Goal: Complete application form: Complete application form

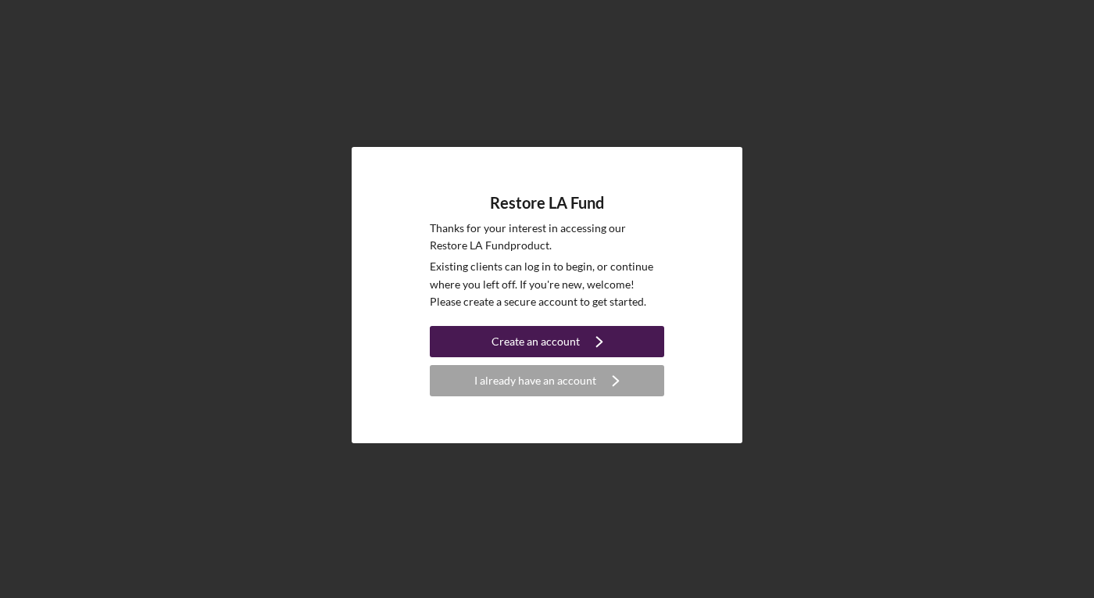
click at [562, 330] on div "Create an account" at bounding box center [535, 341] width 88 height 31
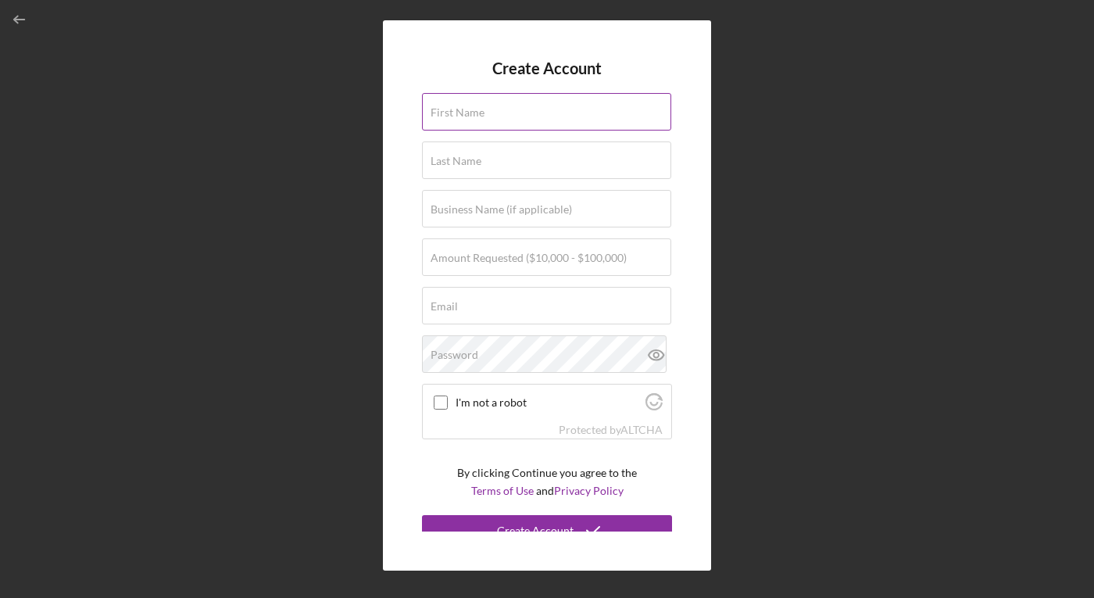
click at [477, 110] on label "First Name" at bounding box center [457, 112] width 54 height 12
click at [477, 110] on input "First Name" at bounding box center [546, 111] width 249 height 37
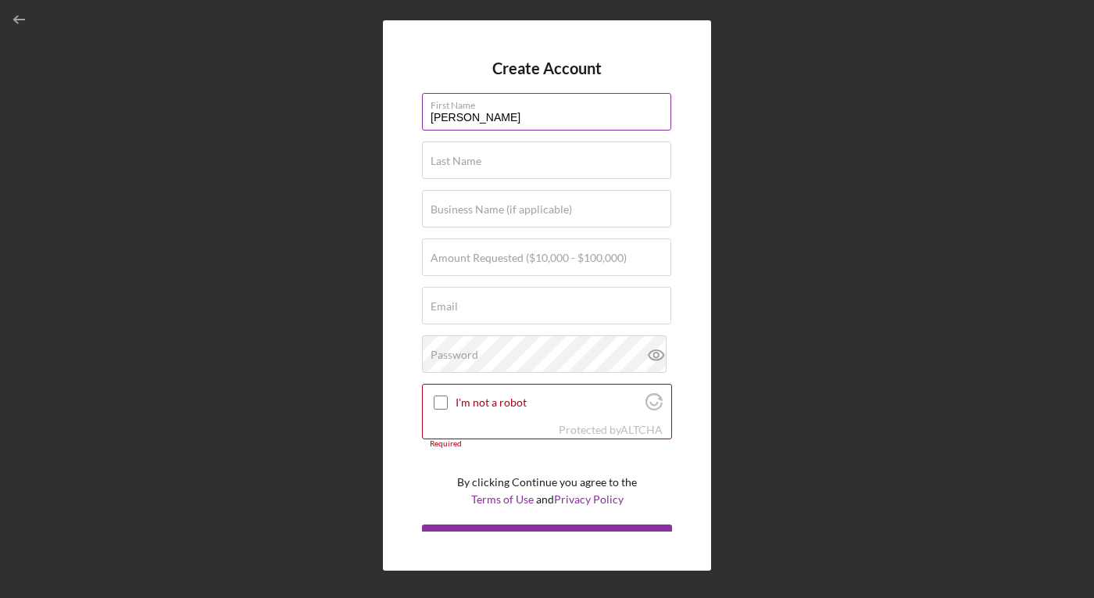
type input "[PERSON_NAME]"
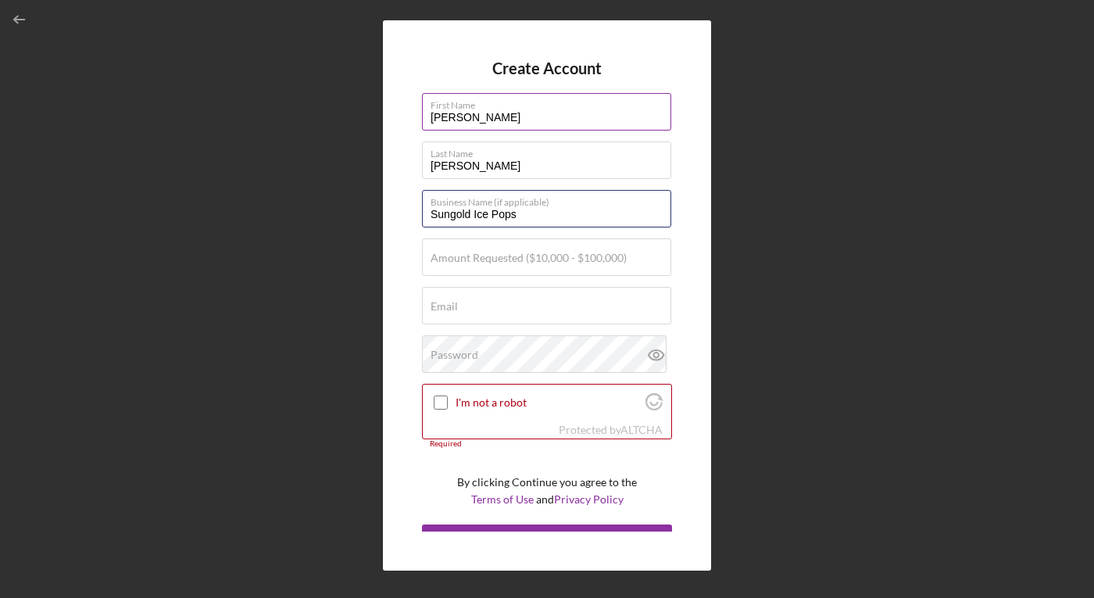
type input "Sungold Ice Pops"
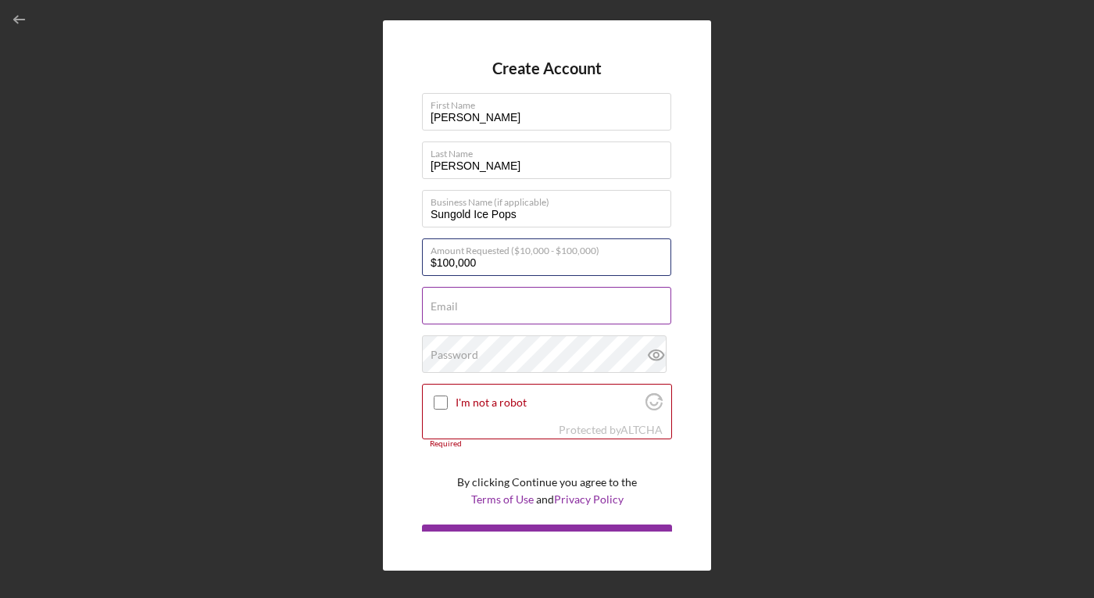
type input "$100,000"
click at [475, 309] on input "Email" at bounding box center [546, 305] width 249 height 37
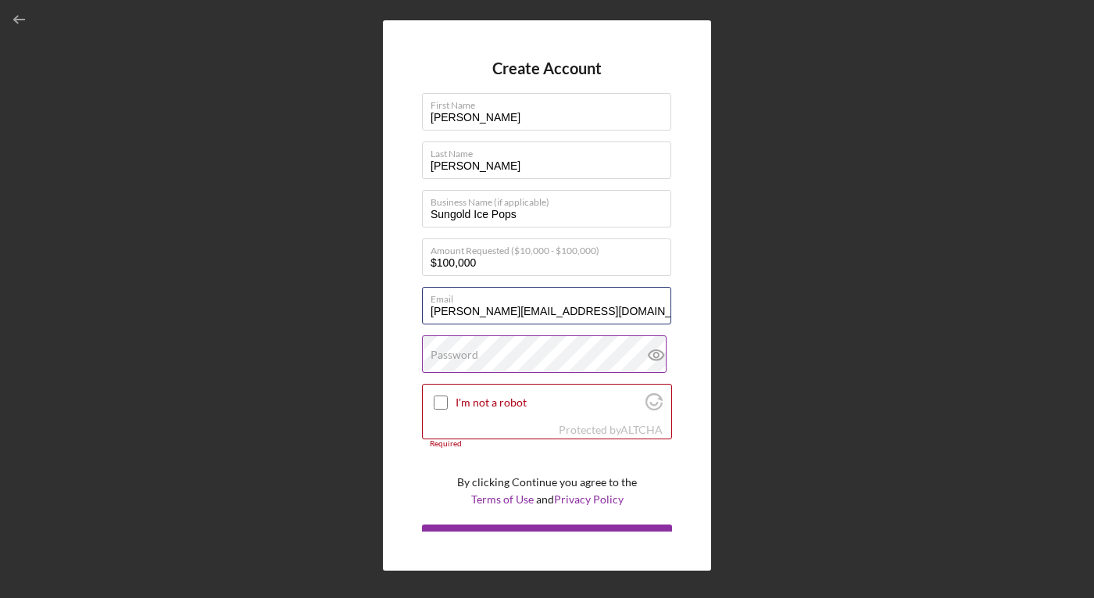
type input "[PERSON_NAME][EMAIL_ADDRESS][DOMAIN_NAME]"
click at [459, 356] on label "Password" at bounding box center [454, 354] width 48 height 12
click at [437, 404] on input "I'm not a robot" at bounding box center [441, 402] width 14 height 14
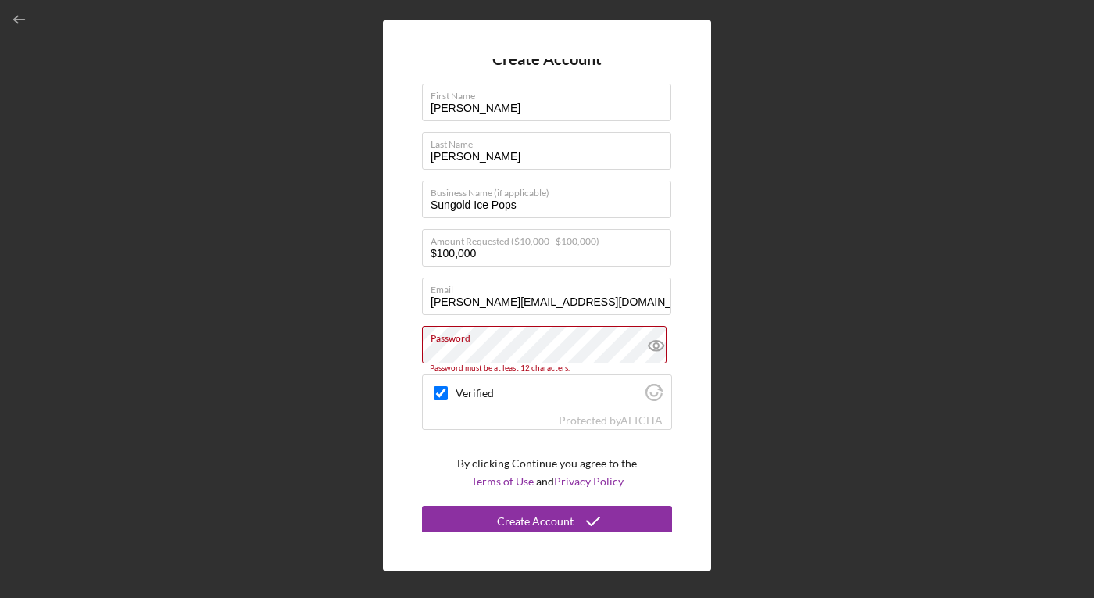
scroll to position [15, 0]
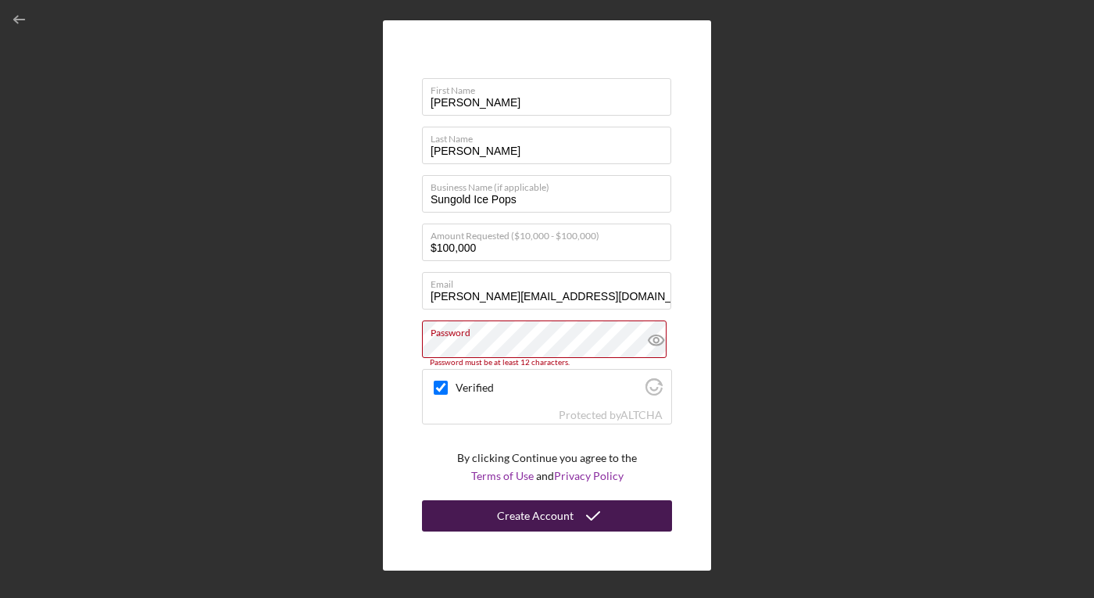
click at [507, 517] on div "Create Account" at bounding box center [535, 515] width 77 height 31
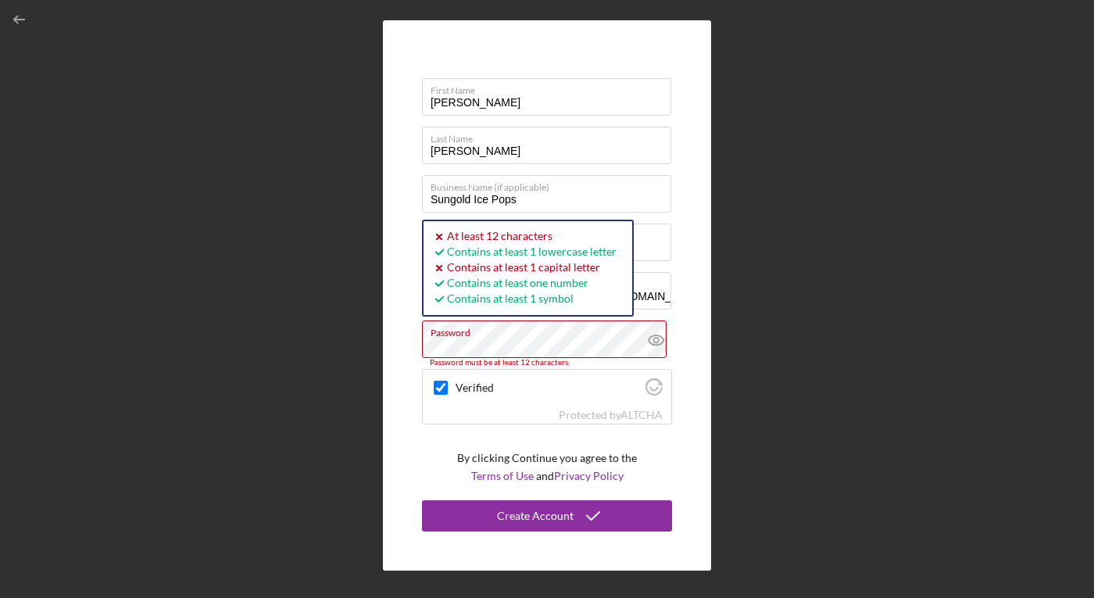
click at [407, 419] on div "Create Account First Name [PERSON_NAME] Last Name [PERSON_NAME] Business Name (…" at bounding box center [547, 295] width 328 height 550
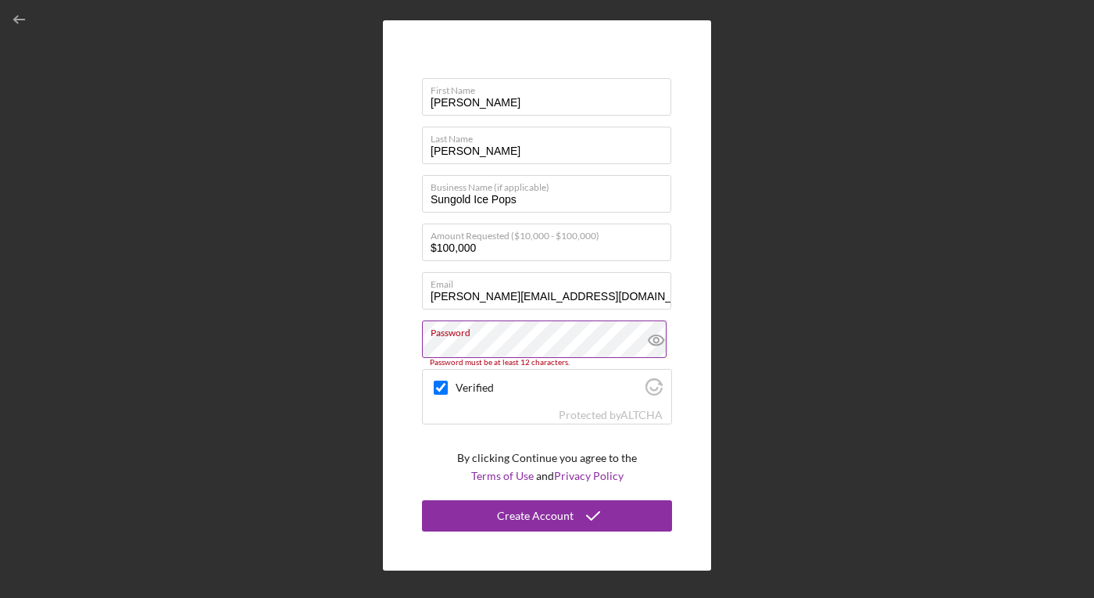
click at [519, 333] on label "Password" at bounding box center [550, 329] width 241 height 17
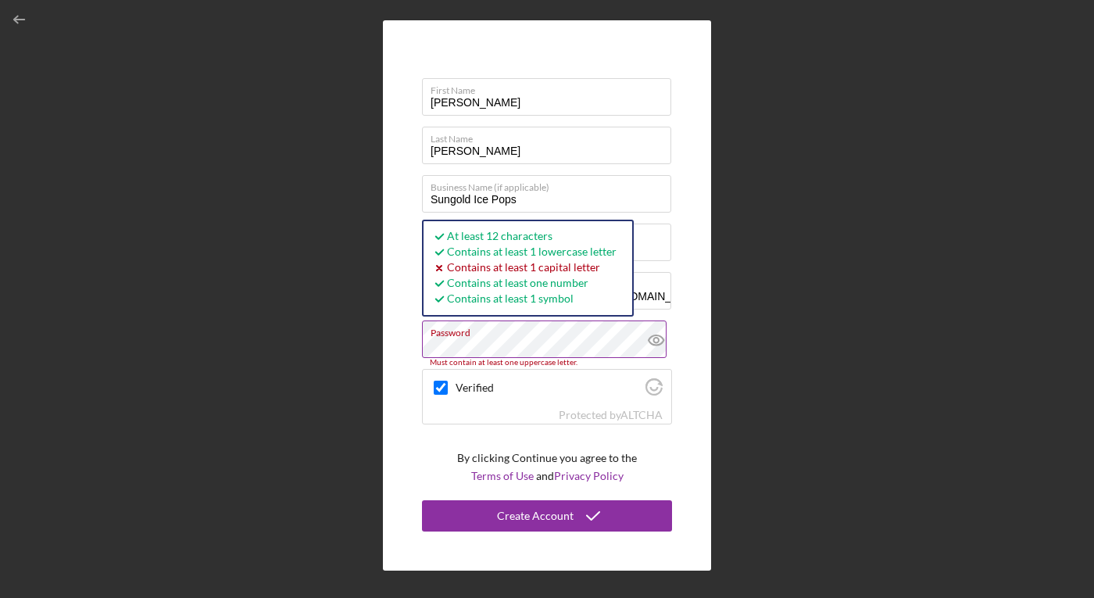
click at [655, 337] on icon at bounding box center [656, 339] width 39 height 39
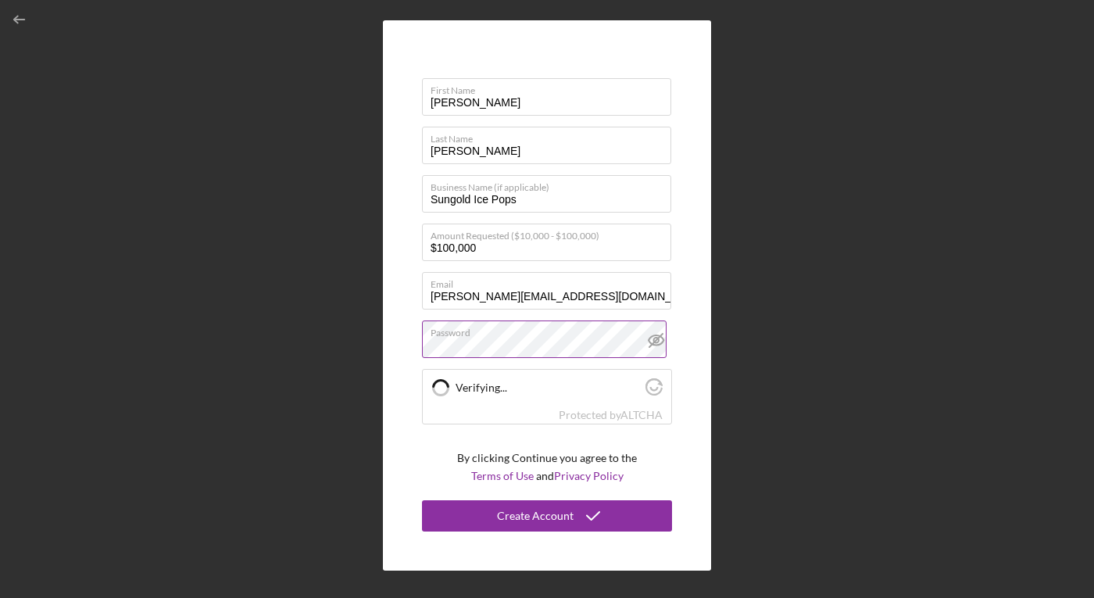
checkbox input "true"
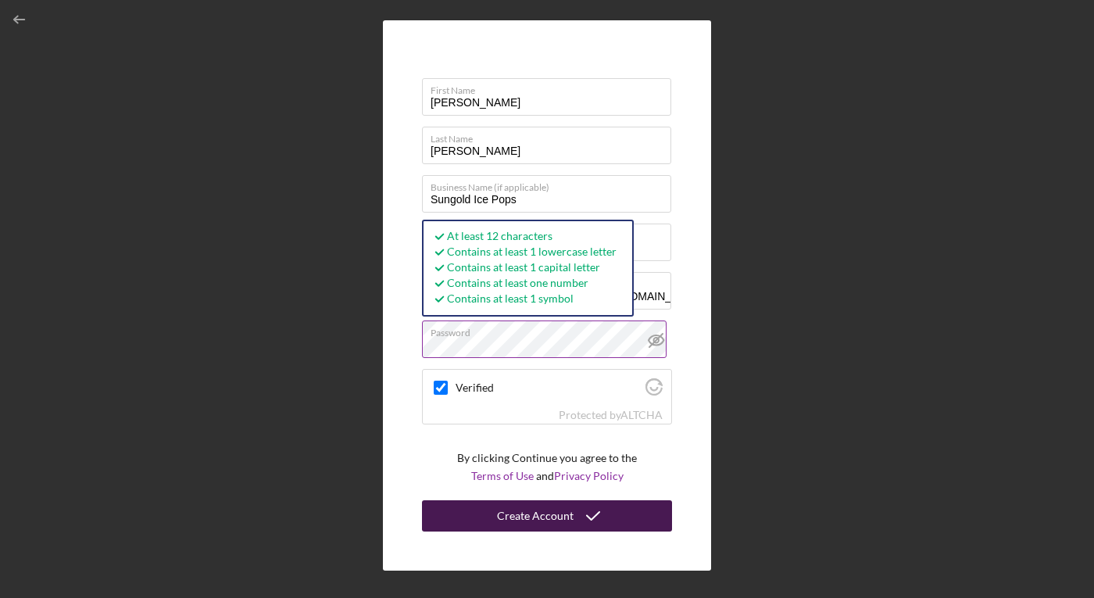
click at [544, 509] on div "Create Account" at bounding box center [535, 515] width 77 height 31
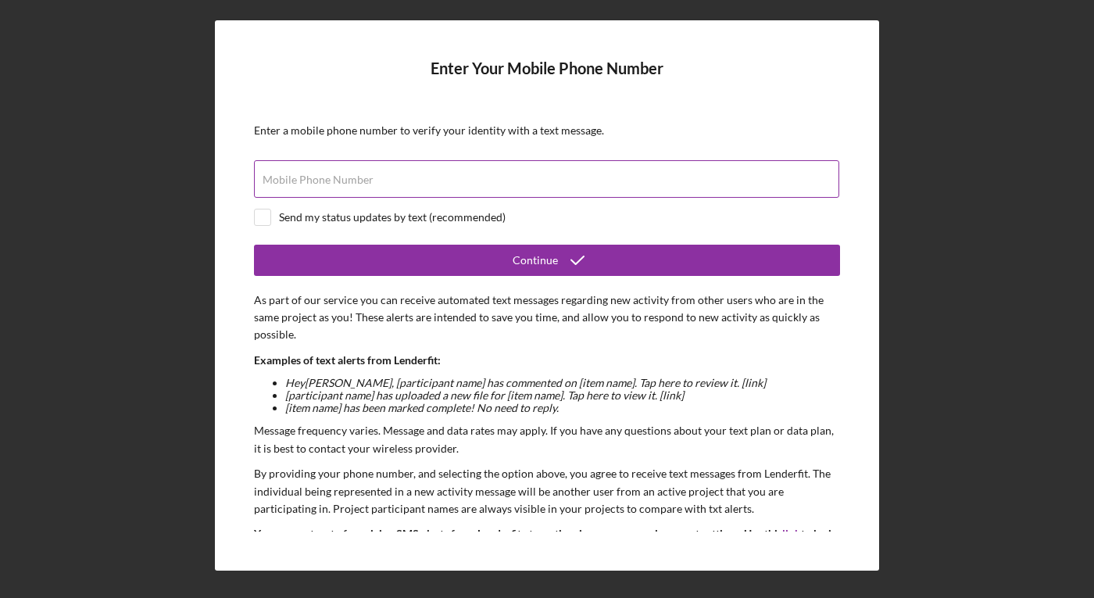
click at [506, 177] on div "Mobile Phone Number" at bounding box center [547, 179] width 586 height 39
type input "[PHONE_NUMBER]"
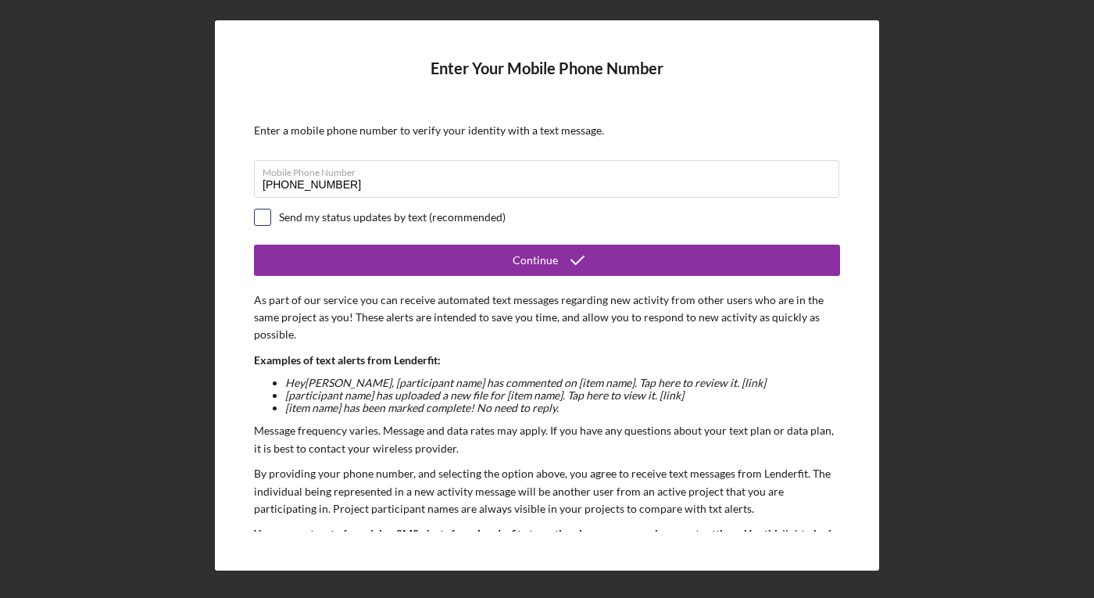
click at [266, 220] on input "checkbox" at bounding box center [263, 217] width 16 height 16
checkbox input "true"
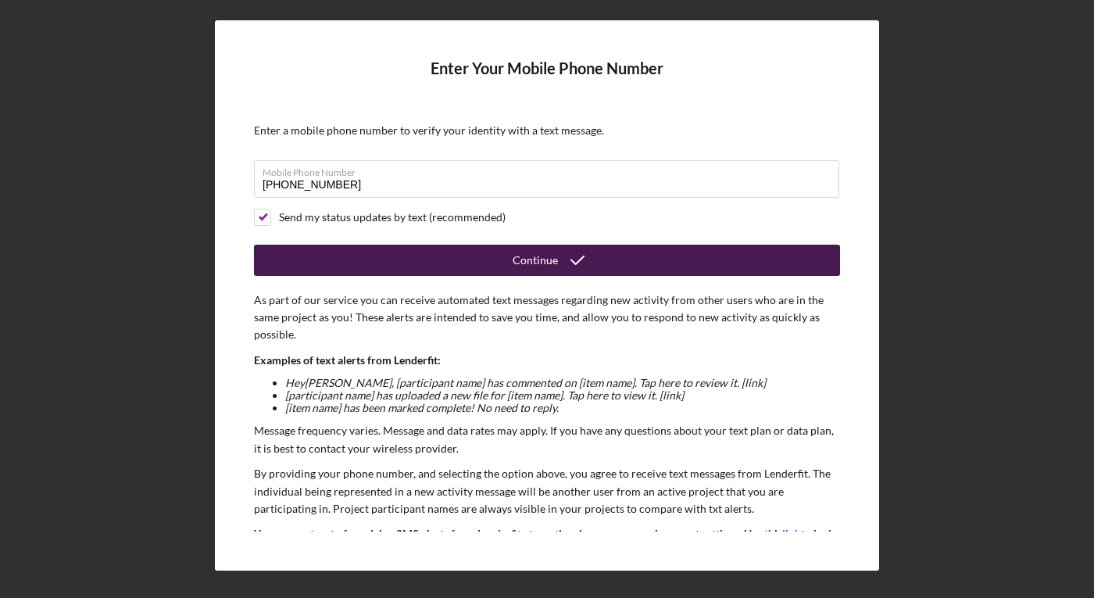
click at [323, 255] on button "Continue" at bounding box center [547, 260] width 586 height 31
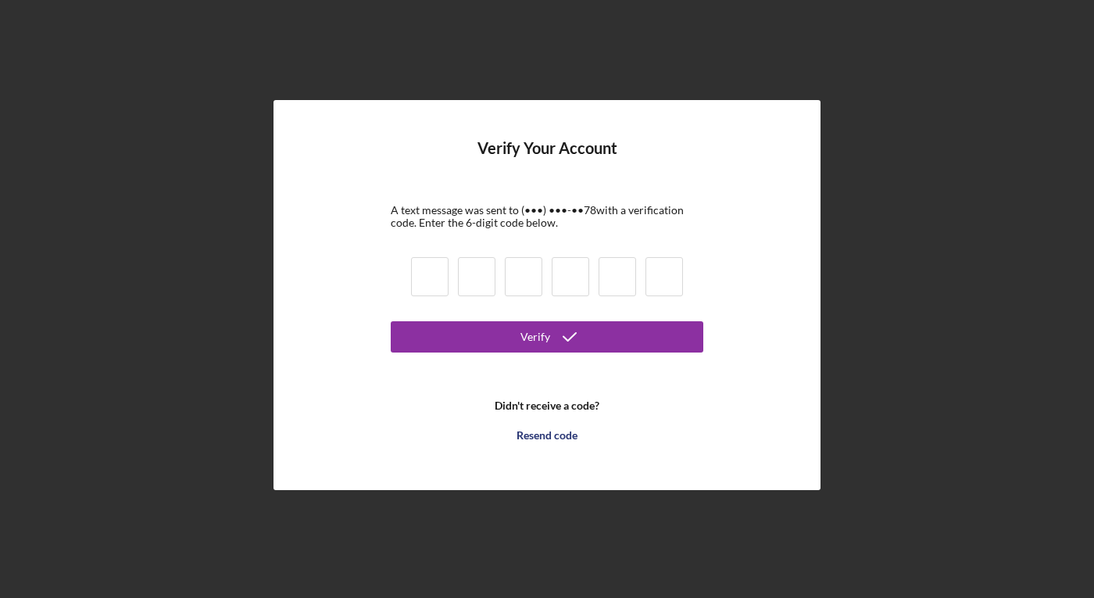
click at [422, 273] on input at bounding box center [429, 276] width 37 height 39
type input "3"
type input "0"
type input "5"
type input "9"
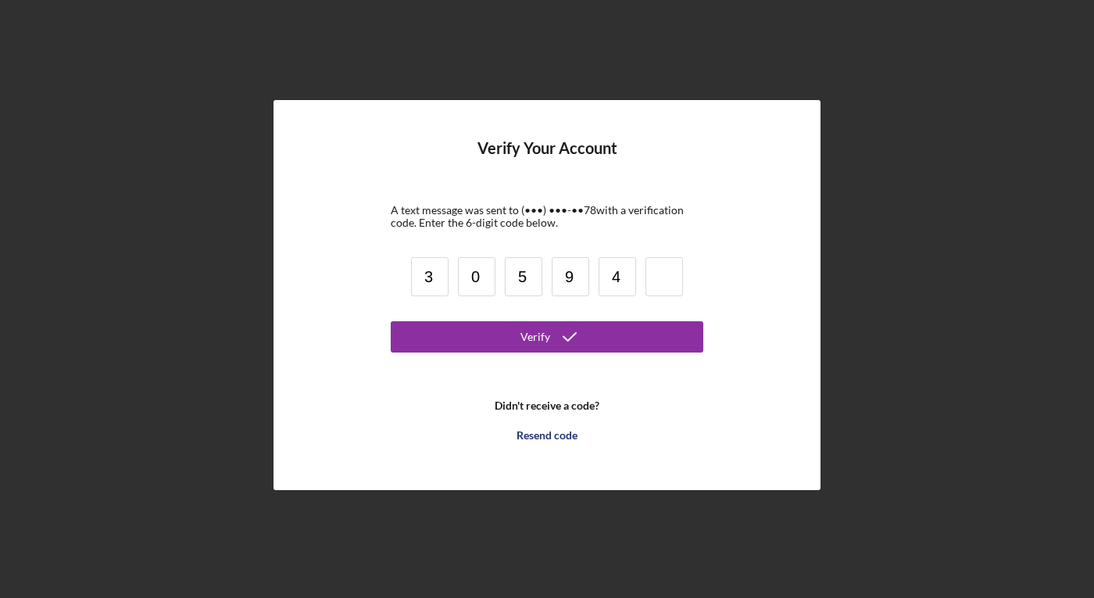
type input "4"
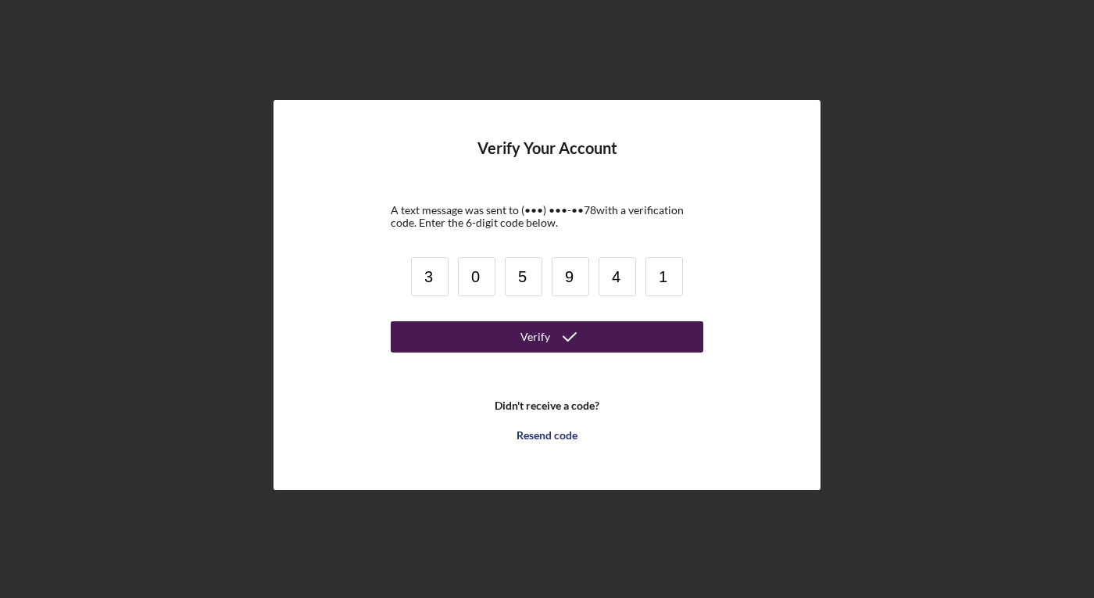
type input "1"
click at [449, 331] on button "Verify" at bounding box center [547, 336] width 312 height 31
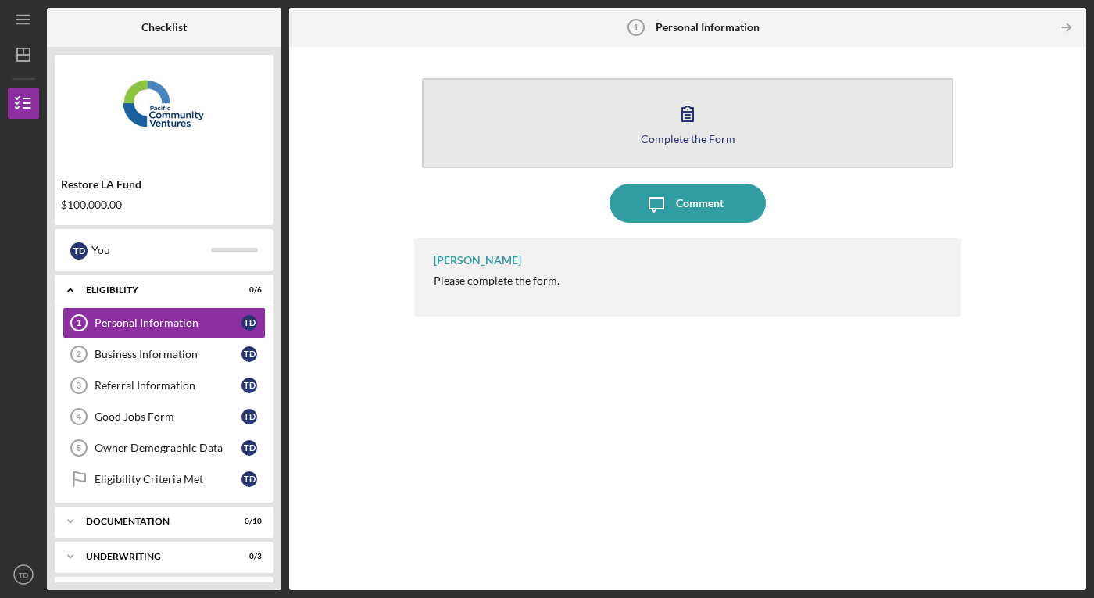
click at [715, 145] on button "Complete the Form Form" at bounding box center [687, 123] width 531 height 90
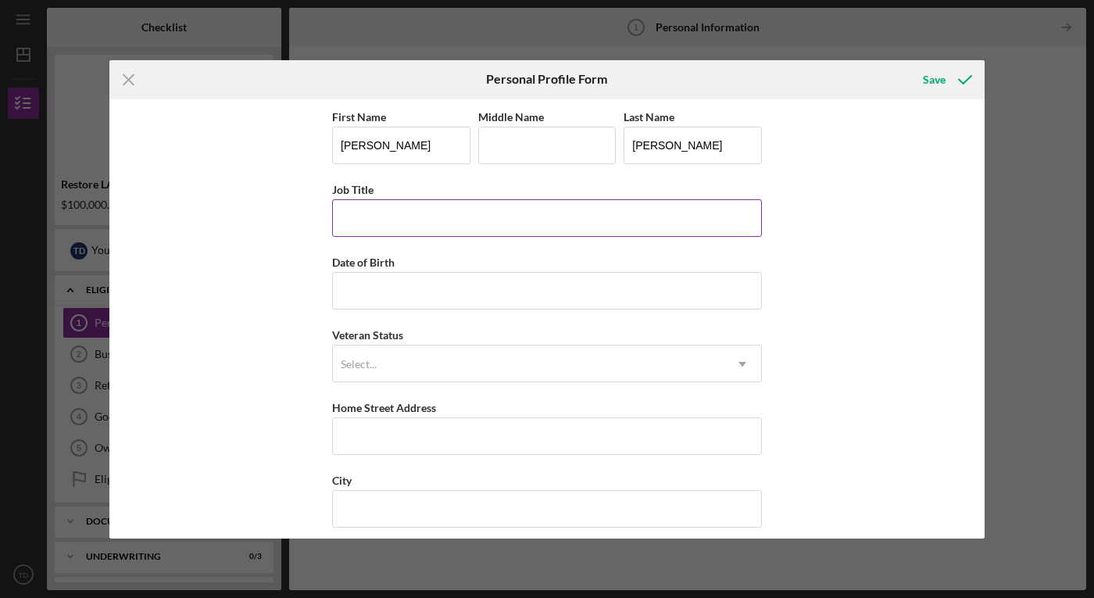
click at [638, 227] on input "Job Title" at bounding box center [547, 217] width 430 height 37
type input "Founder"
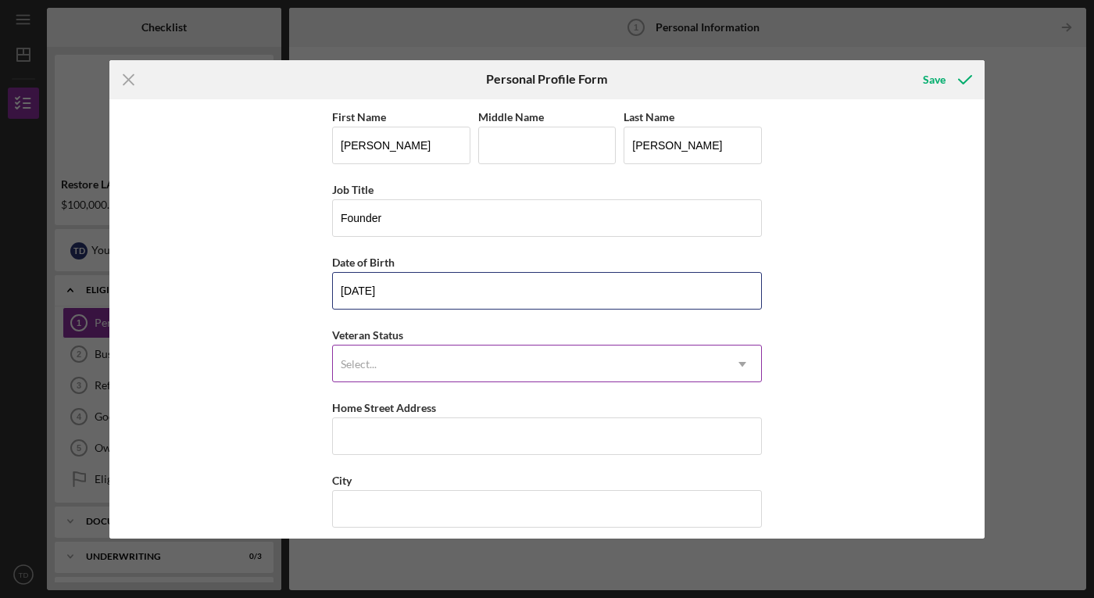
type input "[DATE]"
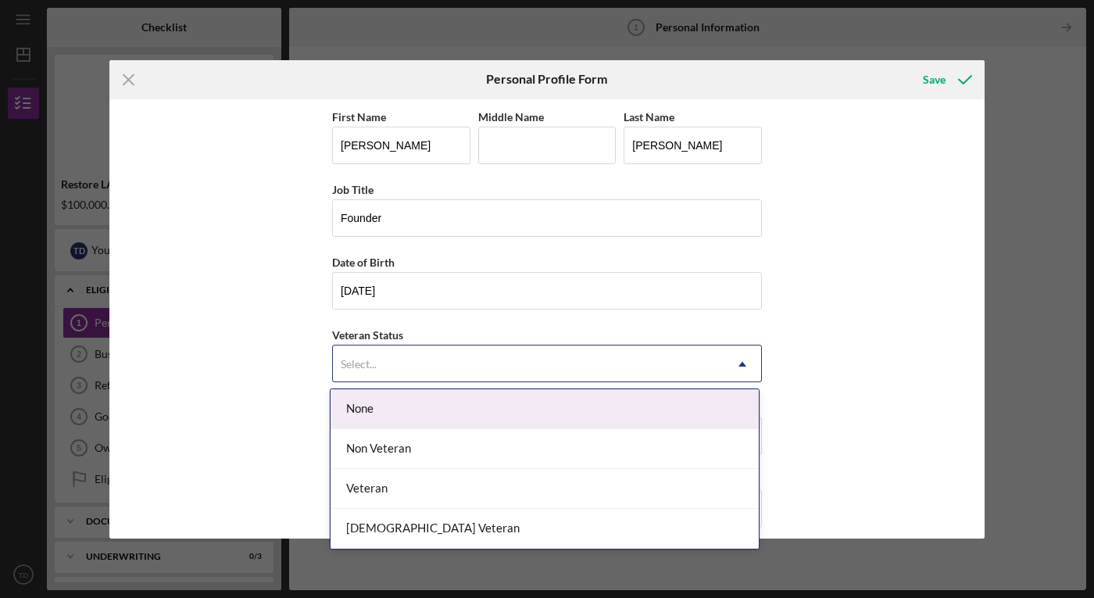
click at [535, 373] on div "Select..." at bounding box center [528, 364] width 391 height 36
click at [509, 415] on div "None" at bounding box center [544, 409] width 428 height 40
click at [467, 365] on div "Select..." at bounding box center [528, 364] width 391 height 36
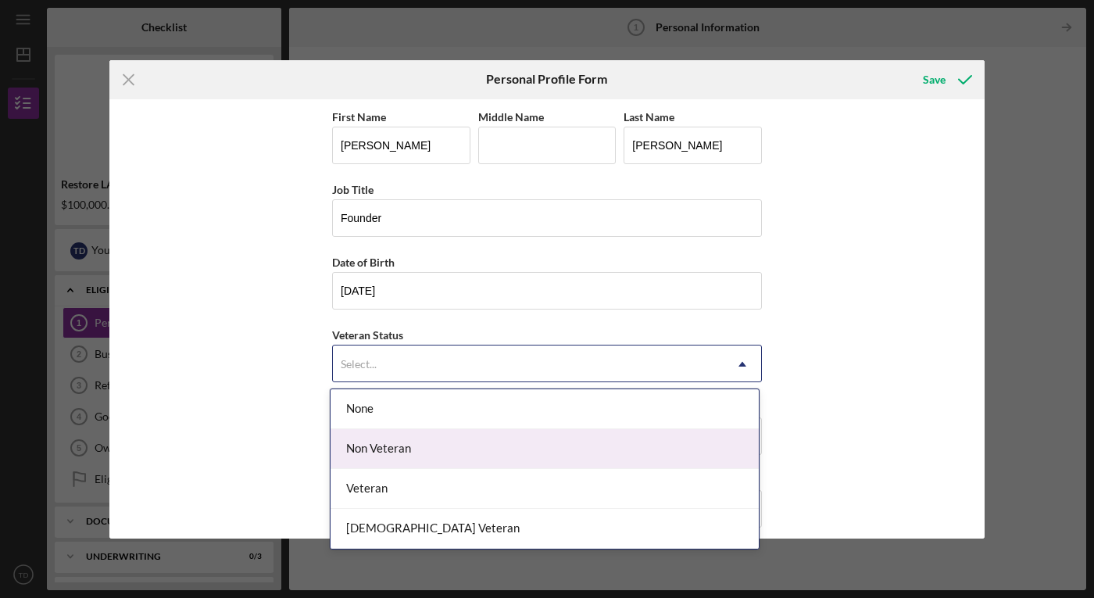
click at [447, 448] on div "Non Veteran" at bounding box center [544, 449] width 428 height 40
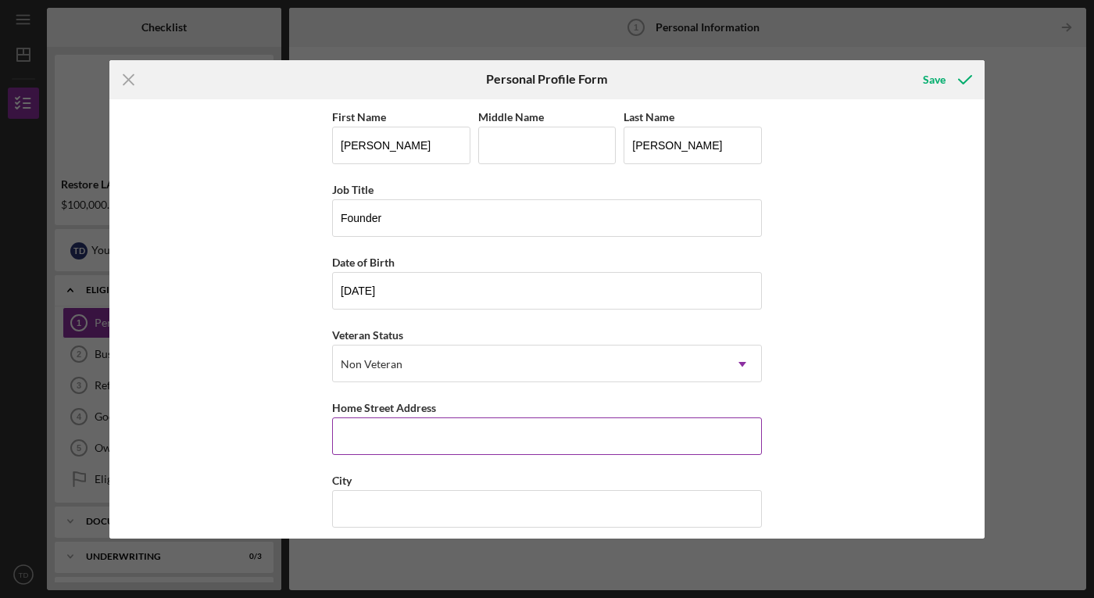
click at [434, 434] on input "Home Street Address" at bounding box center [547, 435] width 430 height 37
type input "[STREET_ADDRESS]"
type input "Altadena"
type input "CA"
type input "91001"
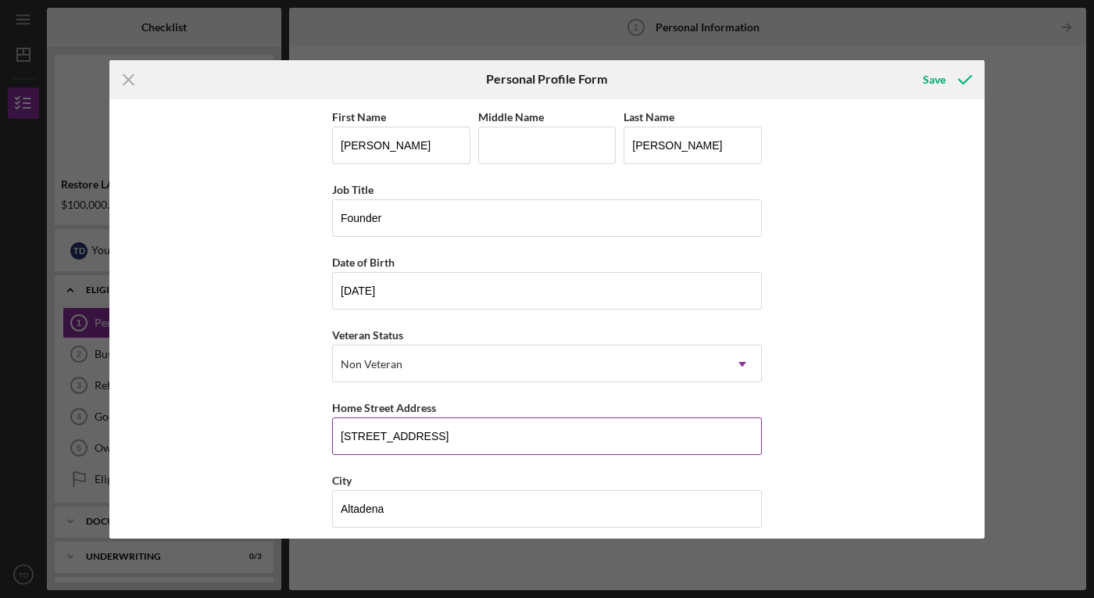
type input "[GEOGRAPHIC_DATA]"
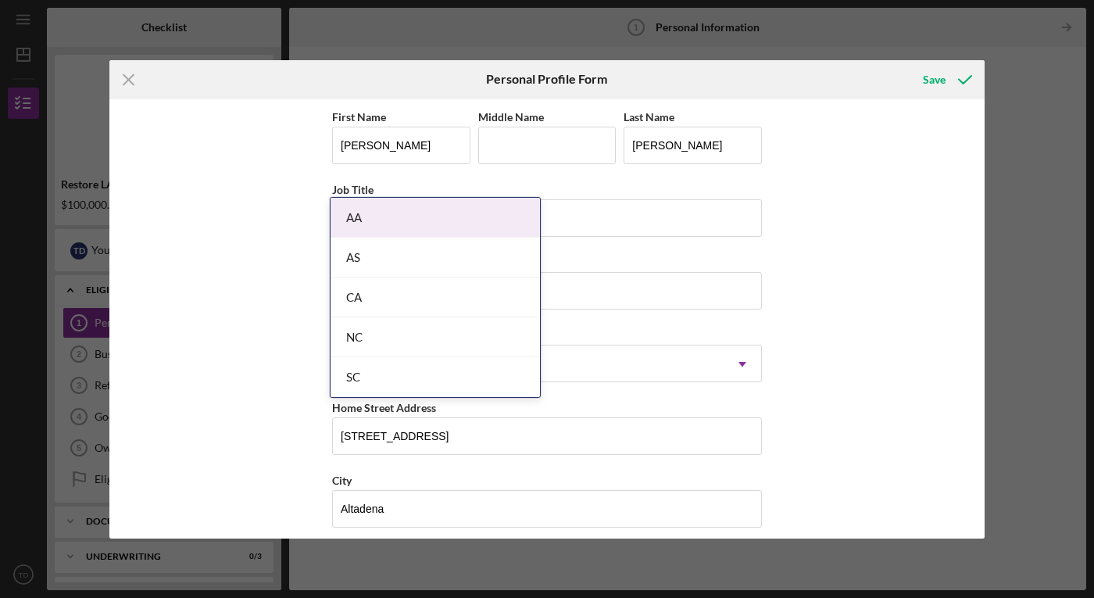
click at [439, 459] on body "Icon/Menu Personal Information 1 Personal Information Checklist Restore LA Fund…" at bounding box center [547, 299] width 1094 height 598
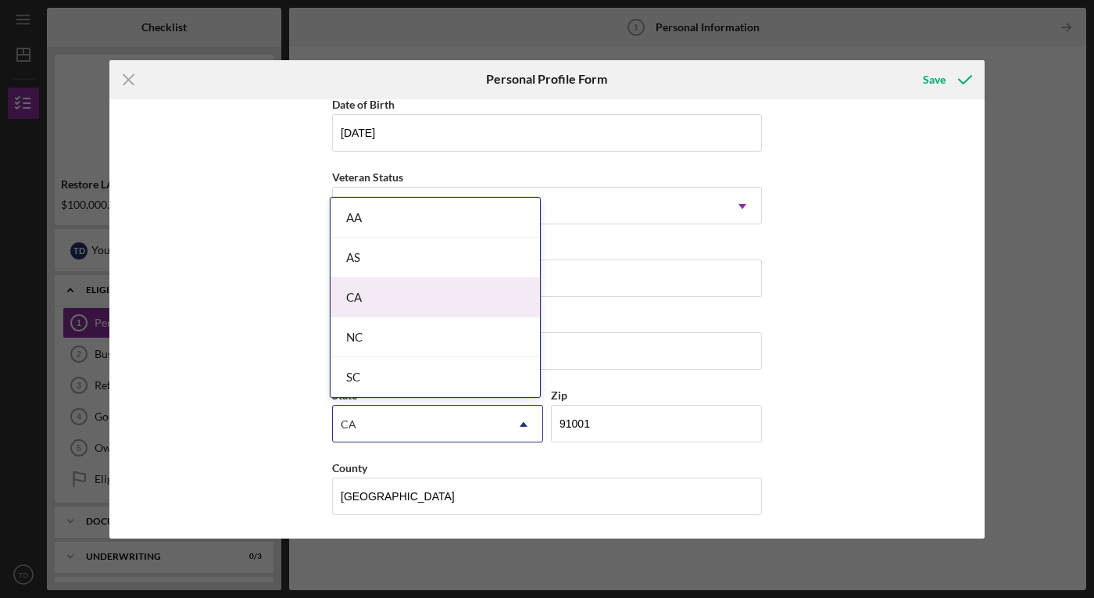
click at [412, 305] on div "CA" at bounding box center [434, 297] width 209 height 40
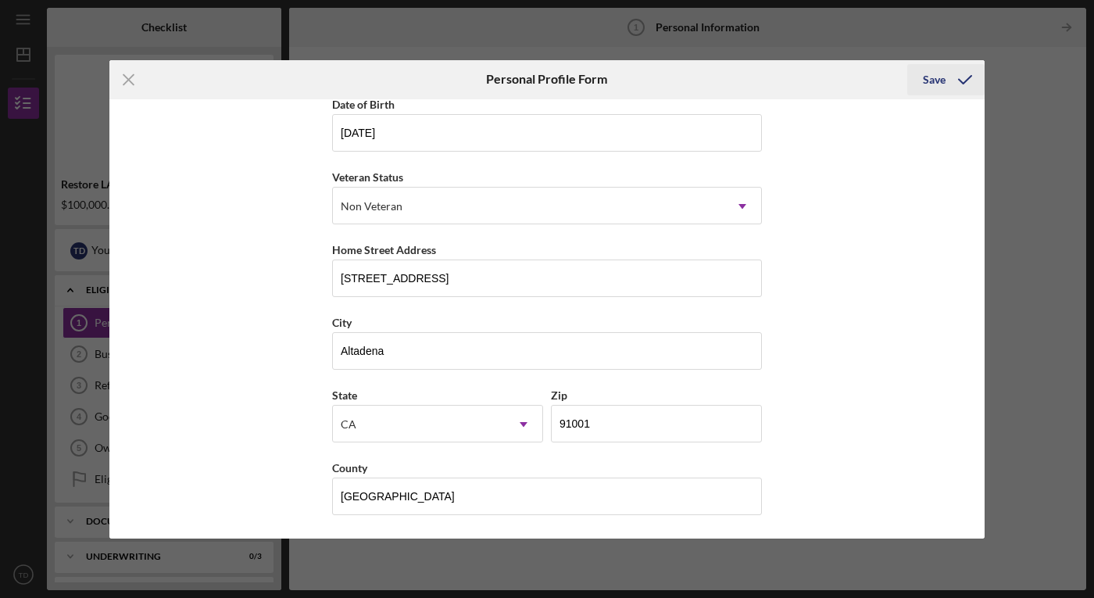
click at [934, 79] on div "Save" at bounding box center [934, 79] width 23 height 31
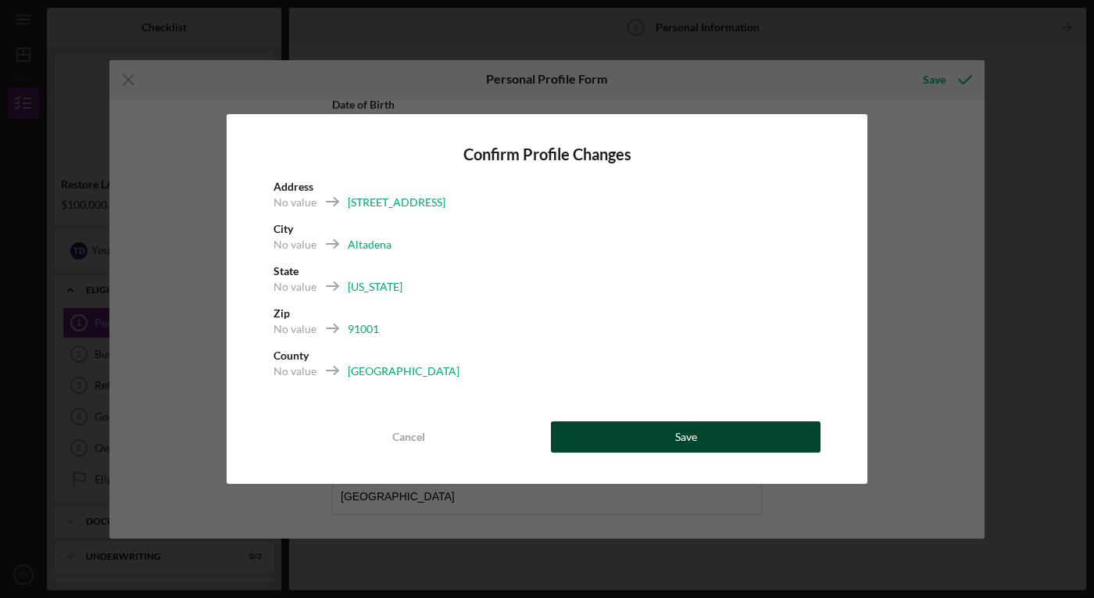
click at [679, 441] on div "Save" at bounding box center [686, 436] width 22 height 31
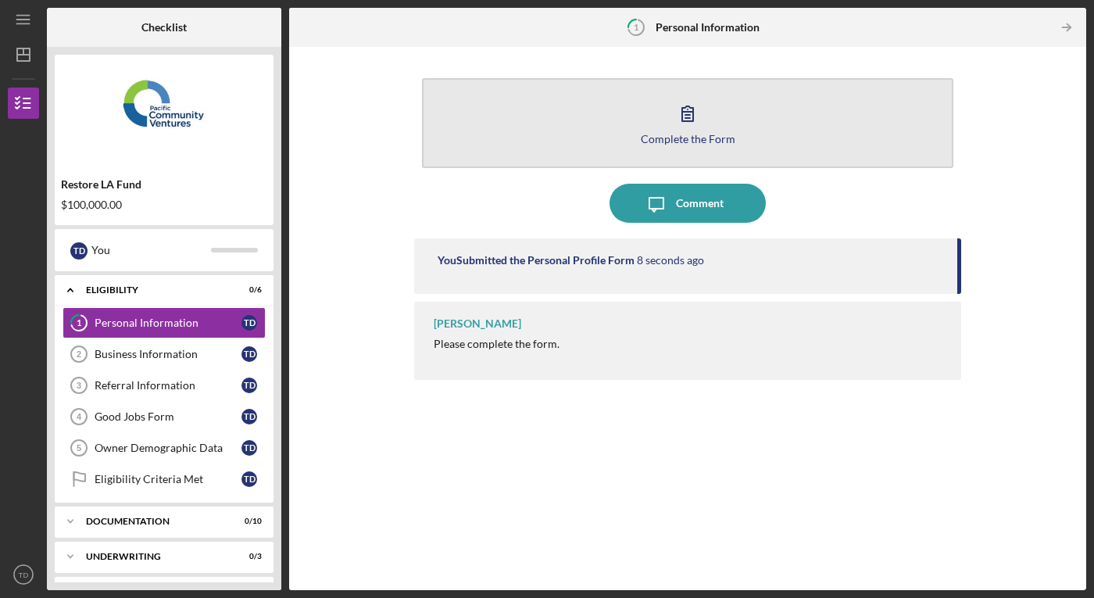
click at [673, 140] on div "Complete the Form" at bounding box center [688, 139] width 95 height 12
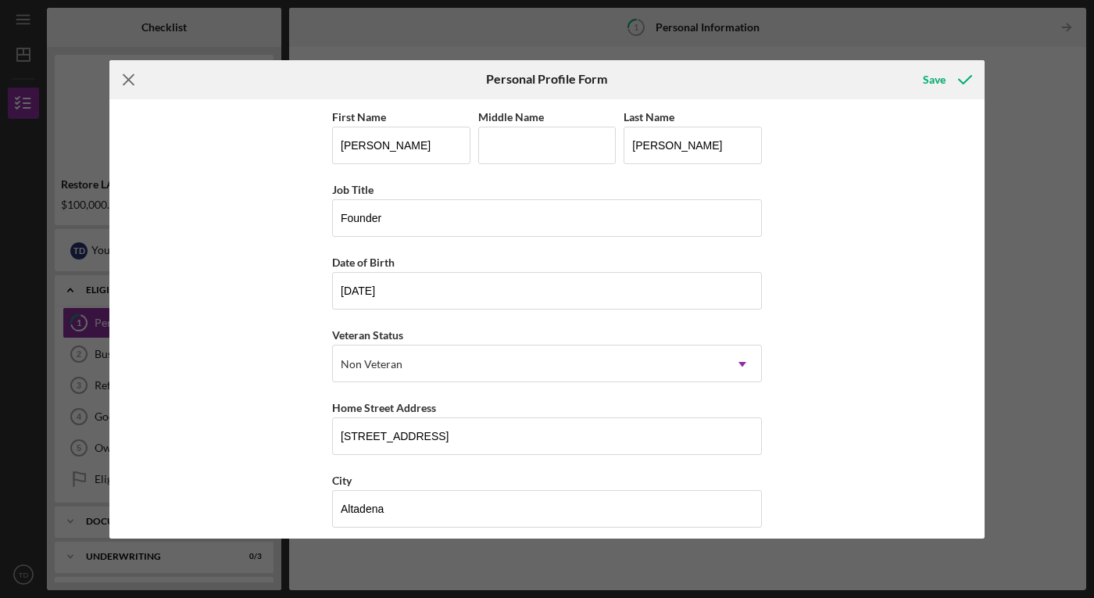
click at [128, 80] on line at bounding box center [128, 79] width 10 height 10
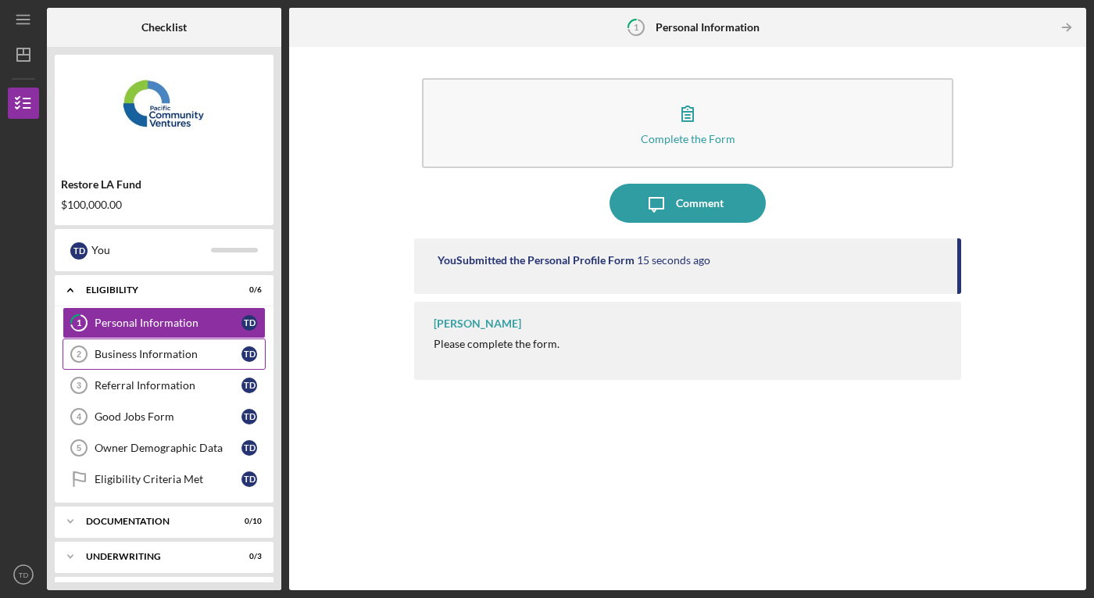
click at [154, 362] on link "Business Information 2 Business Information T D" at bounding box center [163, 353] width 203 height 31
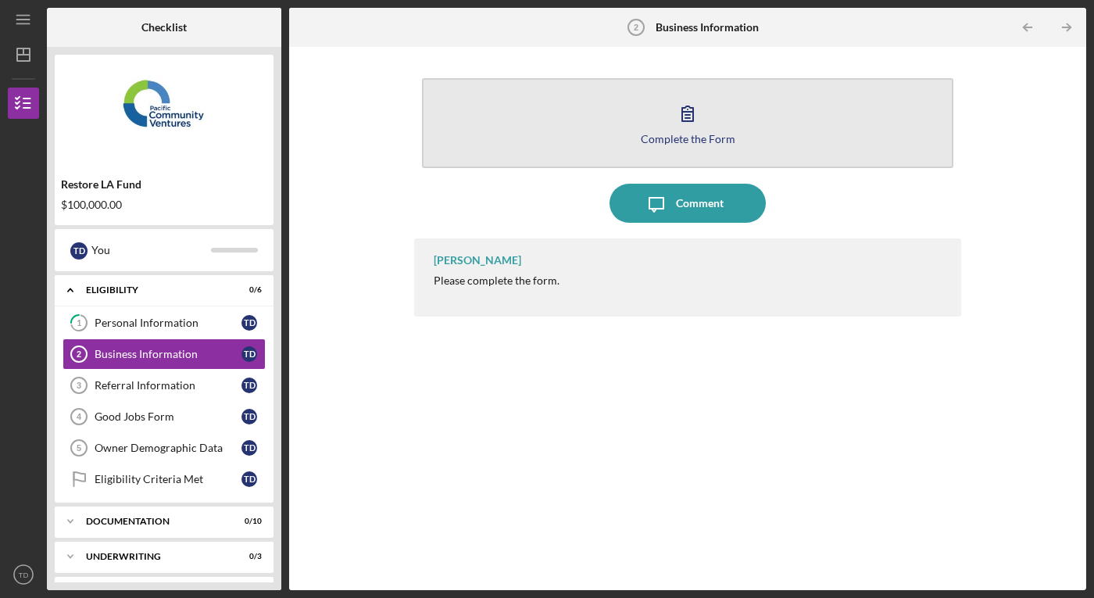
click at [709, 134] on div "Complete the Form" at bounding box center [688, 139] width 95 height 12
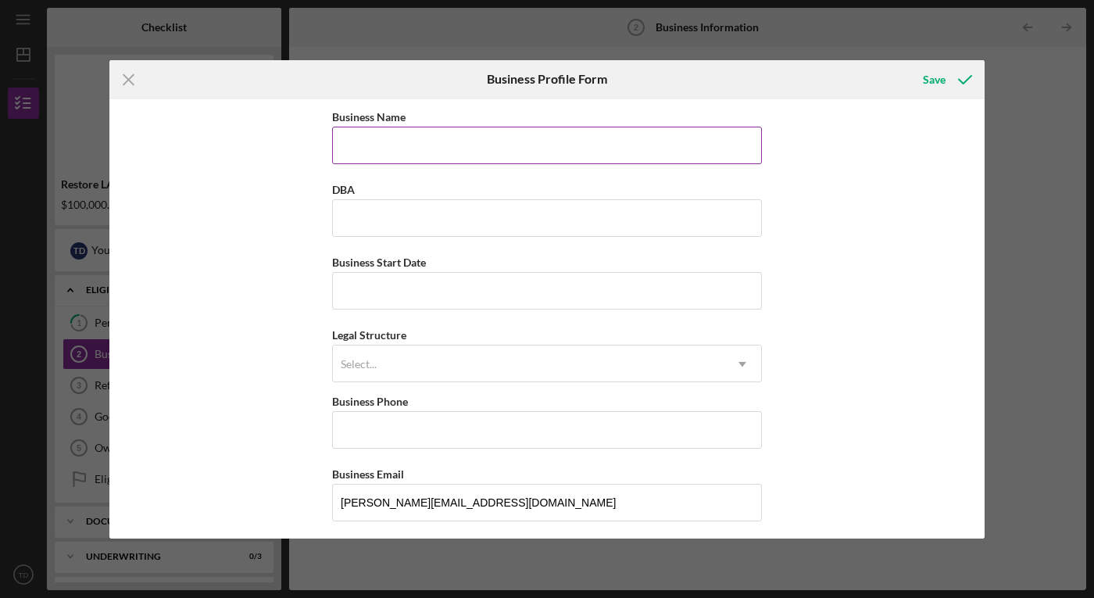
click at [524, 154] on input "Business Name" at bounding box center [547, 145] width 430 height 37
type input "[PERSON_NAME] Frozen Confections, LLC"
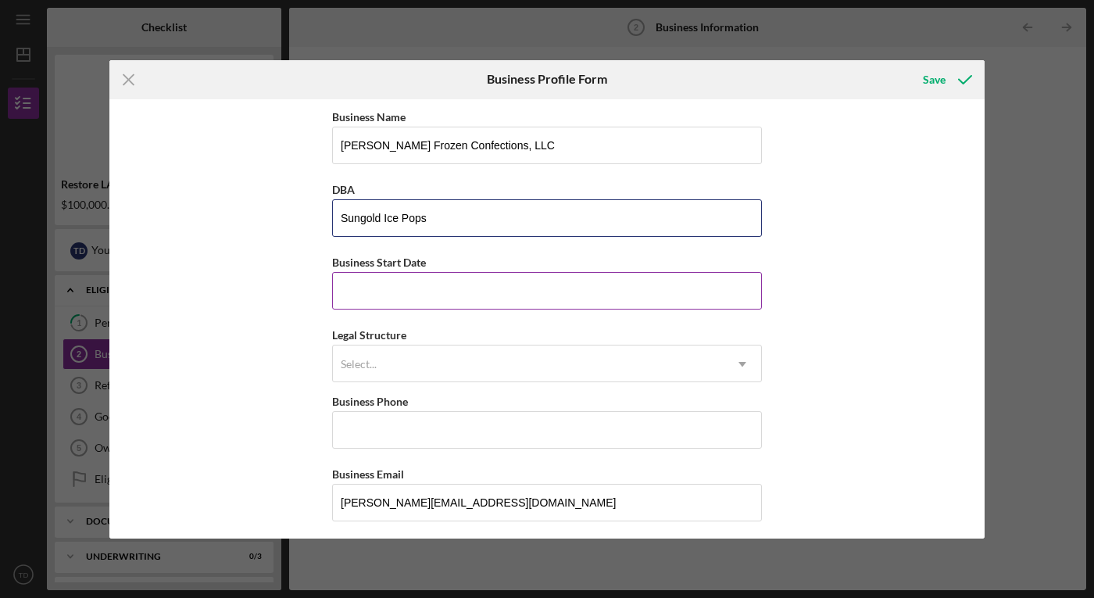
type input "Sungold Ice Pops"
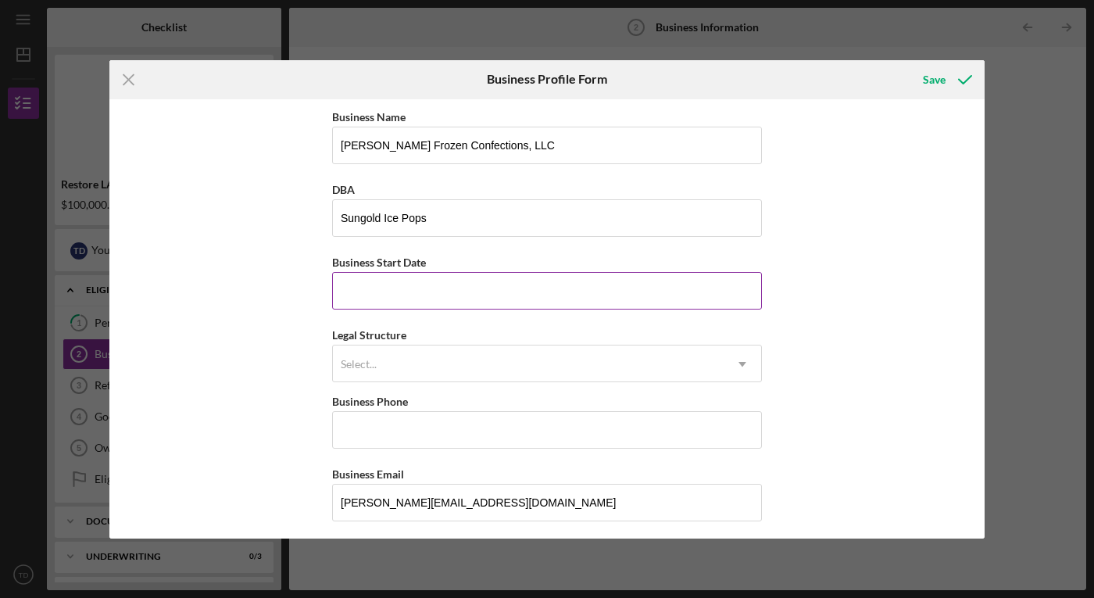
click at [353, 289] on input "Business Start Date" at bounding box center [547, 290] width 430 height 37
type input "[DATE]"
click at [490, 367] on div "Select..." at bounding box center [528, 364] width 391 height 36
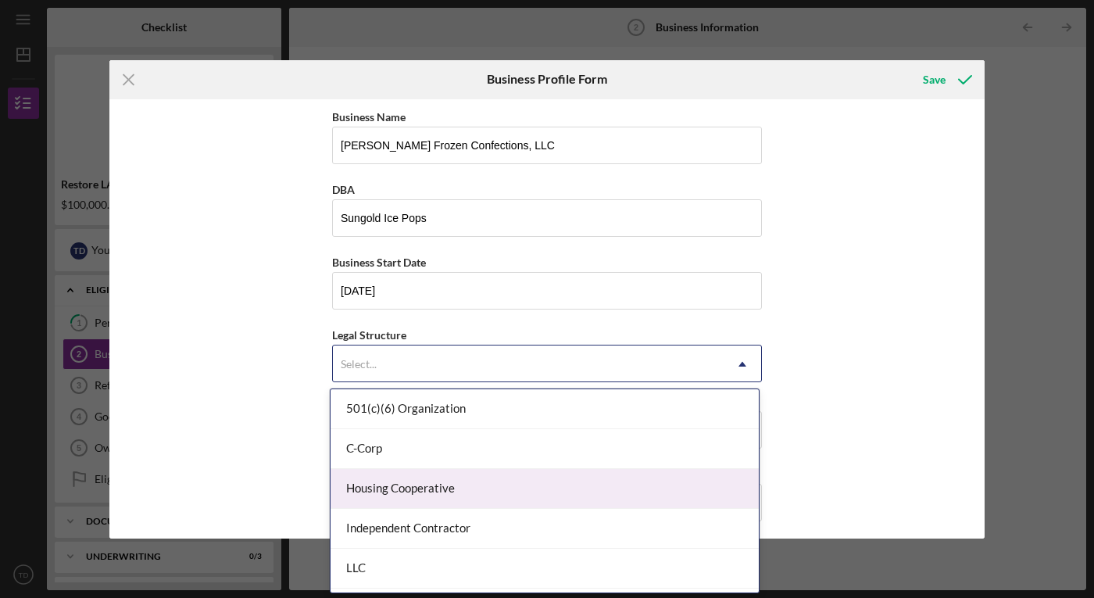
scroll to position [162, 0]
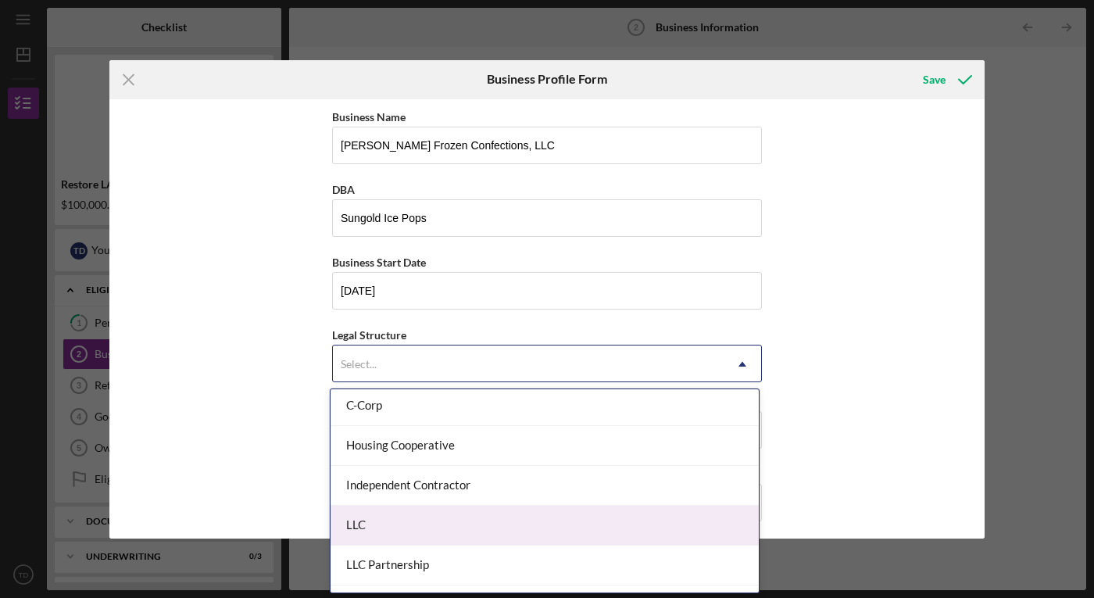
click at [461, 524] on div "LLC" at bounding box center [544, 525] width 428 height 40
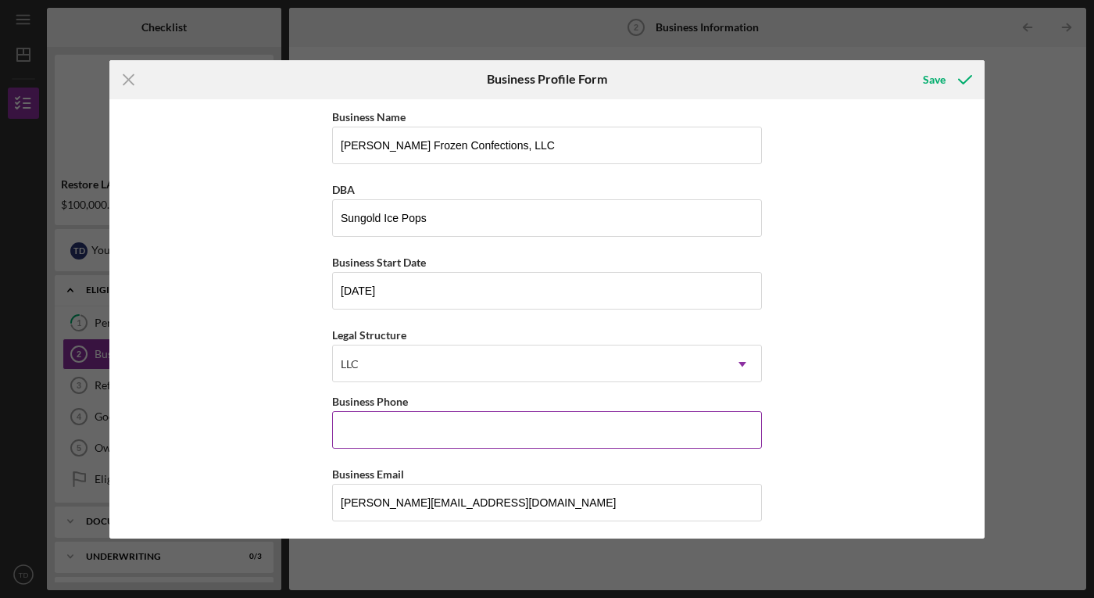
click at [430, 431] on input "Business Phone" at bounding box center [547, 429] width 430 height 37
paste input "[PHONE_NUMBER]"
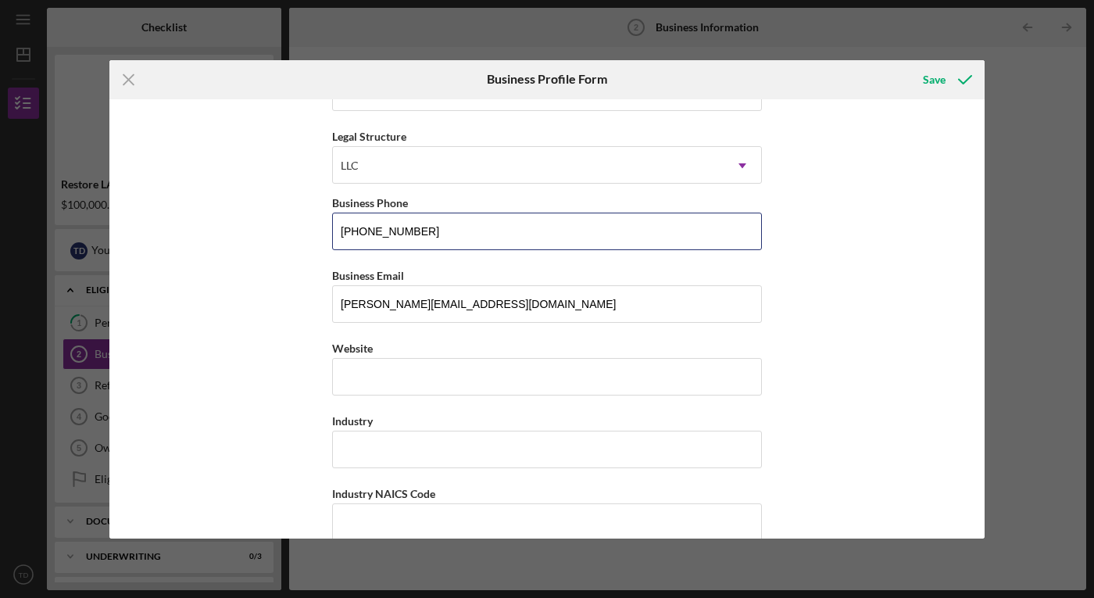
scroll to position [224, 0]
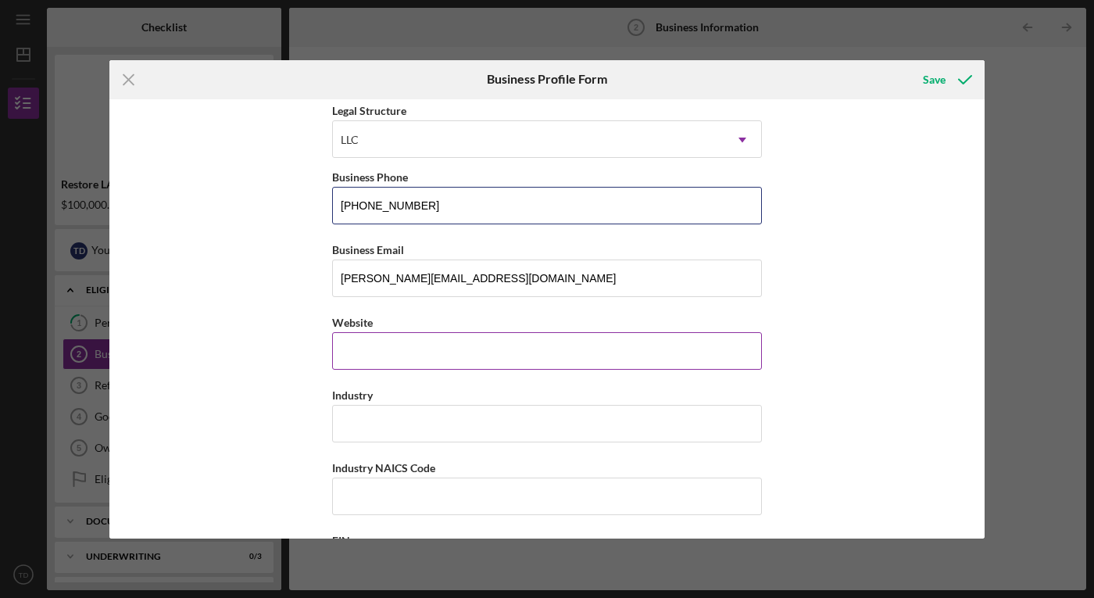
type input "[PHONE_NUMBER]"
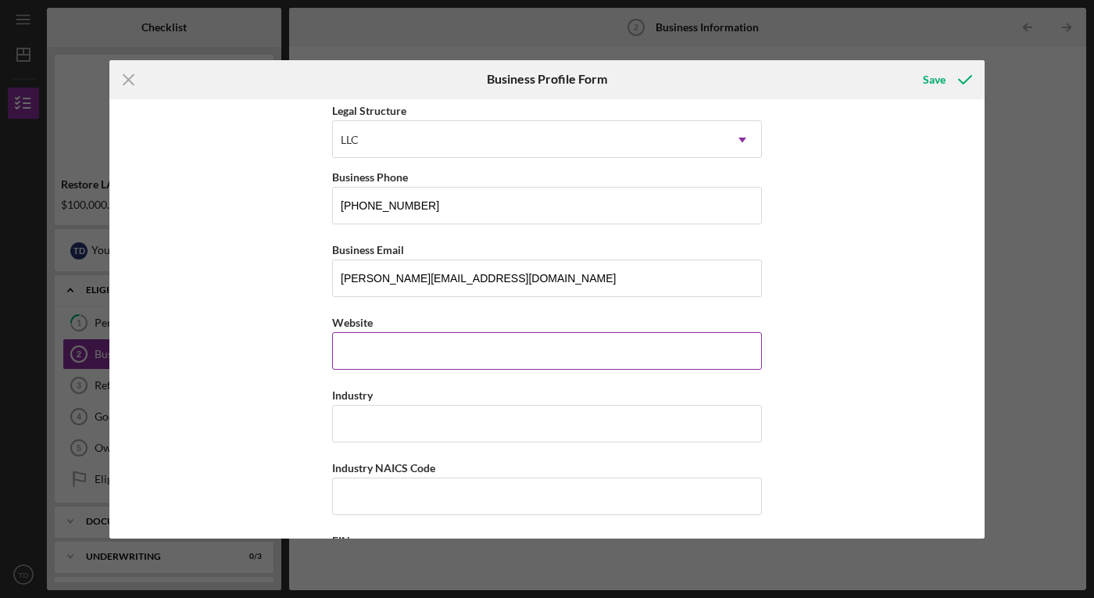
click at [550, 357] on input "Website" at bounding box center [547, 350] width 430 height 37
type input "[DOMAIN_NAME]"
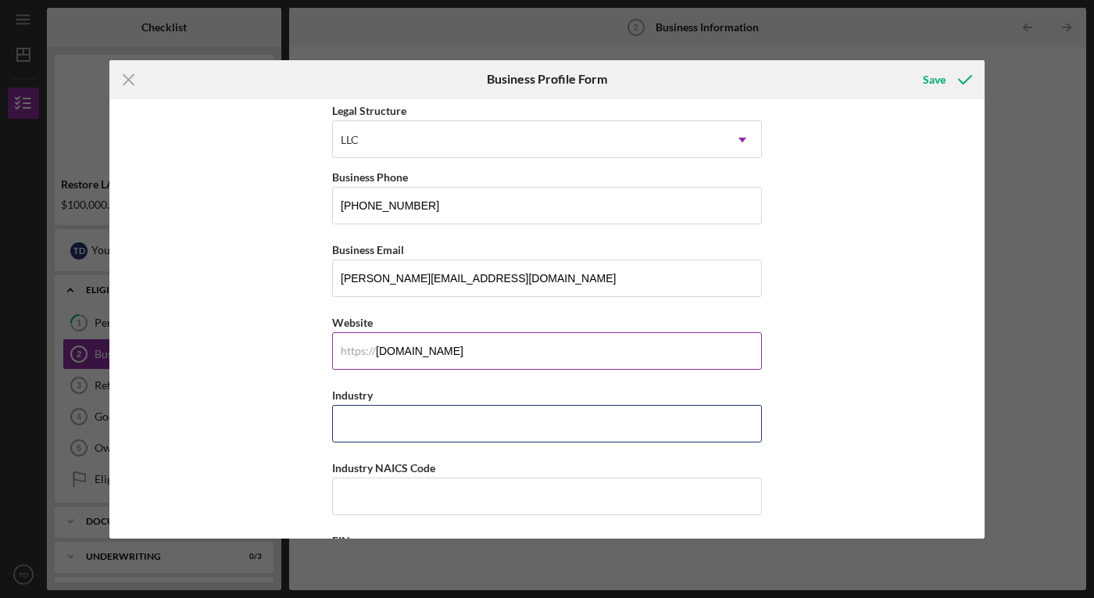
type input "F"
type input "G"
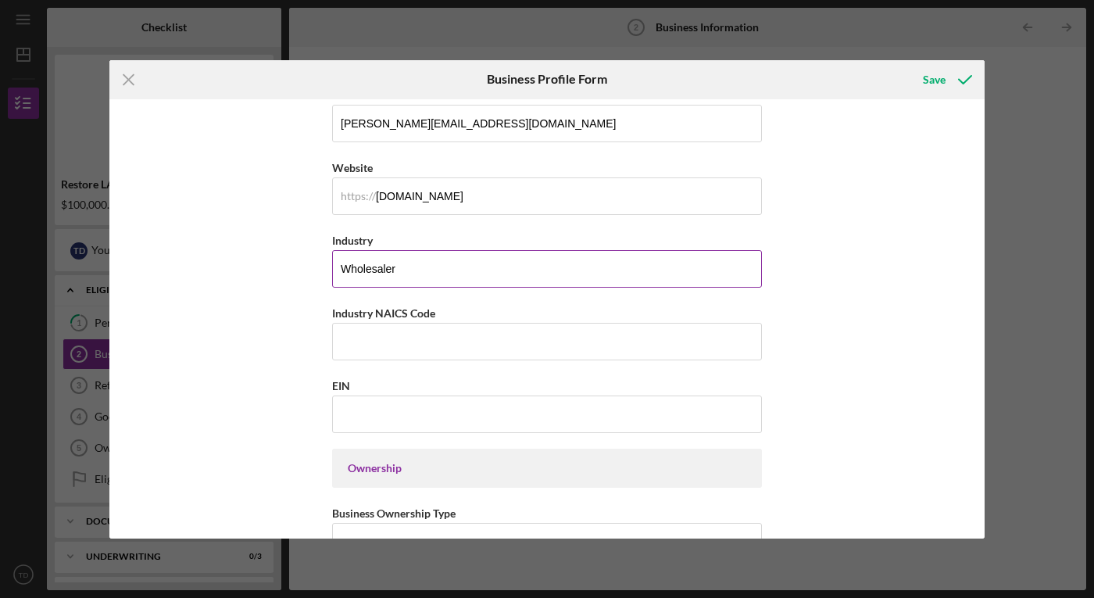
scroll to position [459, 0]
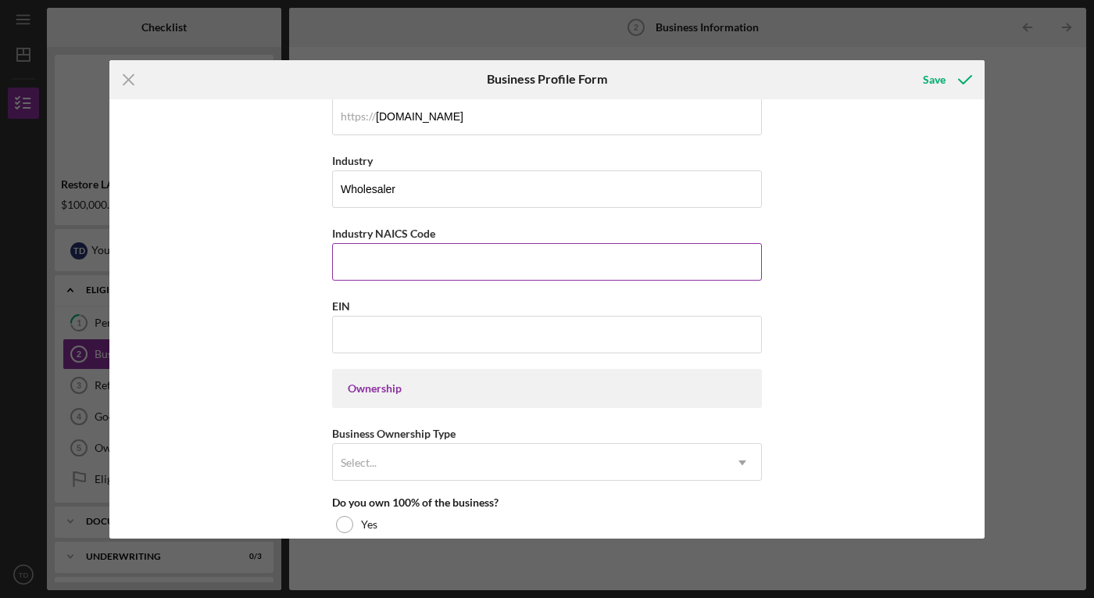
click at [514, 262] on input "Industry NAICS Code" at bounding box center [547, 261] width 430 height 37
click at [339, 192] on input "Wholesaler" at bounding box center [547, 188] width 430 height 37
type input "Grocery Wholesaler"
click at [359, 259] on input "Industry NAICS Code" at bounding box center [547, 261] width 430 height 37
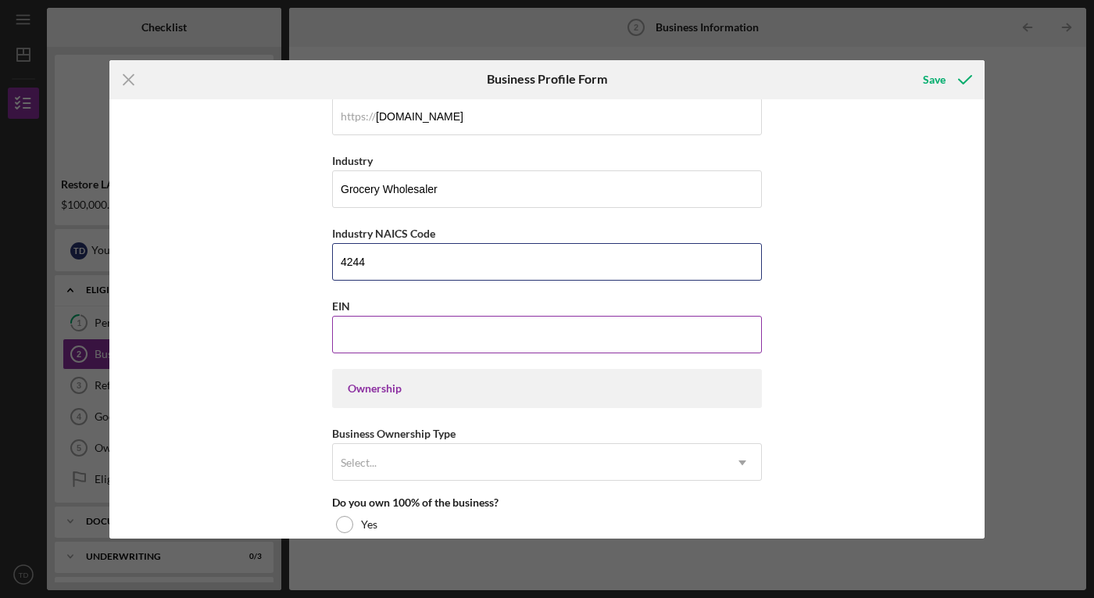
type input "4244"
click at [381, 345] on input "EIN" at bounding box center [547, 334] width 430 height 37
paste input "[US_EMPLOYER_IDENTIFICATION_NUMBER]"
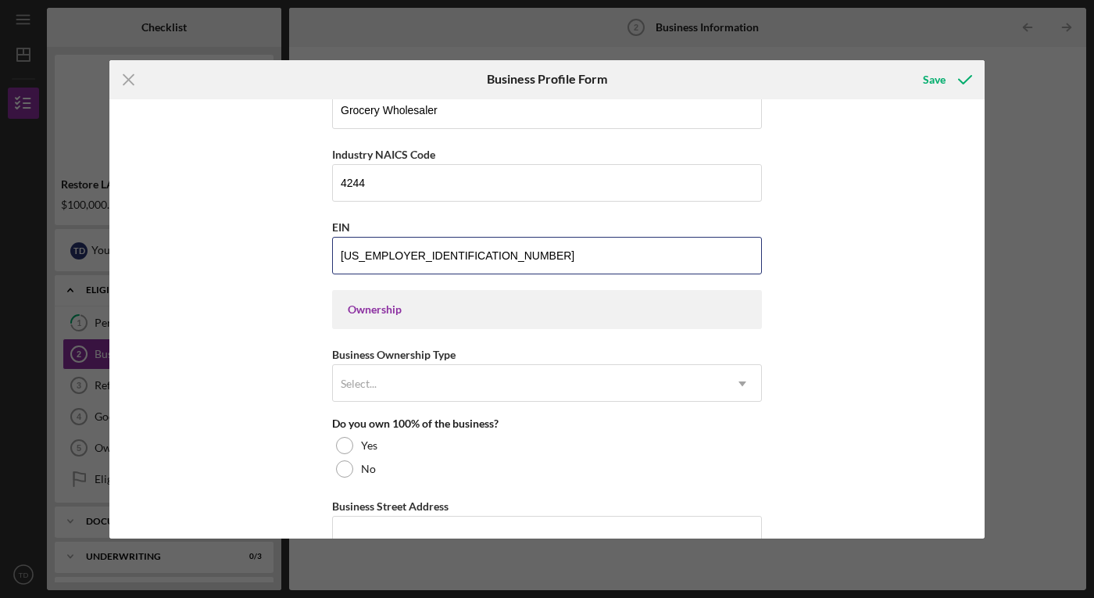
scroll to position [553, 0]
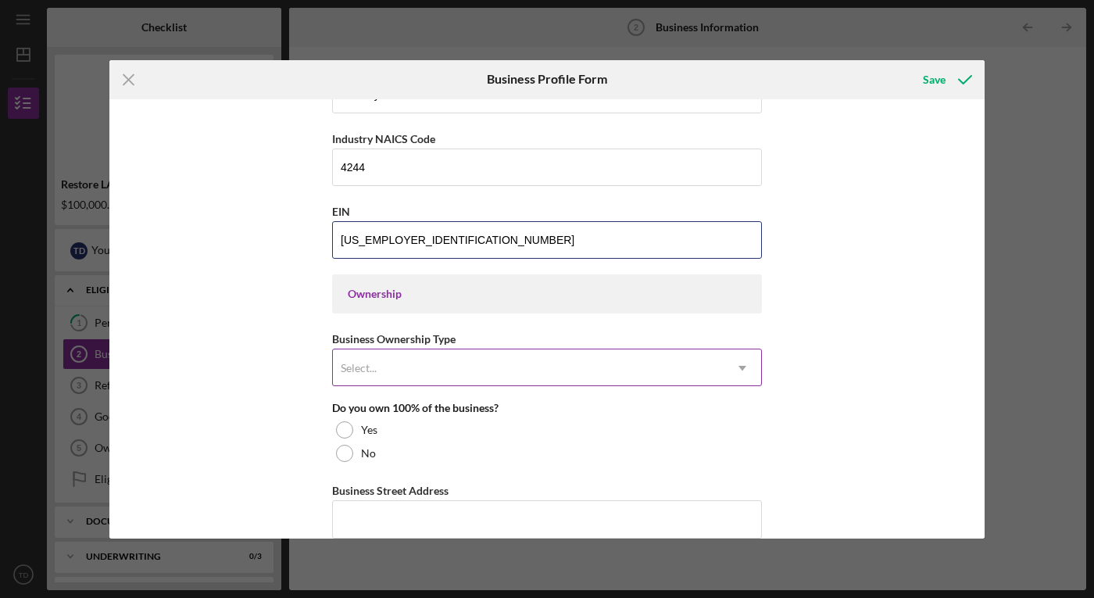
type input "[US_EMPLOYER_IDENTIFICATION_NUMBER]"
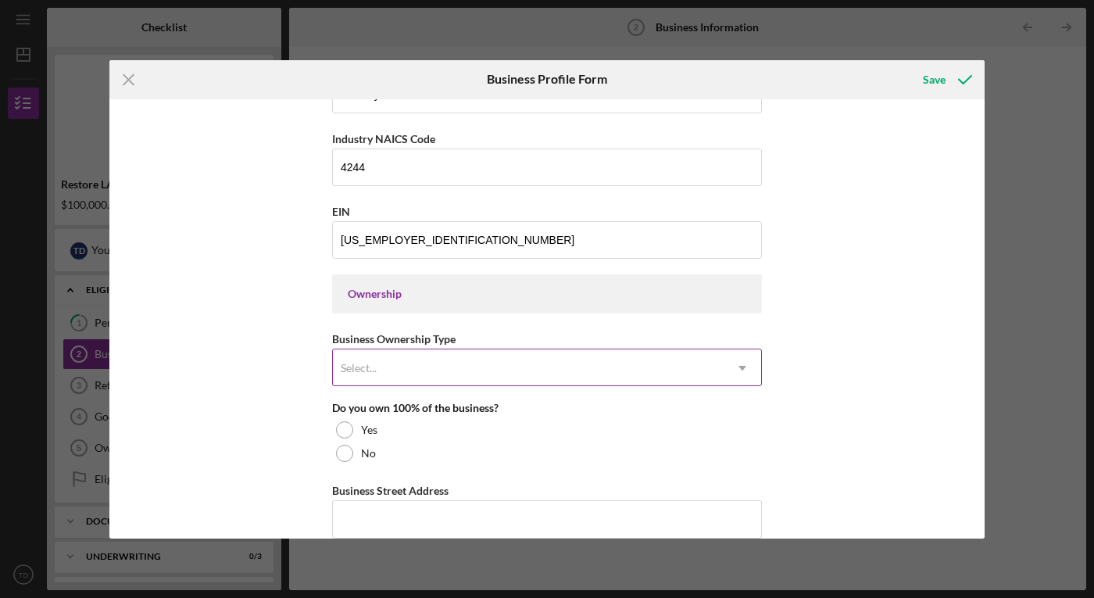
click at [462, 361] on div "Select..." at bounding box center [528, 368] width 391 height 36
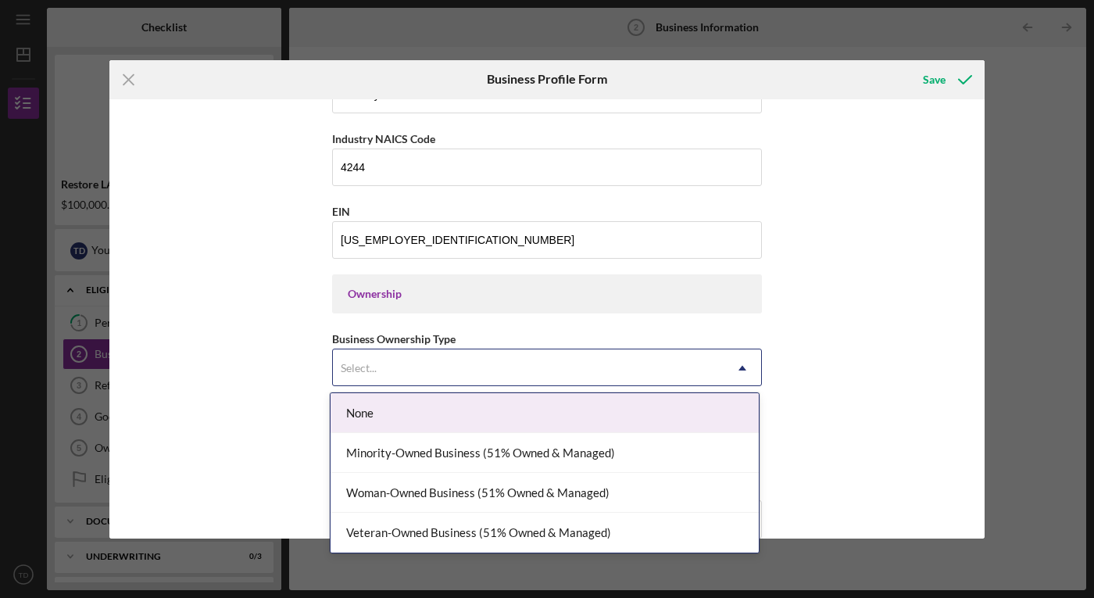
click at [440, 419] on div "None" at bounding box center [544, 413] width 428 height 40
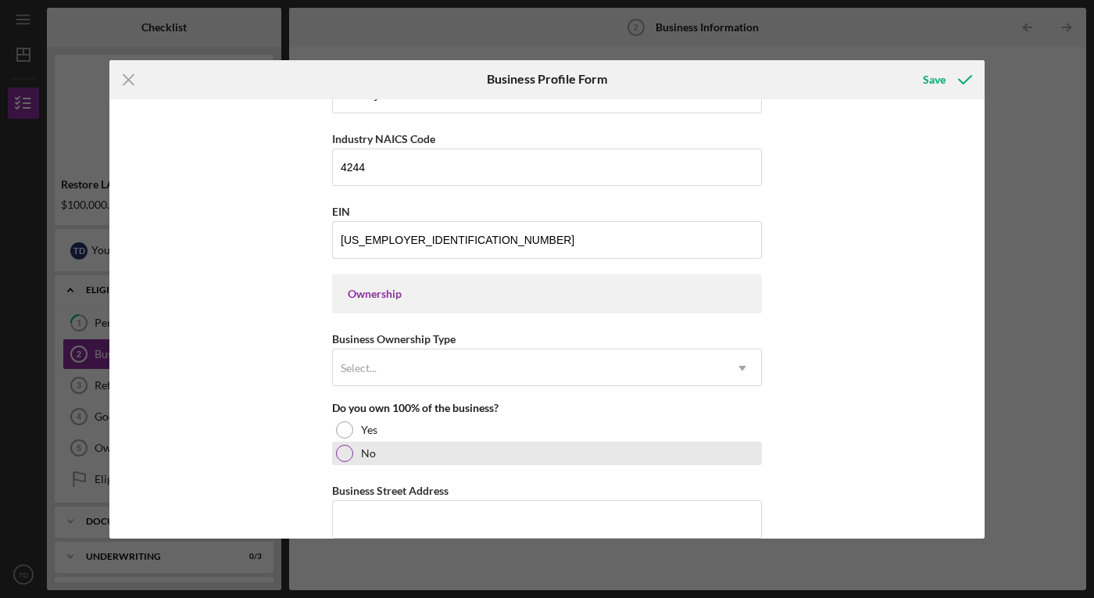
click at [342, 457] on div at bounding box center [344, 452] width 17 height 17
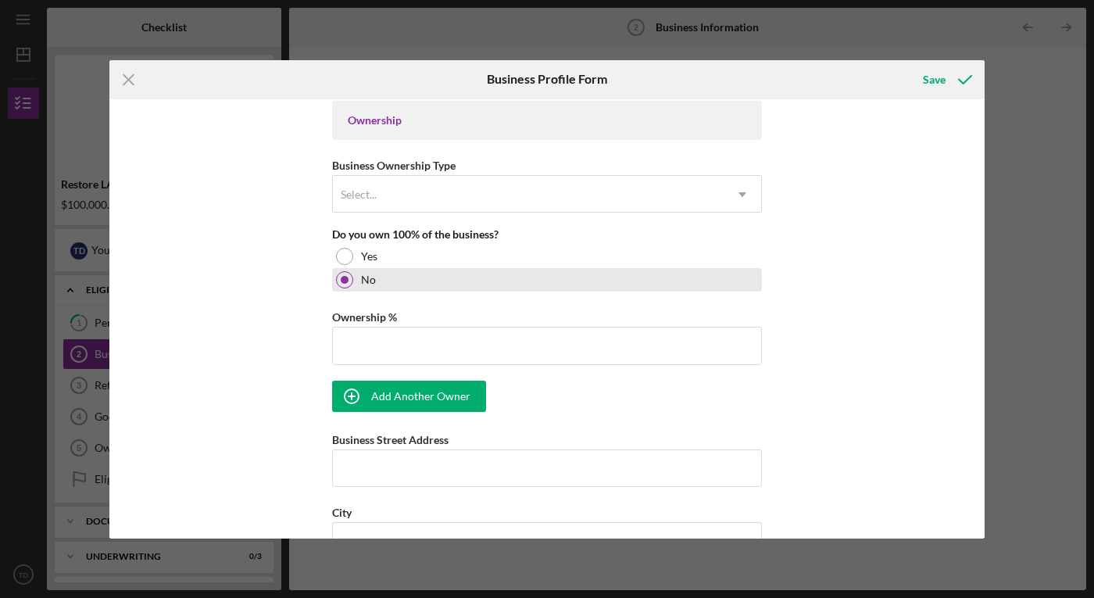
scroll to position [814, 0]
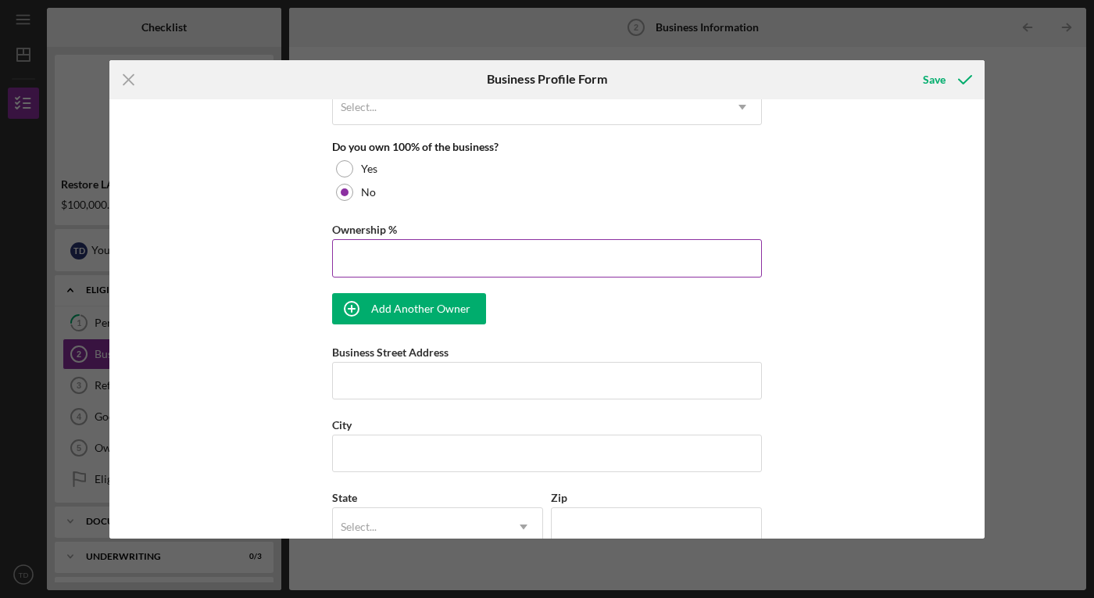
click at [455, 266] on input "Ownership %" at bounding box center [547, 257] width 430 height 37
type input "98.00%"
click at [241, 330] on div "Business Name [PERSON_NAME] Frozen Confections, LLC DBA Sungold Ice Pops Busine…" at bounding box center [546, 318] width 875 height 439
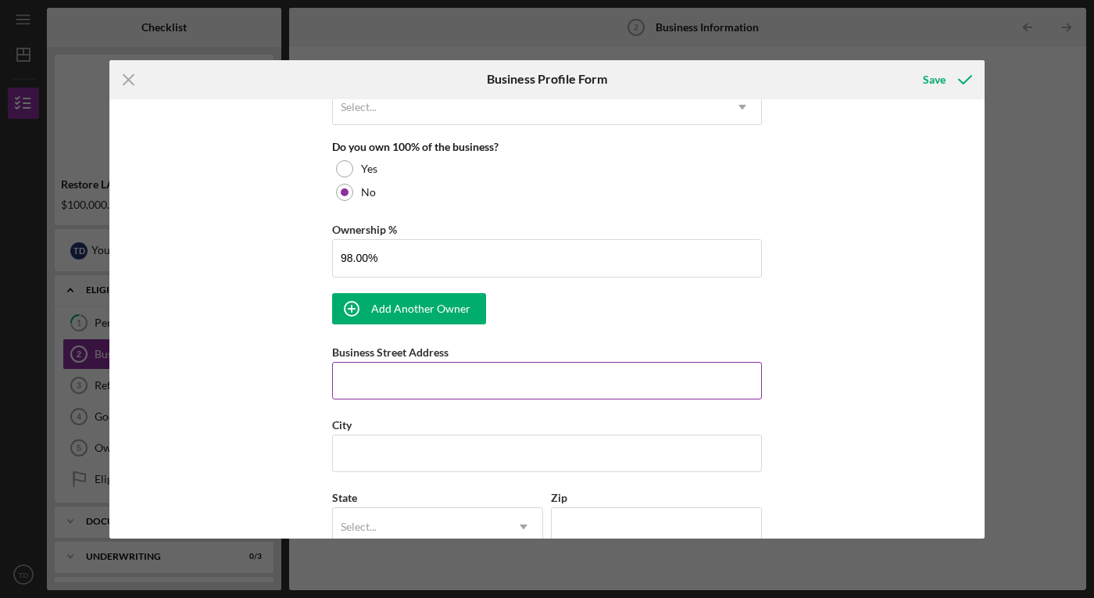
click at [366, 386] on input "Business Street Address" at bounding box center [547, 380] width 430 height 37
type input "[STREET_ADDRESS]"
type input "San [PERSON_NAME]"
type input "91776"
type input "CA"
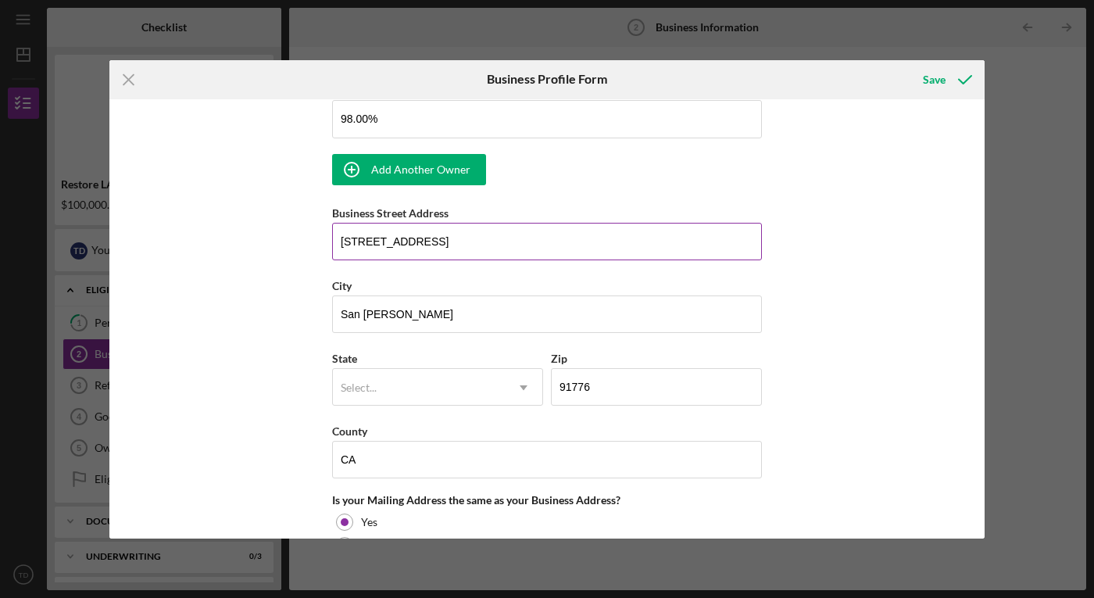
scroll to position [959, 0]
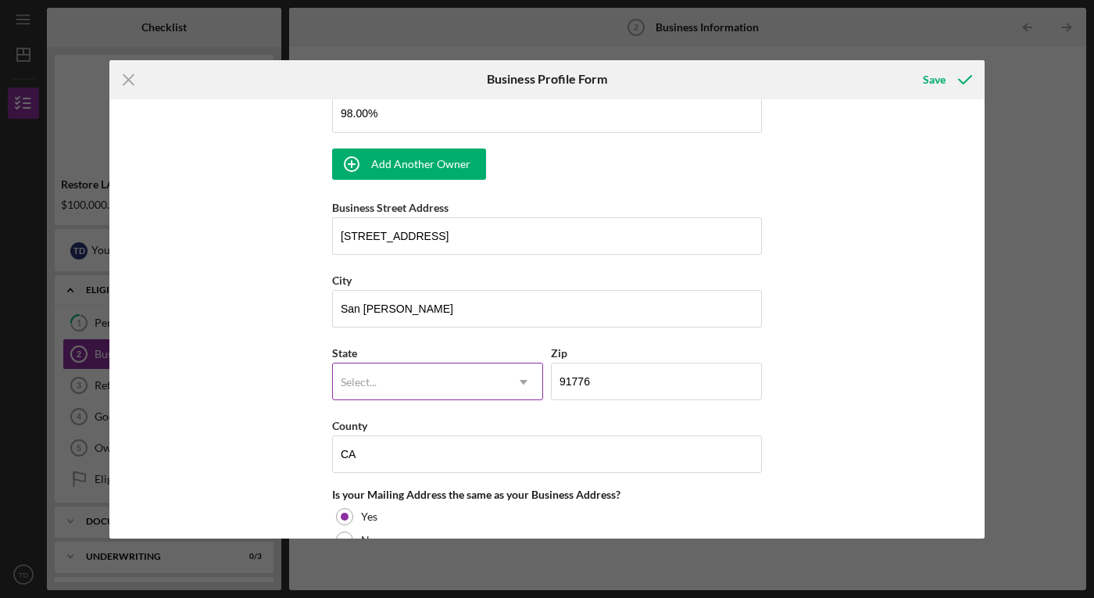
click at [402, 378] on div "Select..." at bounding box center [419, 382] width 172 height 36
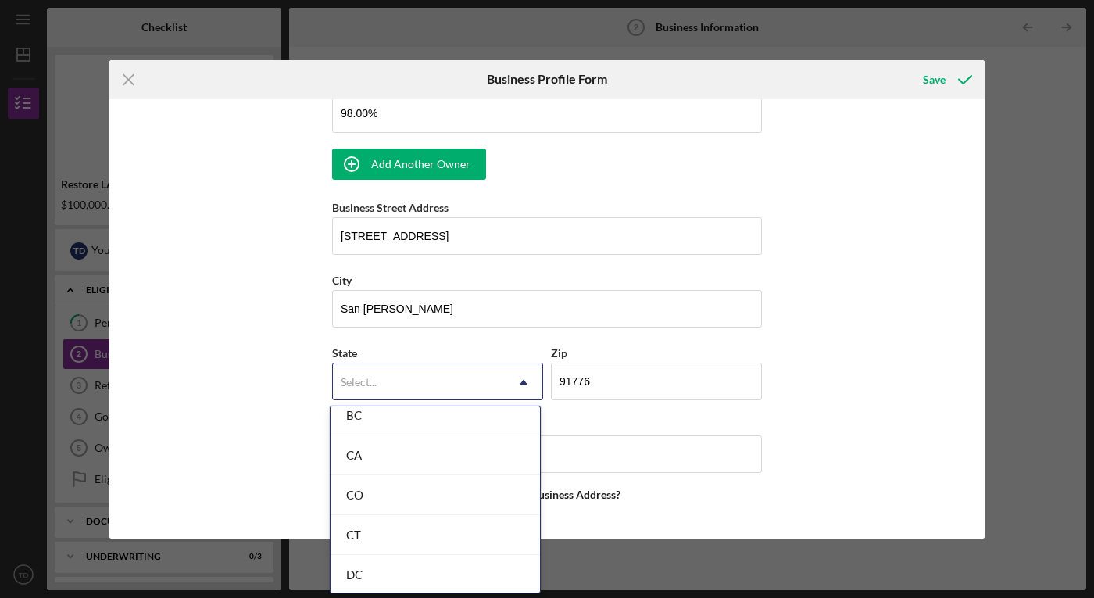
scroll to position [412, 0]
click at [398, 455] on div "CA" at bounding box center [434, 452] width 209 height 40
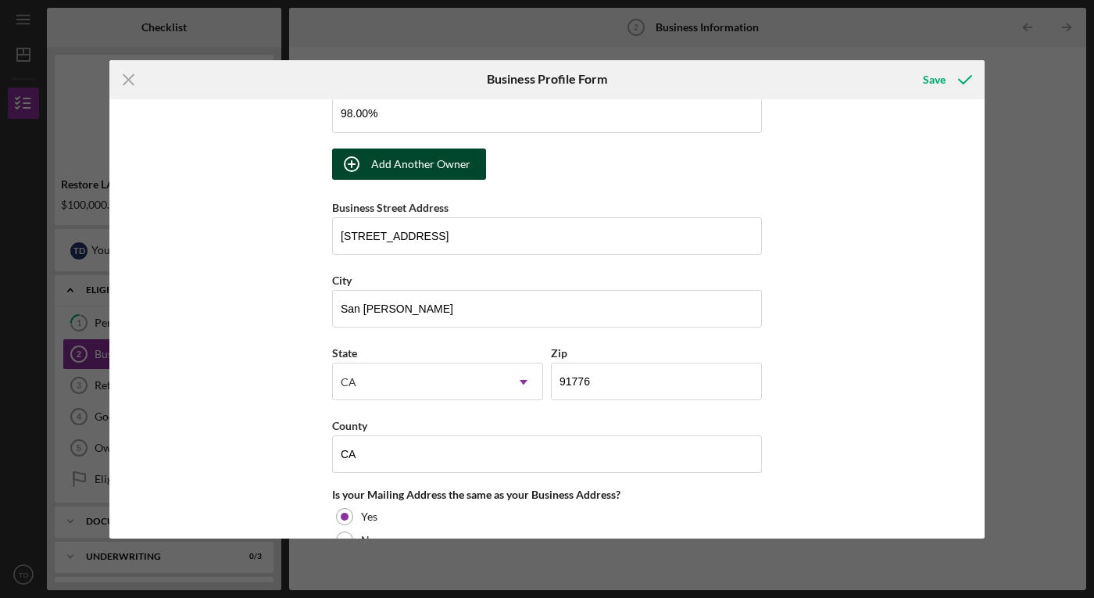
click at [432, 159] on div "Add Another Owner" at bounding box center [420, 163] width 99 height 31
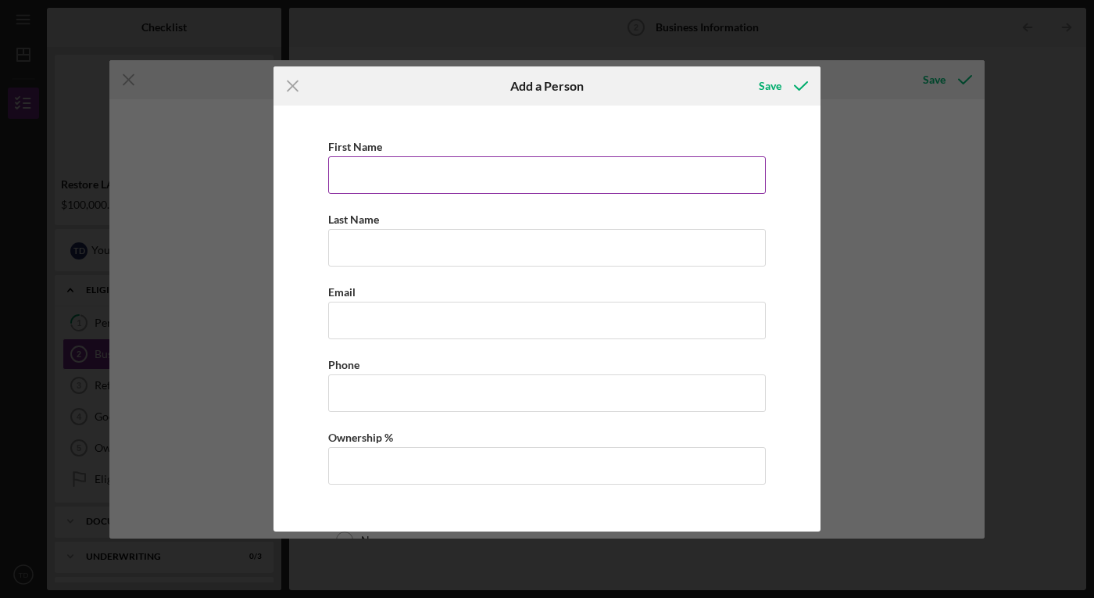
click at [423, 174] on input "First Name" at bounding box center [546, 174] width 437 height 37
type input "Abiel"
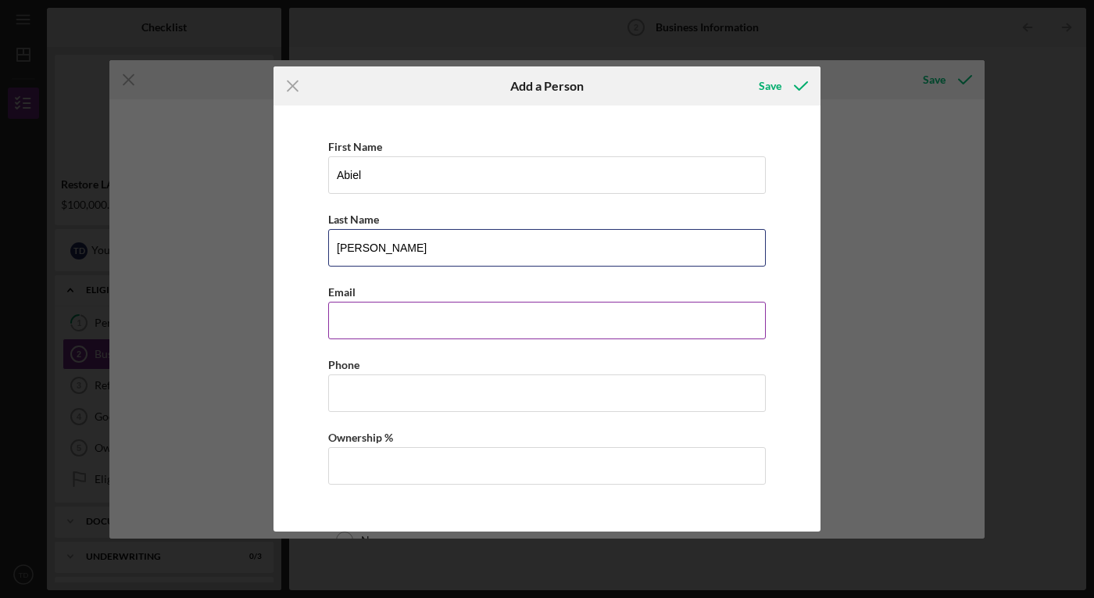
type input "[PERSON_NAME]"
click at [395, 322] on input "Business Email" at bounding box center [546, 320] width 437 height 37
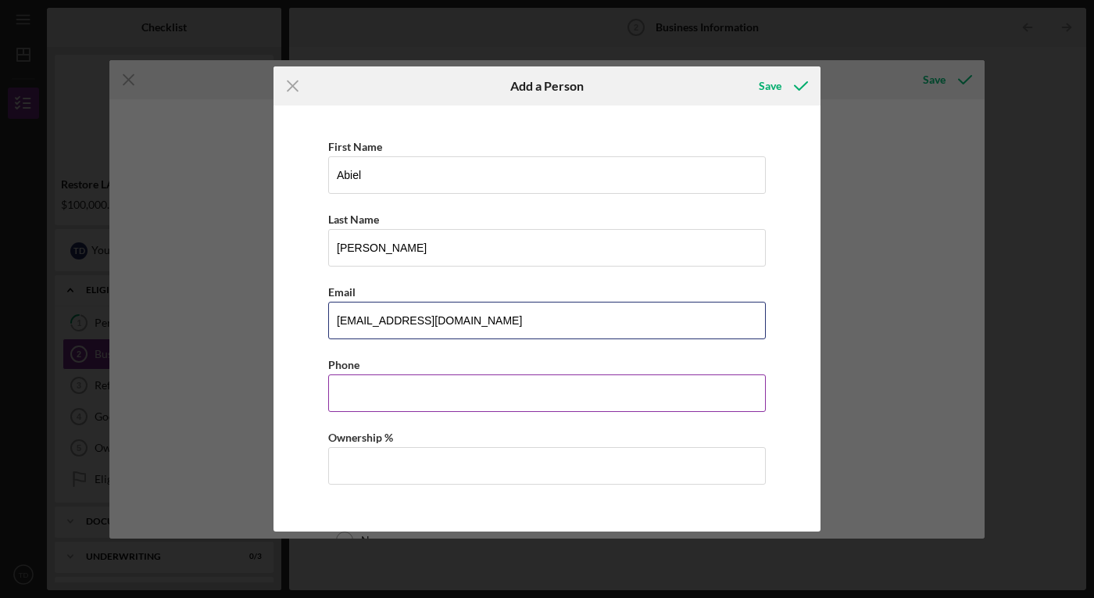
type input "[EMAIL_ADDRESS][DOMAIN_NAME]"
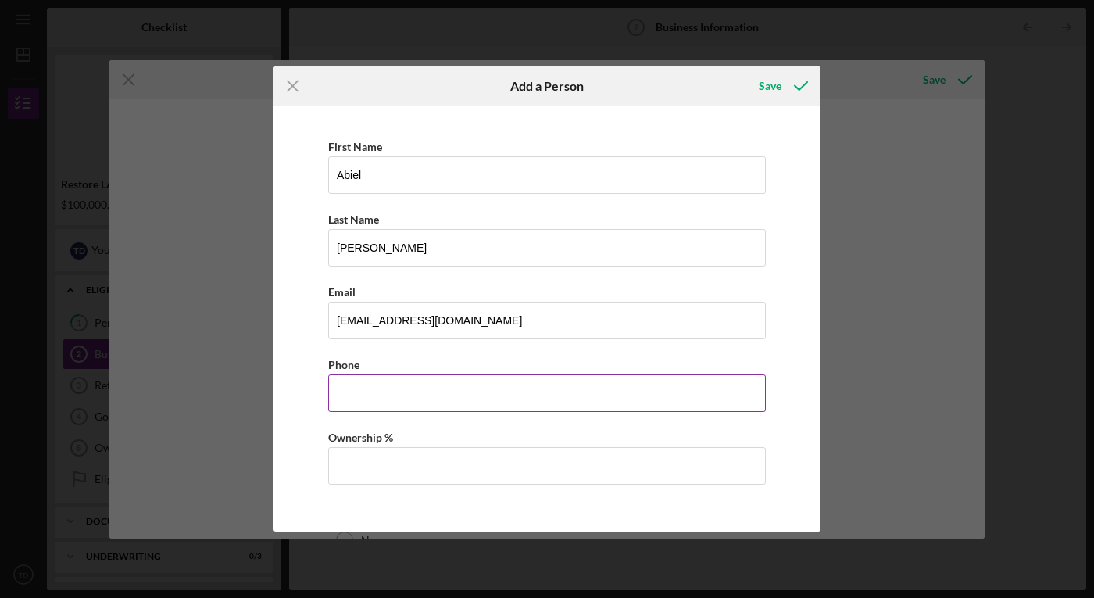
click at [551, 391] on input "Business Phone" at bounding box center [546, 392] width 437 height 37
type input "[PHONE_NUMBER]"
click at [494, 471] on input "Ownership %" at bounding box center [546, 465] width 437 height 37
type input "1.00%"
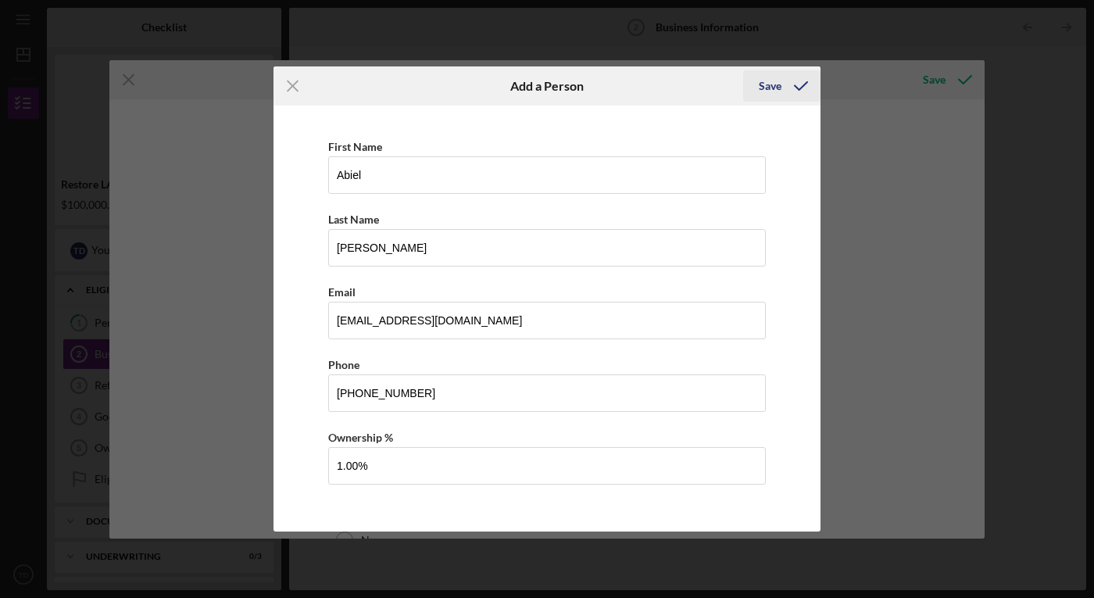
click at [768, 86] on div "Save" at bounding box center [770, 85] width 23 height 31
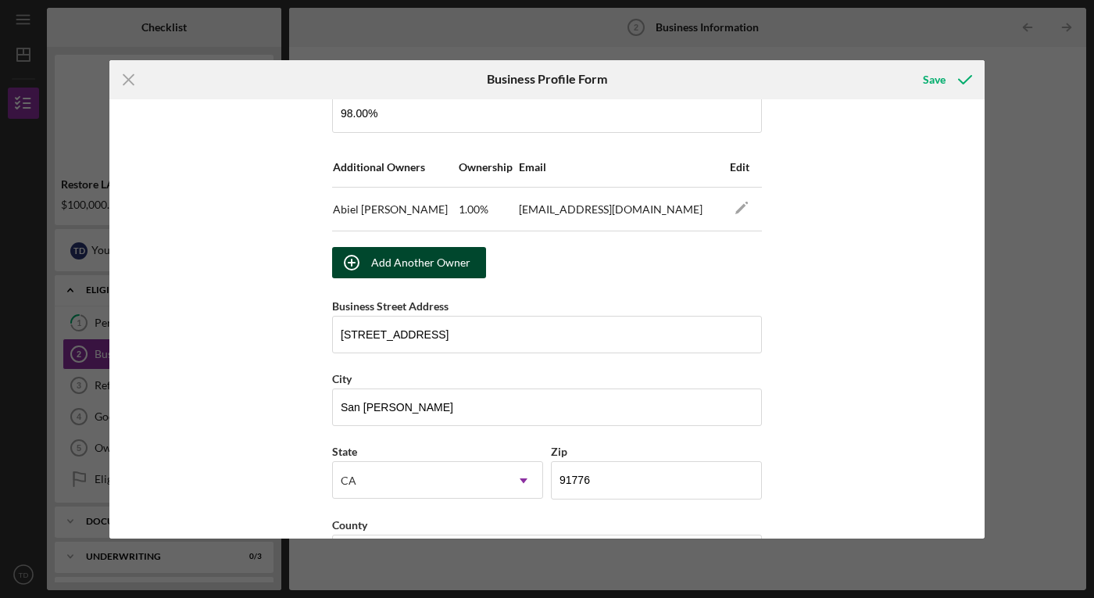
click at [430, 259] on div "Add Another Owner" at bounding box center [420, 262] width 99 height 31
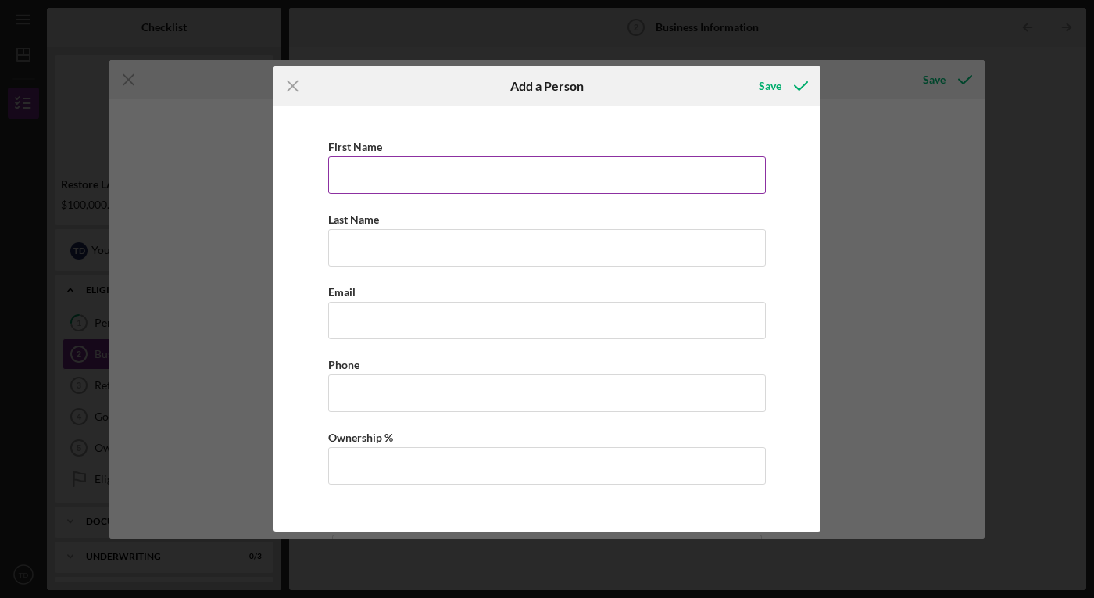
click at [434, 171] on input "First Name" at bounding box center [546, 174] width 437 height 37
type input "[PERSON_NAME]"
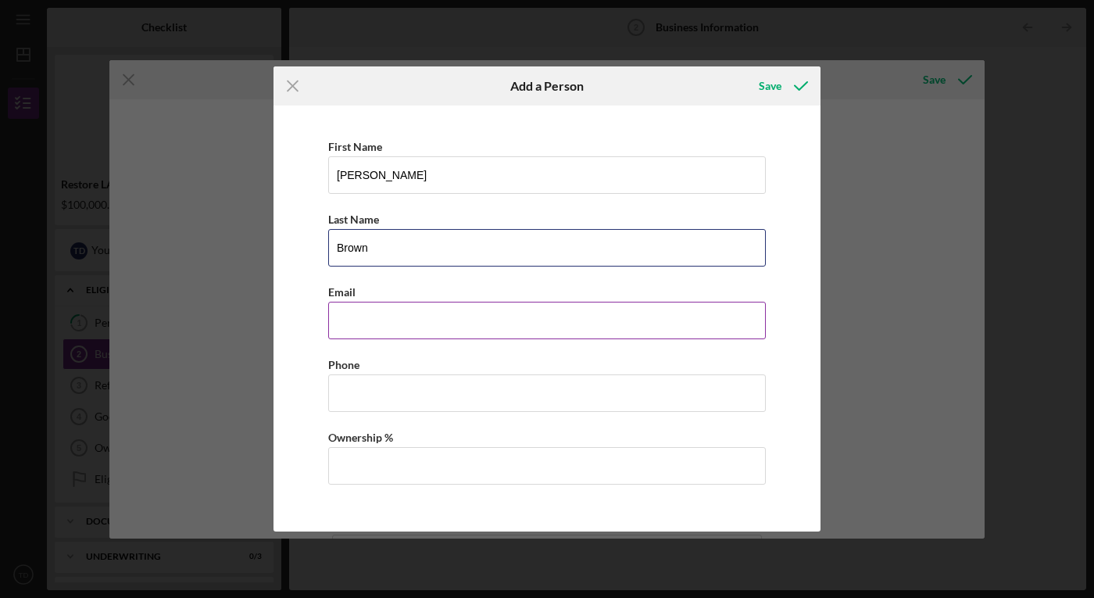
type input "Brown"
click at [394, 317] on input "Business Email" at bounding box center [546, 320] width 437 height 37
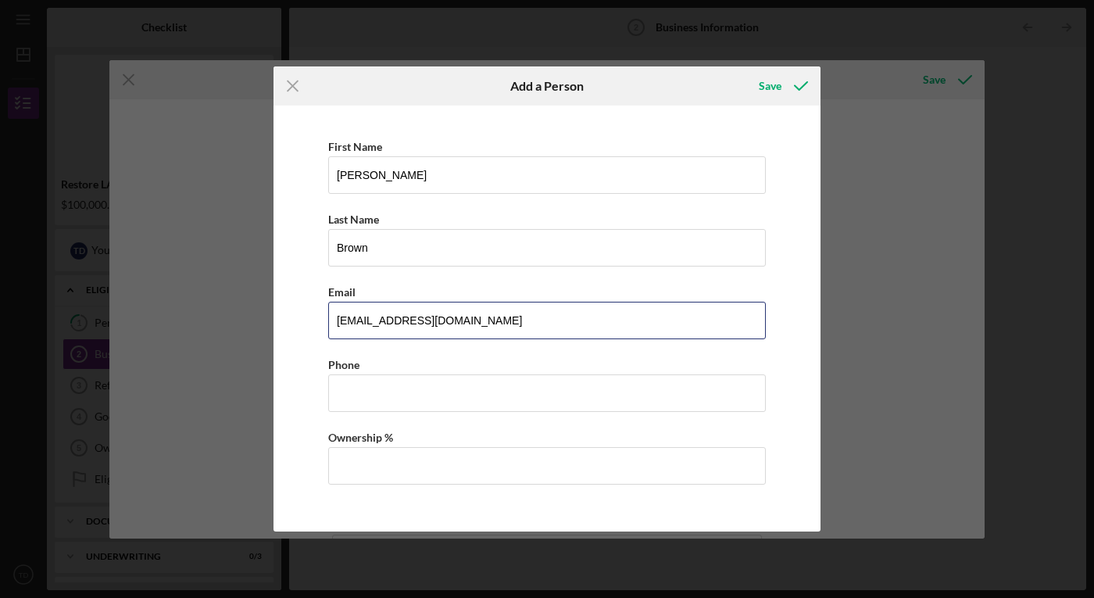
type input "[EMAIL_ADDRESS][DOMAIN_NAME]"
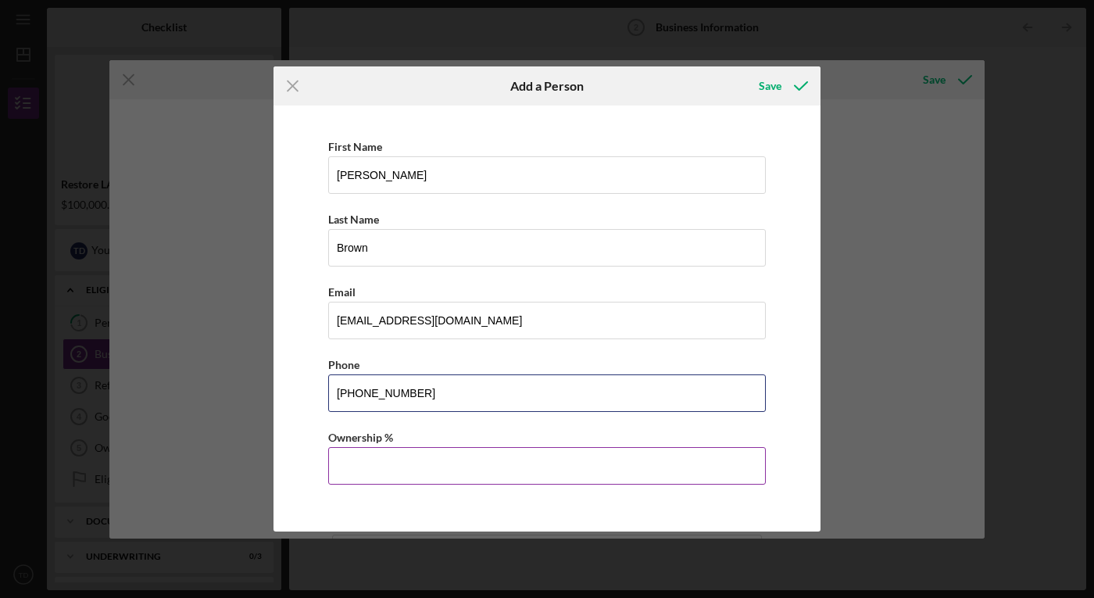
type input "[PHONE_NUMBER]"
click at [608, 460] on input "Ownership %" at bounding box center [546, 465] width 437 height 37
type input "1.00%"
click at [776, 84] on div "Save" at bounding box center [770, 85] width 23 height 31
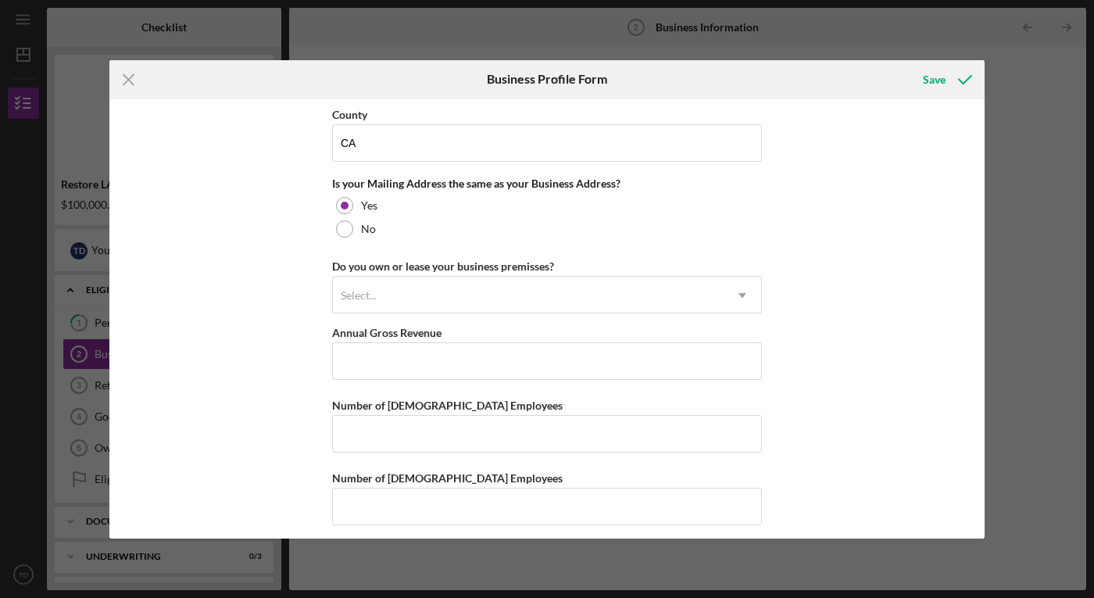
scroll to position [1422, 0]
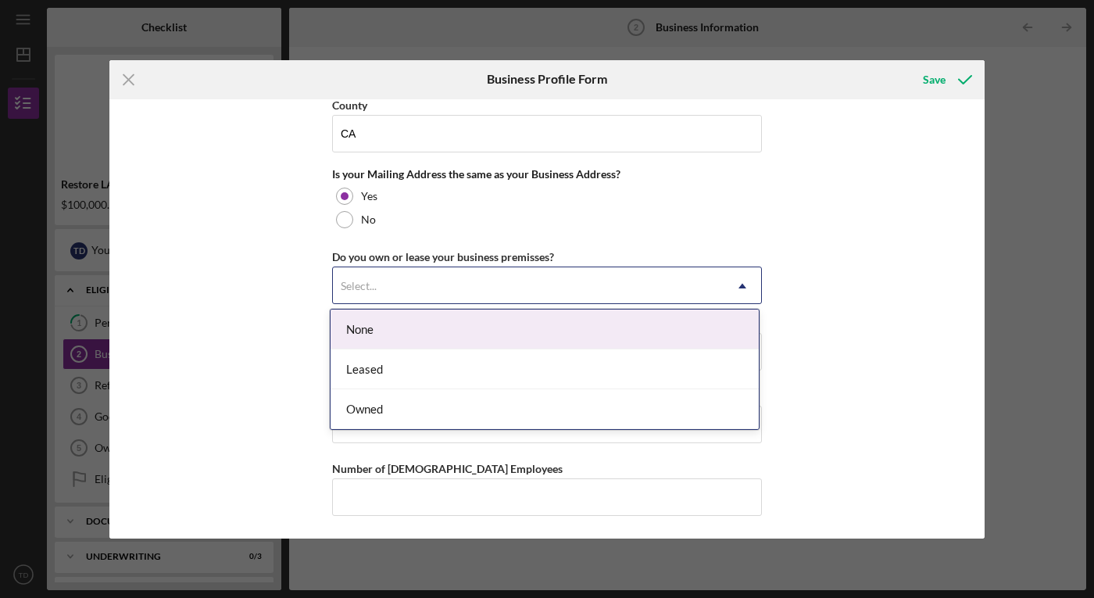
click at [531, 291] on div "Select..." at bounding box center [528, 286] width 391 height 36
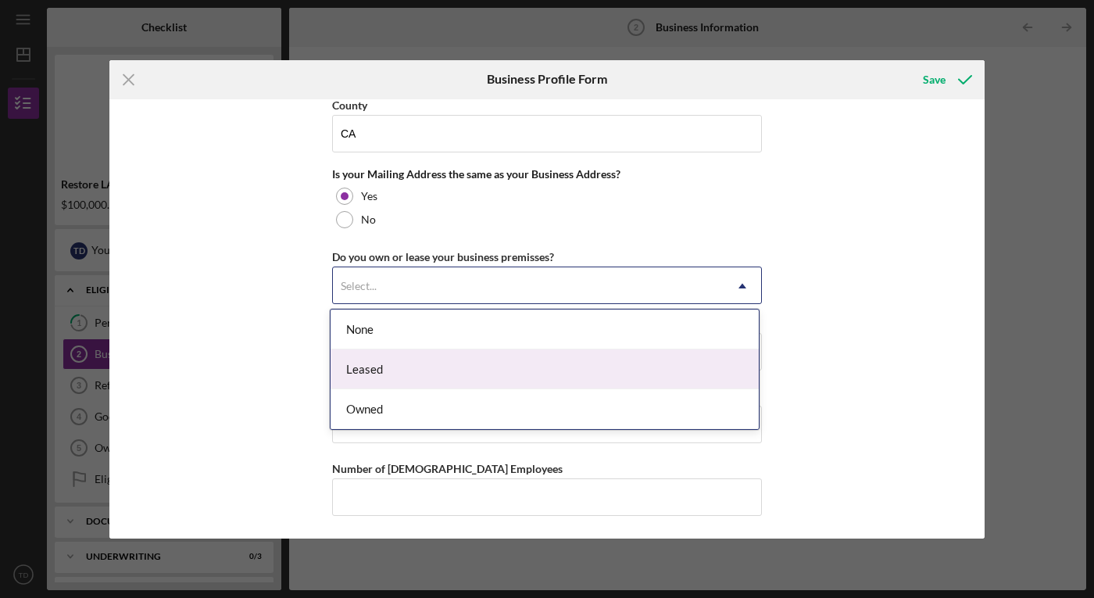
click at [452, 369] on div "Leased" at bounding box center [544, 369] width 428 height 40
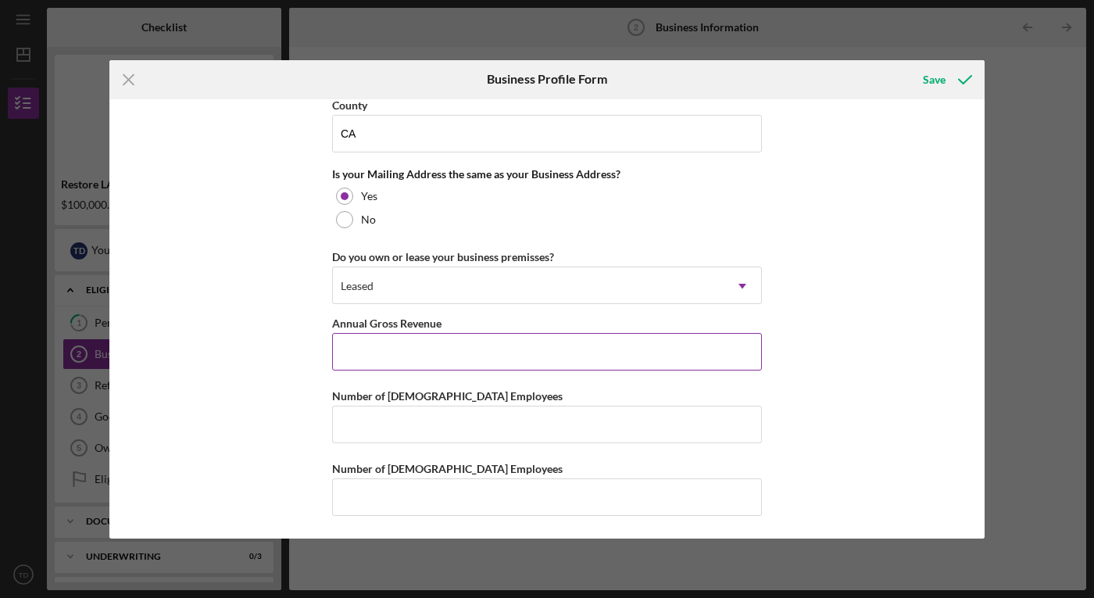
click at [444, 348] on input "Annual Gross Revenue" at bounding box center [547, 351] width 430 height 37
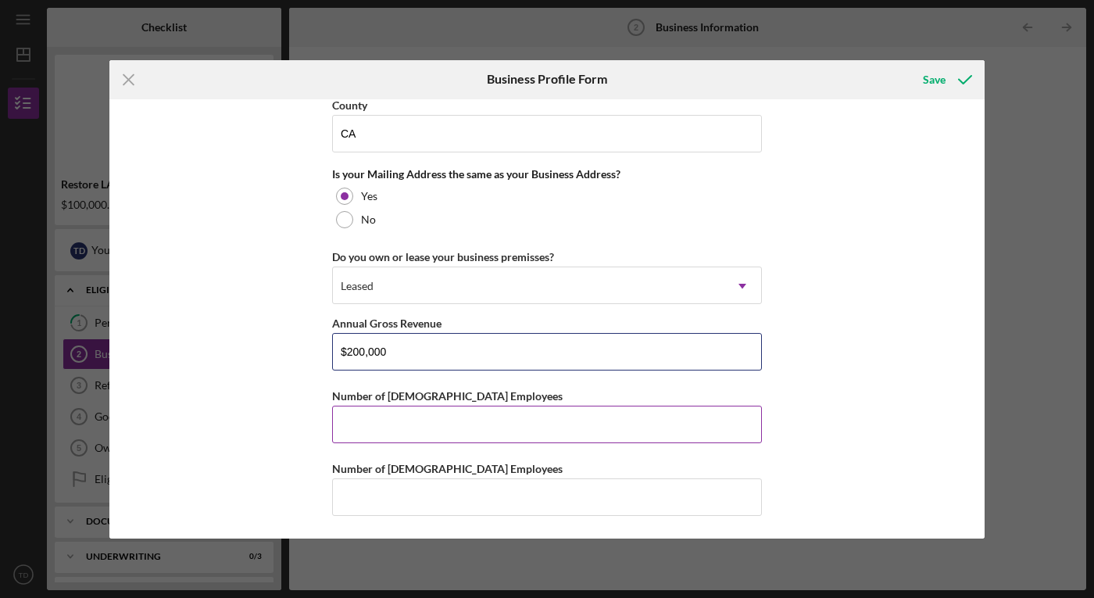
type input "$200,000"
click at [383, 418] on input "Number of [DEMOGRAPHIC_DATA] Employees" at bounding box center [547, 423] width 430 height 37
type input "0"
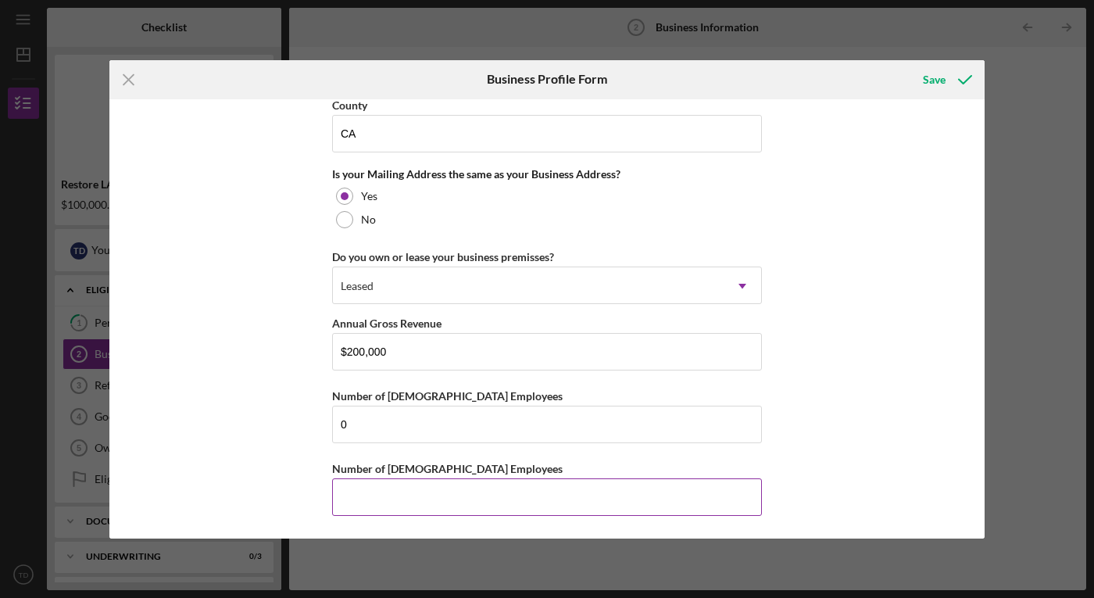
click at [364, 493] on input "Number of [DEMOGRAPHIC_DATA] Employees" at bounding box center [547, 496] width 430 height 37
type input "4"
type input "3"
click at [933, 84] on div "Save" at bounding box center [934, 79] width 23 height 31
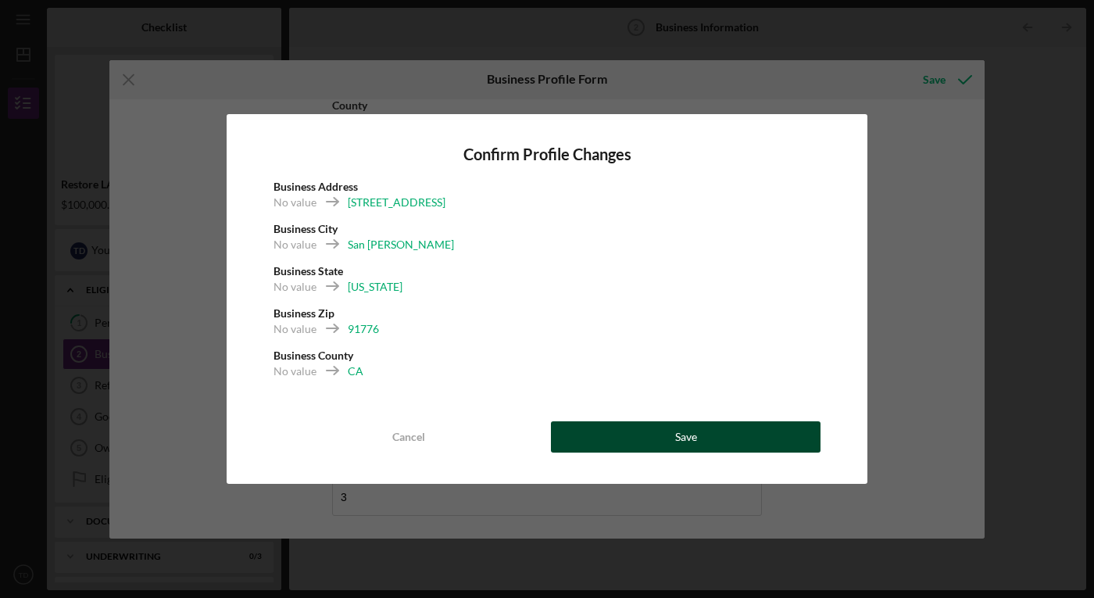
click at [664, 440] on button "Save" at bounding box center [686, 436] width 270 height 31
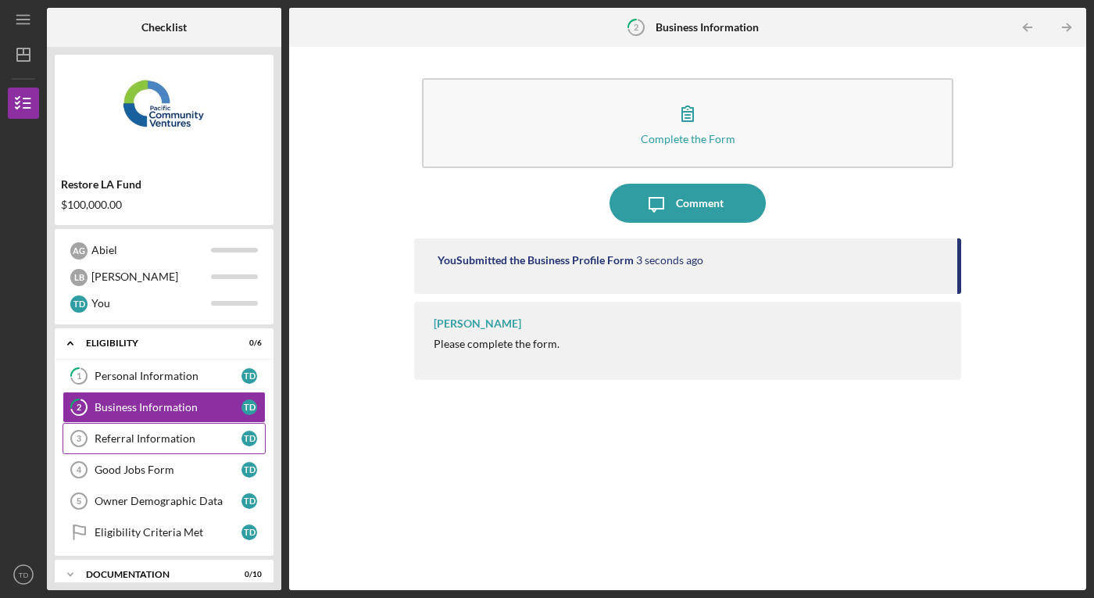
click at [170, 438] on div "Referral Information" at bounding box center [168, 438] width 147 height 12
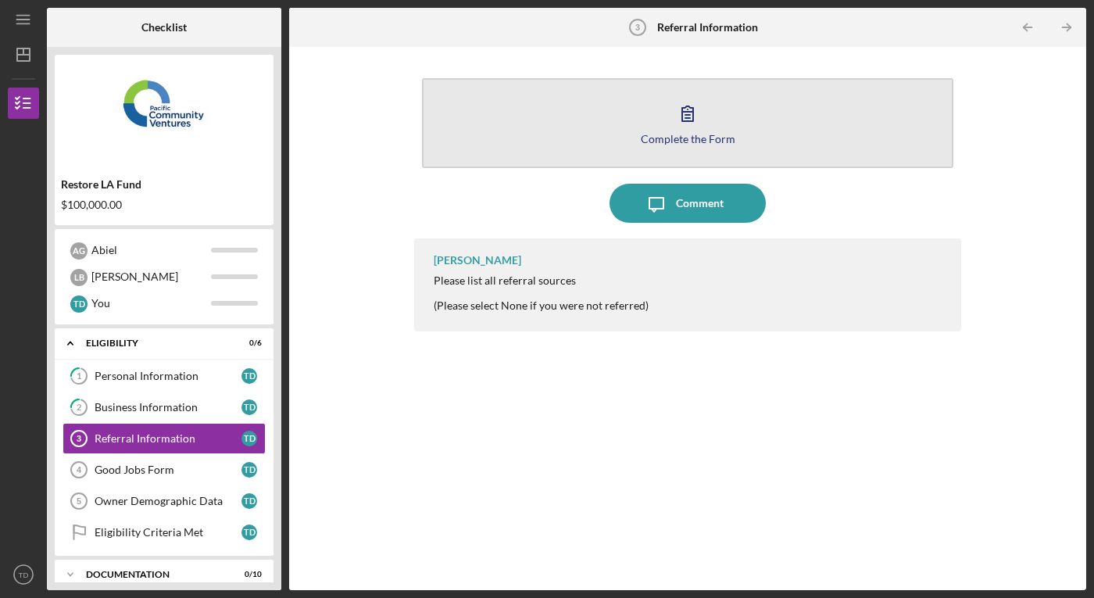
click at [701, 137] on div "Complete the Form" at bounding box center [688, 139] width 95 height 12
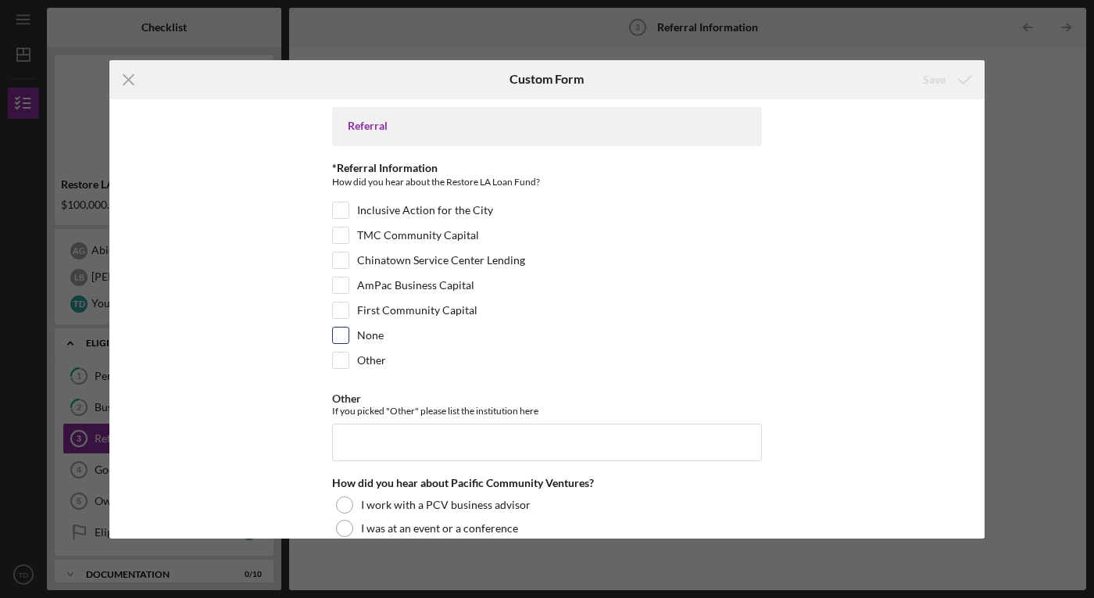
click at [345, 331] on input "None" at bounding box center [341, 335] width 16 height 16
checkbox input "true"
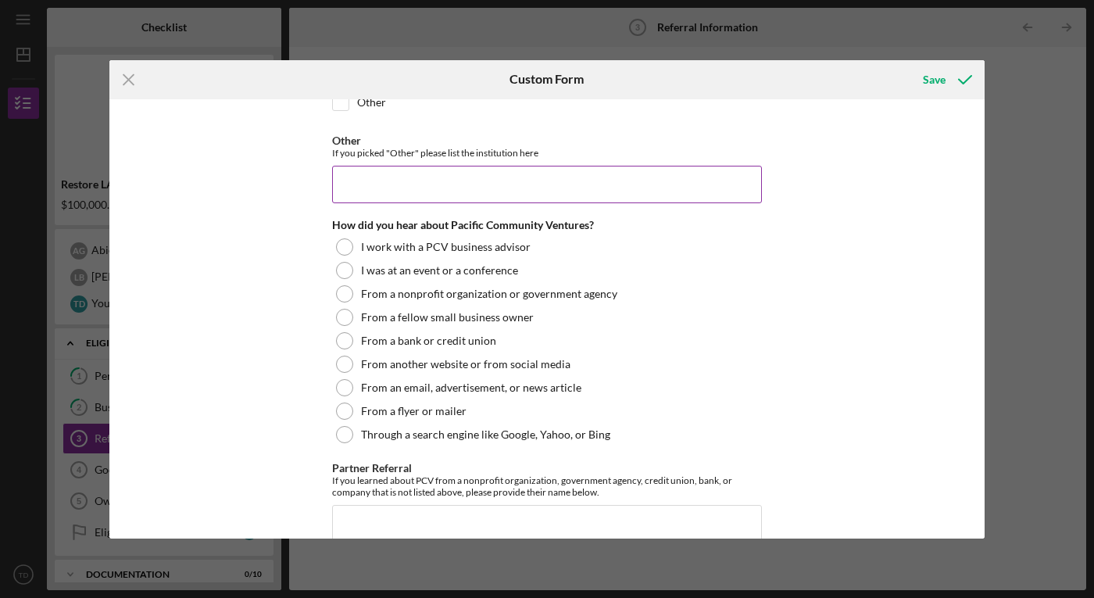
scroll to position [263, 0]
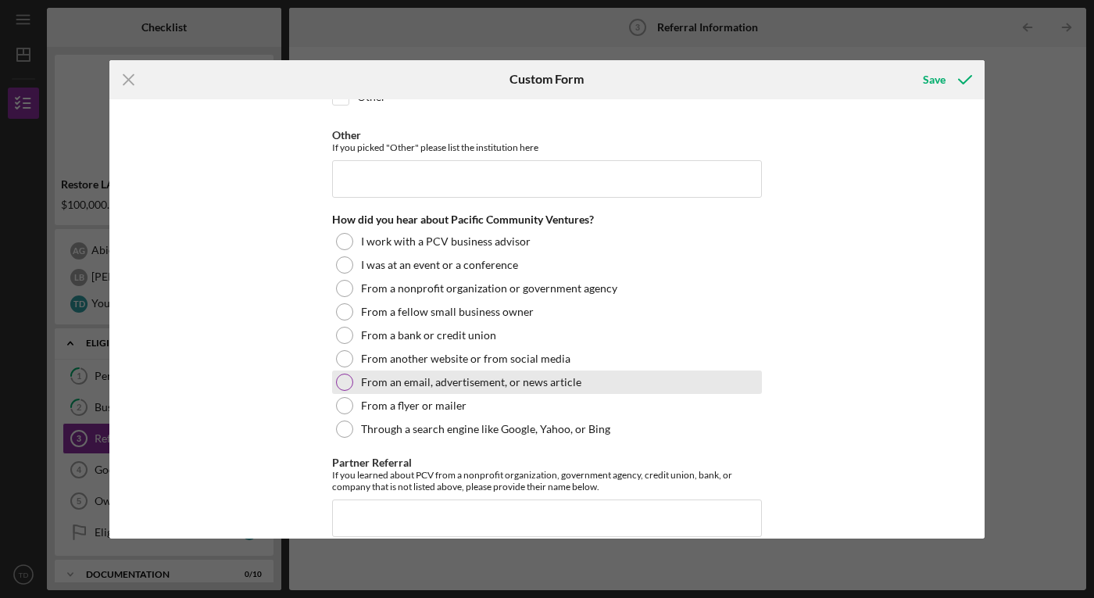
click at [346, 384] on div at bounding box center [344, 381] width 17 height 17
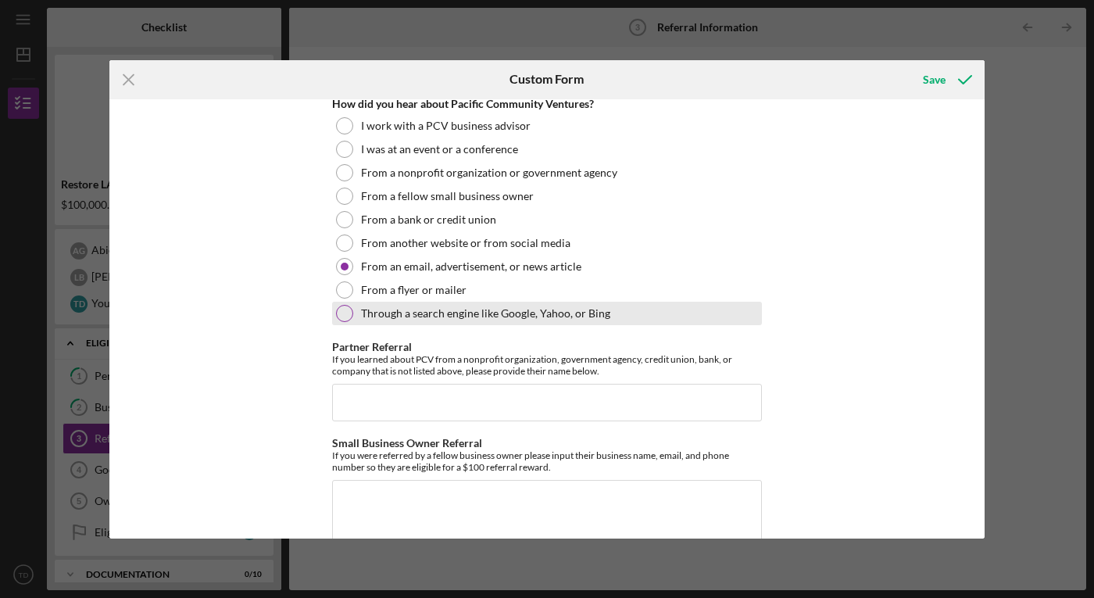
scroll to position [421, 0]
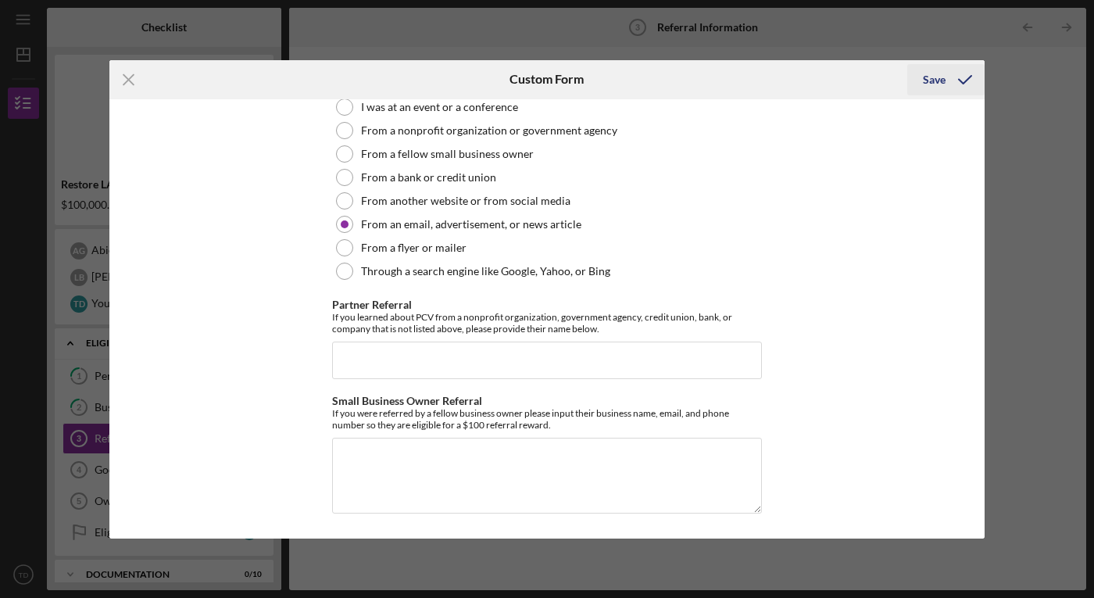
click at [933, 80] on div "Save" at bounding box center [934, 79] width 23 height 31
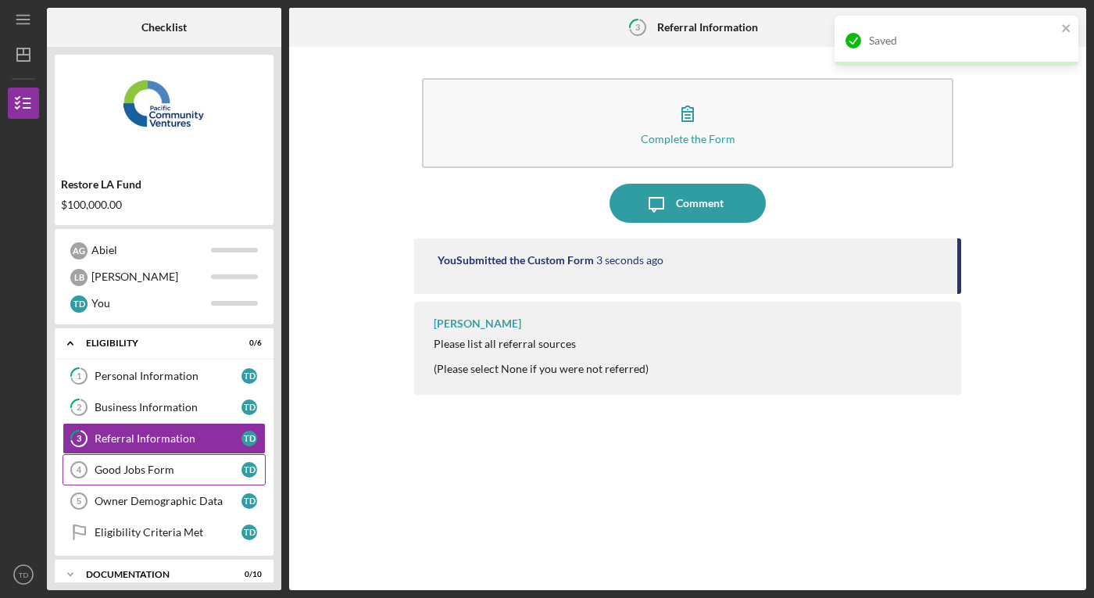
click at [115, 474] on div "Good Jobs Form" at bounding box center [168, 469] width 147 height 12
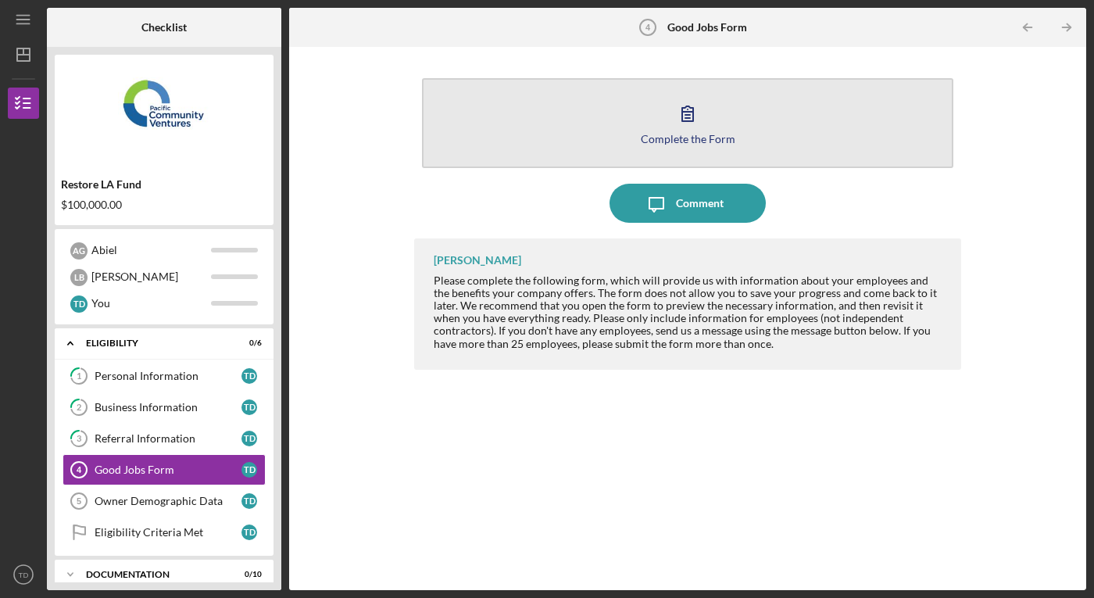
click at [704, 140] on div "Complete the Form" at bounding box center [688, 139] width 95 height 12
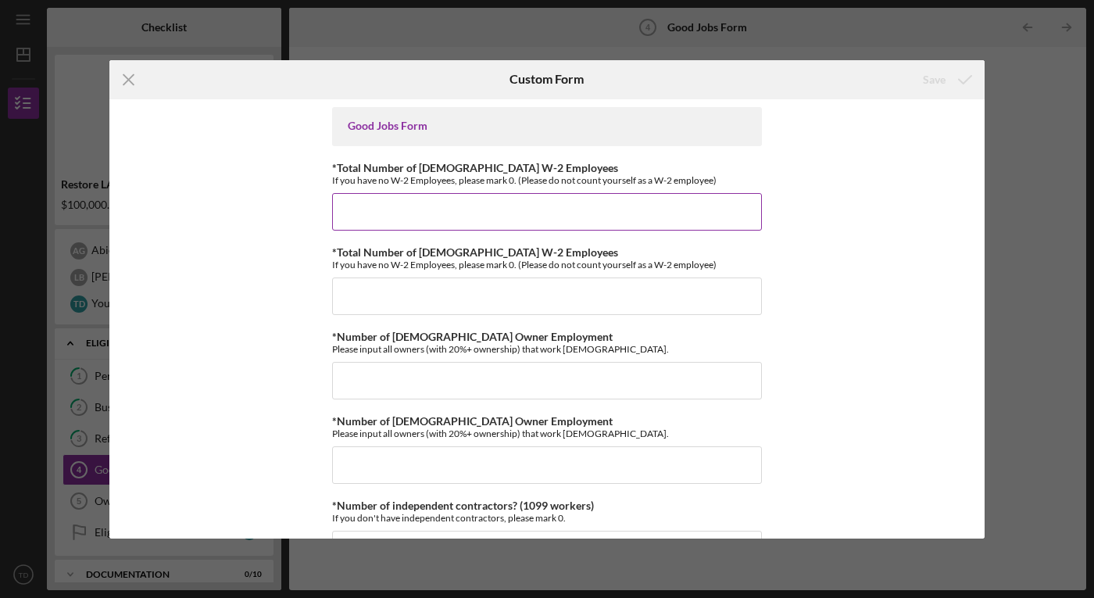
click at [569, 219] on input "*Total Number of [DEMOGRAPHIC_DATA] W-2 Employees" at bounding box center [547, 211] width 430 height 37
type input "0"
click at [477, 293] on input "*Total Number of [DEMOGRAPHIC_DATA] W-2 Employees" at bounding box center [547, 295] width 430 height 37
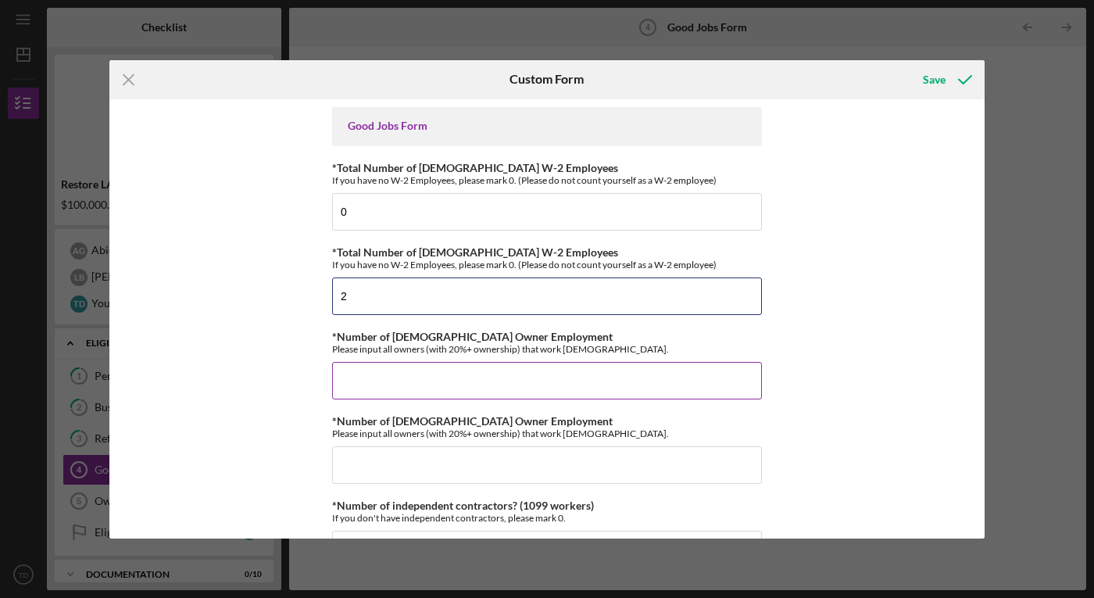
type input "2"
click at [421, 381] on input "*Number of [DEMOGRAPHIC_DATA] Owner Employment" at bounding box center [547, 380] width 430 height 37
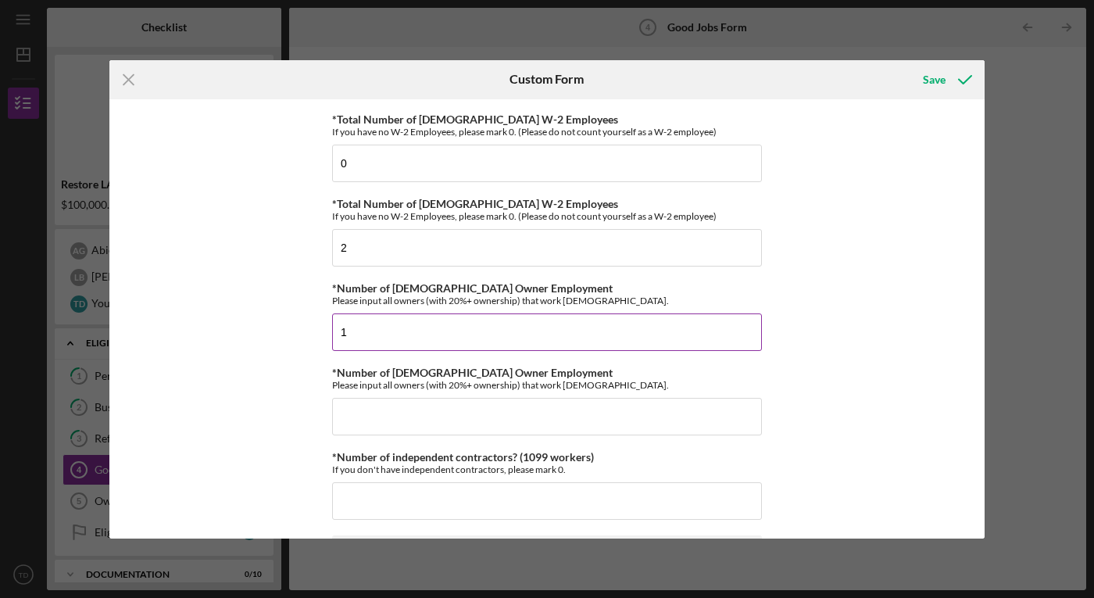
scroll to position [54, 0]
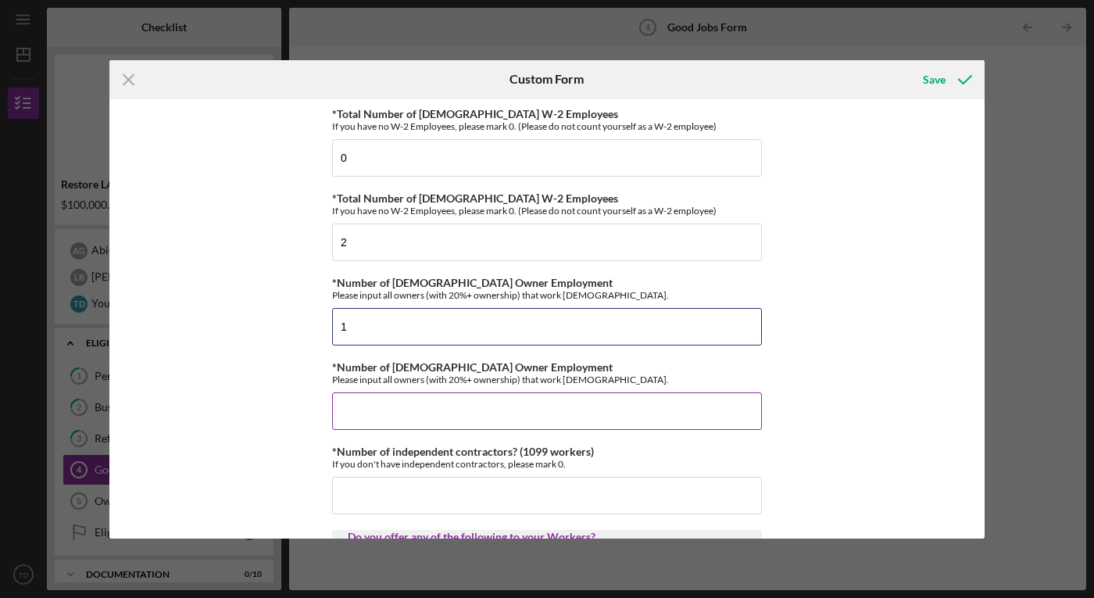
type input "1"
click at [380, 409] on input "*Number of [DEMOGRAPHIC_DATA] Owner Employment" at bounding box center [547, 410] width 430 height 37
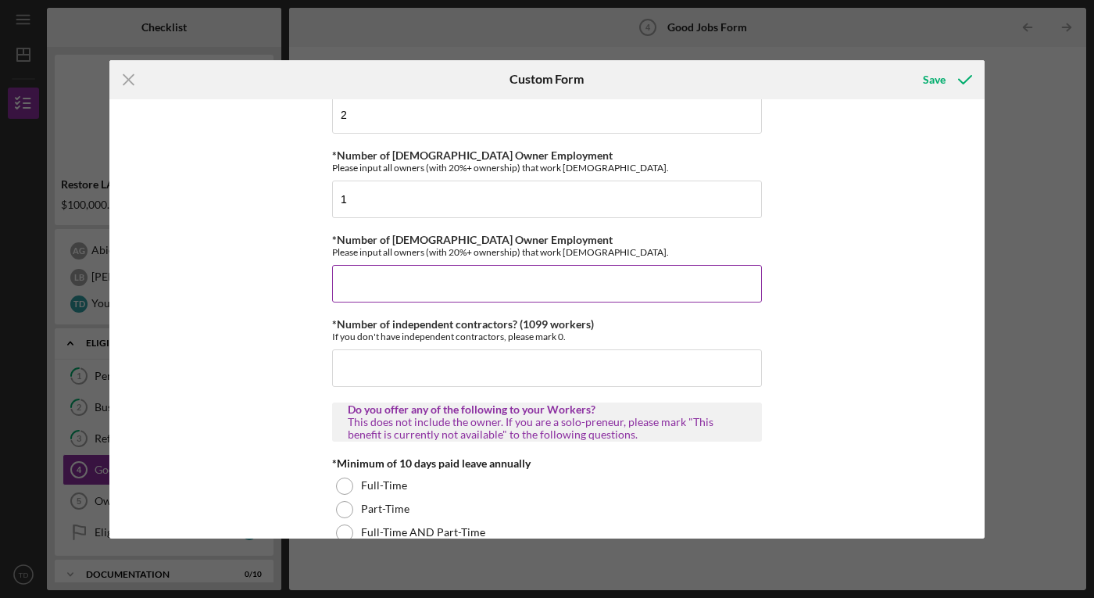
scroll to position [183, 0]
type input "0"
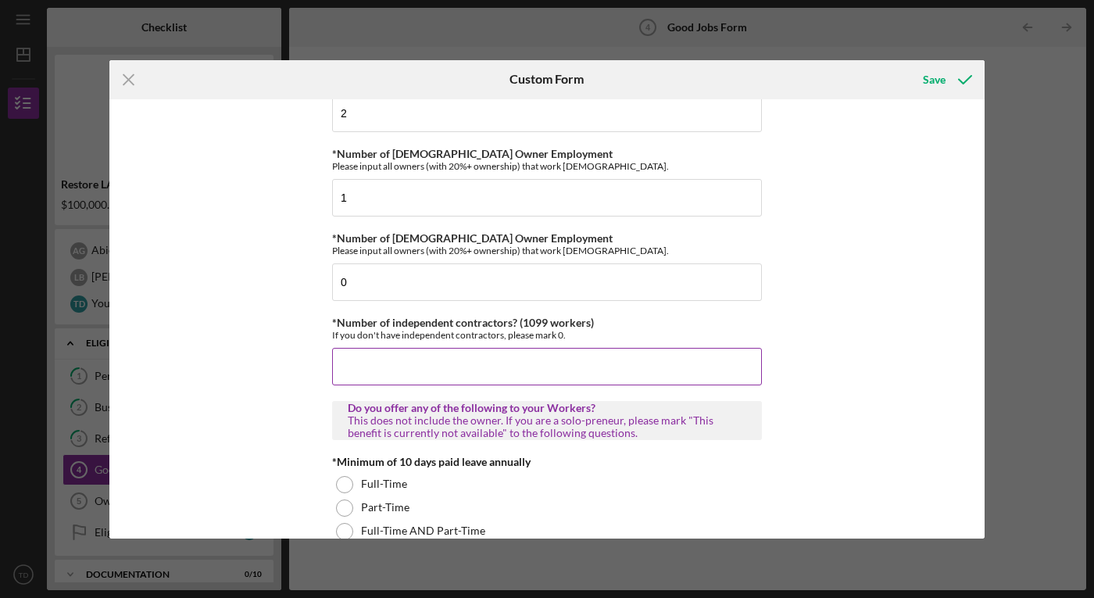
click at [405, 360] on input "*Number of independent contractors? (1099 workers)" at bounding box center [547, 366] width 430 height 37
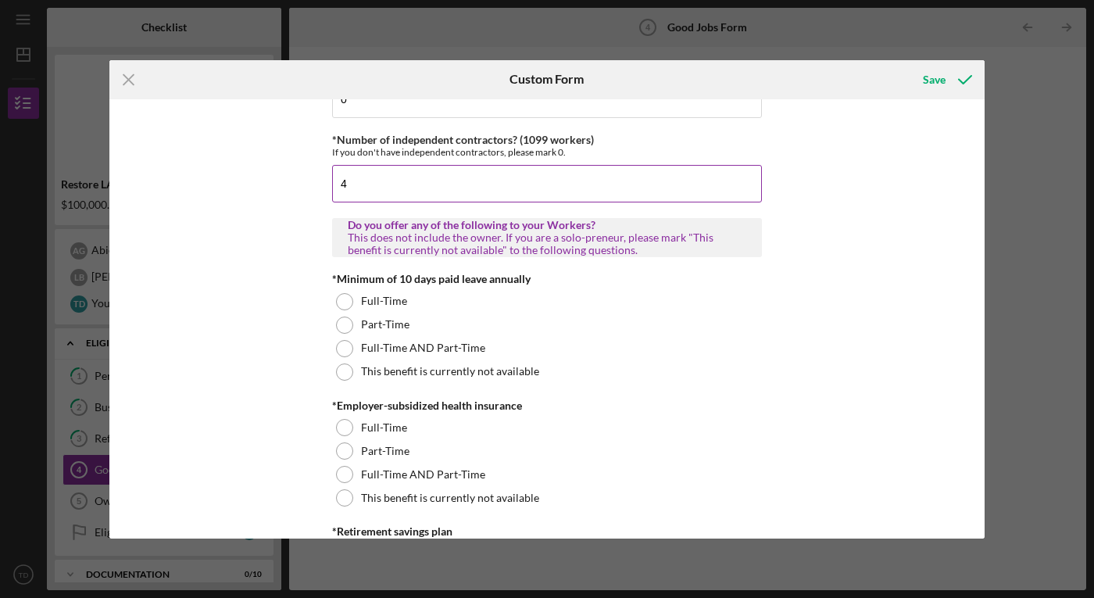
scroll to position [366, 0]
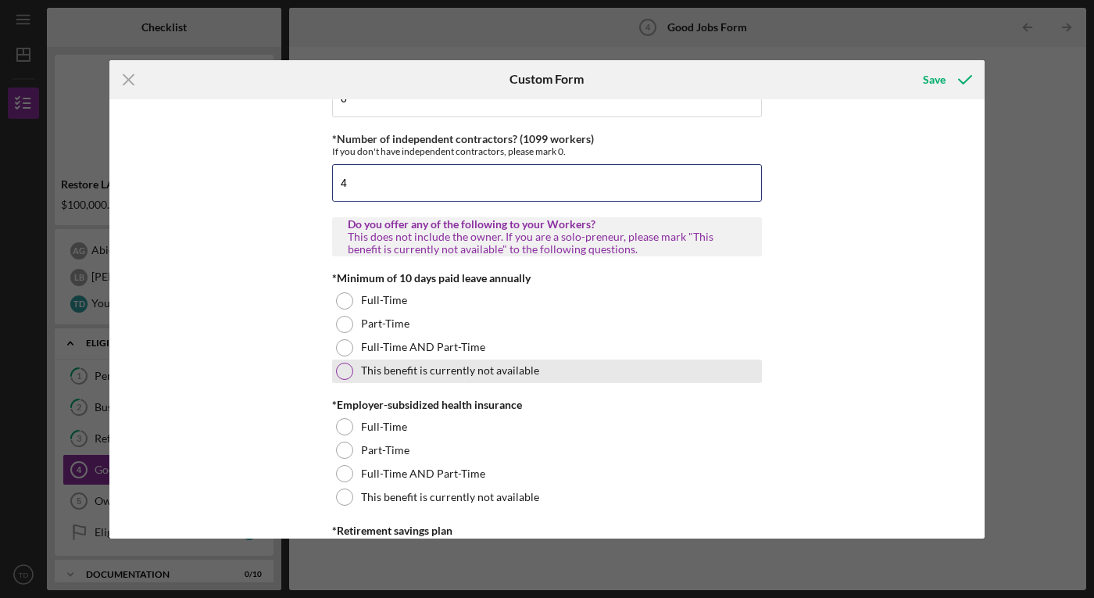
type input "4"
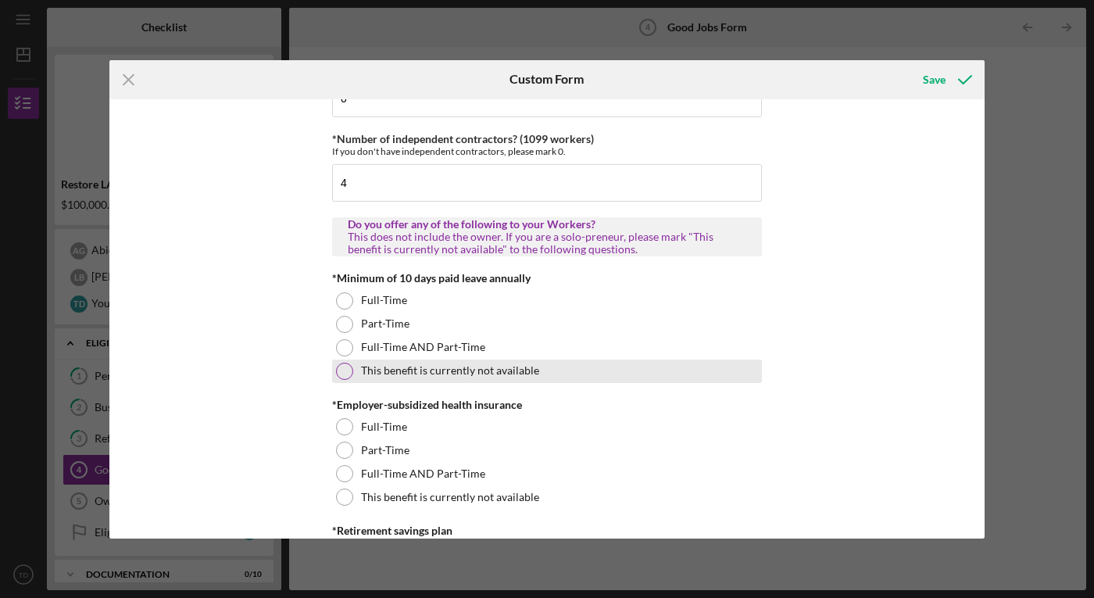
click at [341, 366] on div at bounding box center [344, 370] width 17 height 17
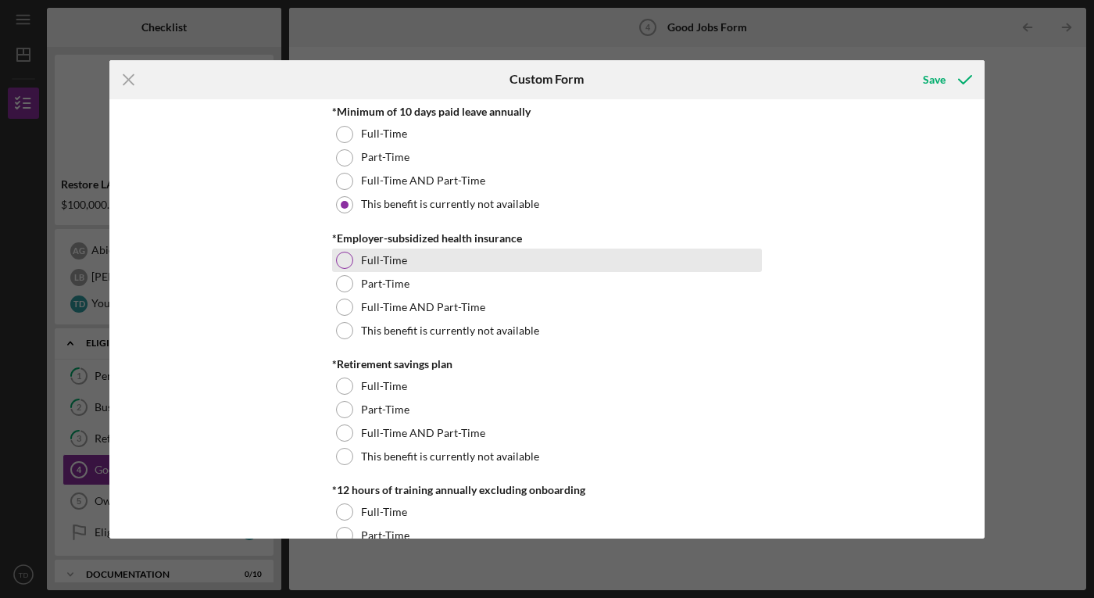
scroll to position [537, 0]
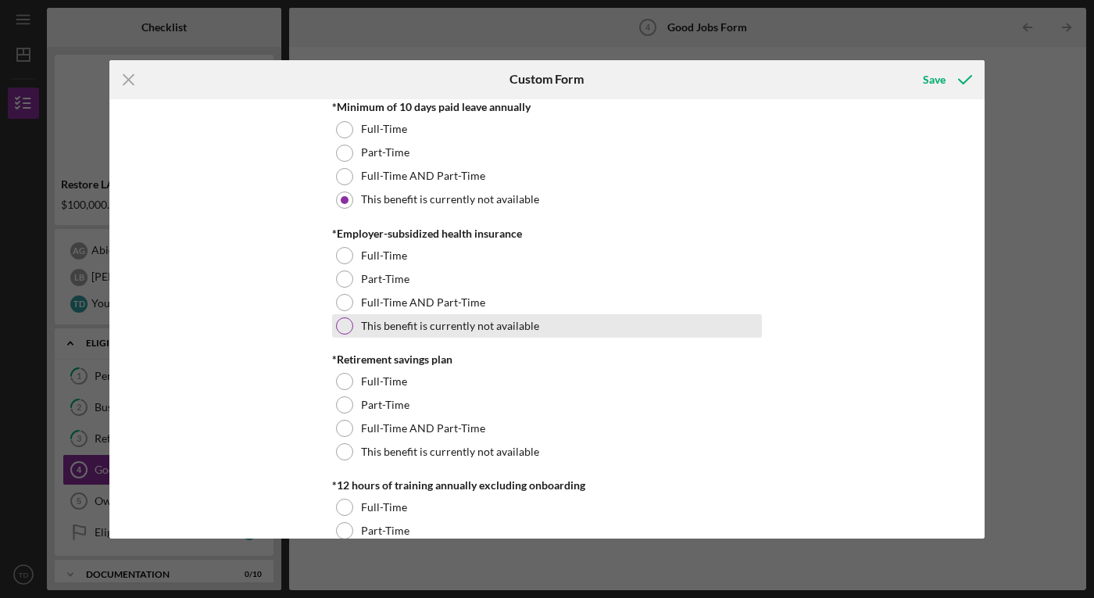
click at [346, 322] on div at bounding box center [344, 325] width 17 height 17
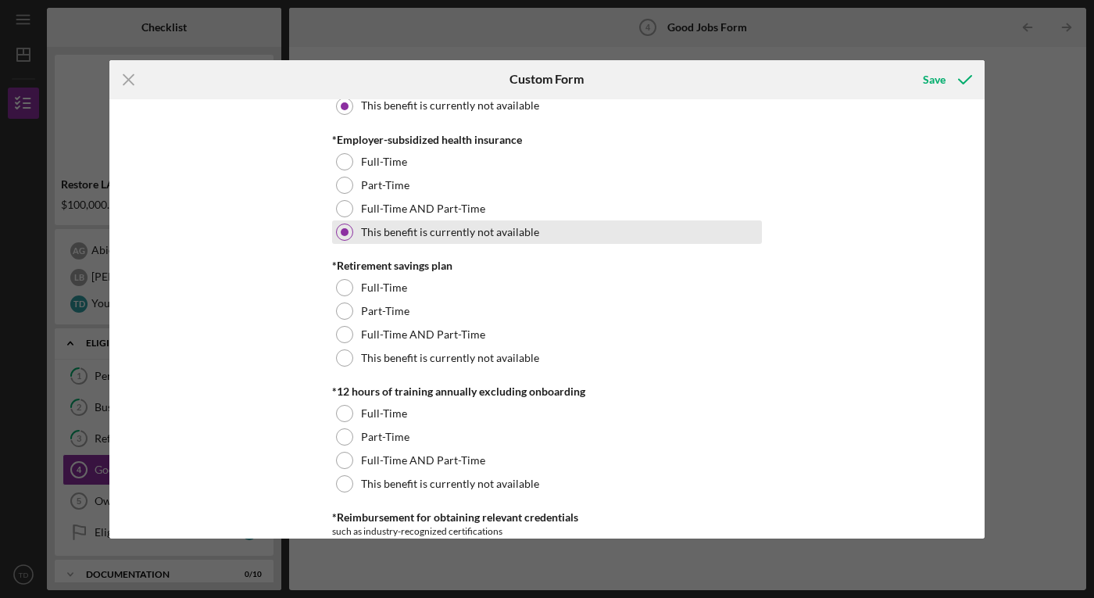
scroll to position [673, 0]
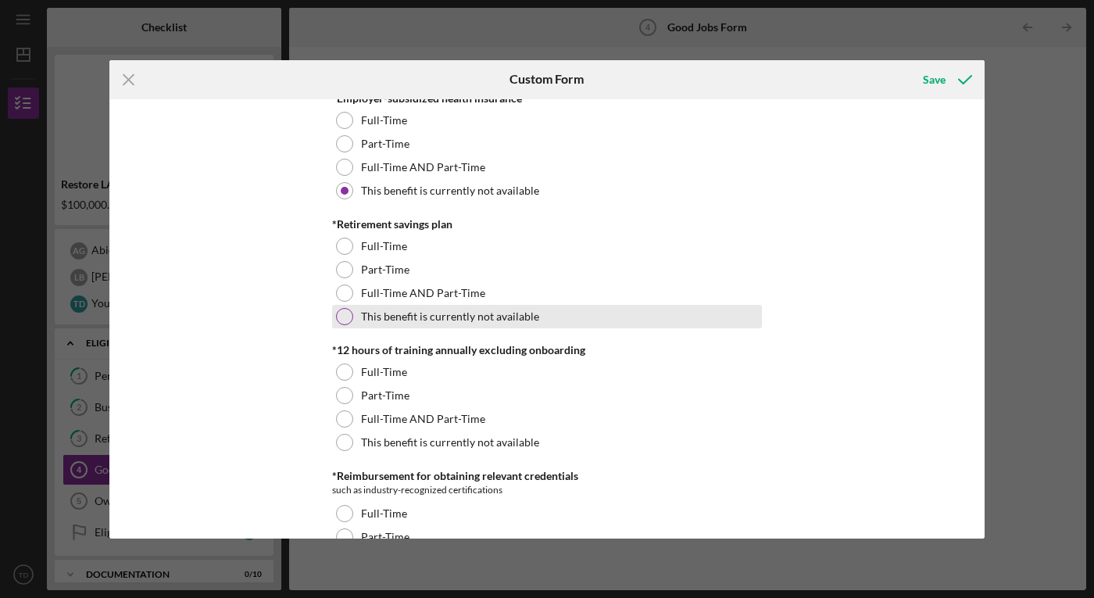
click at [339, 312] on div at bounding box center [344, 316] width 17 height 17
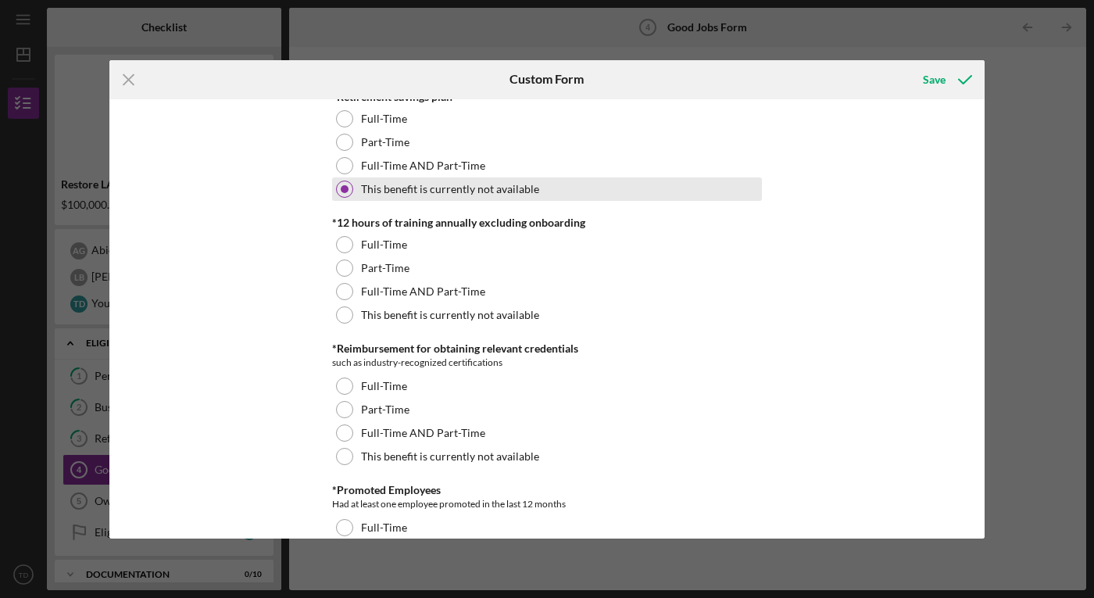
scroll to position [809, 0]
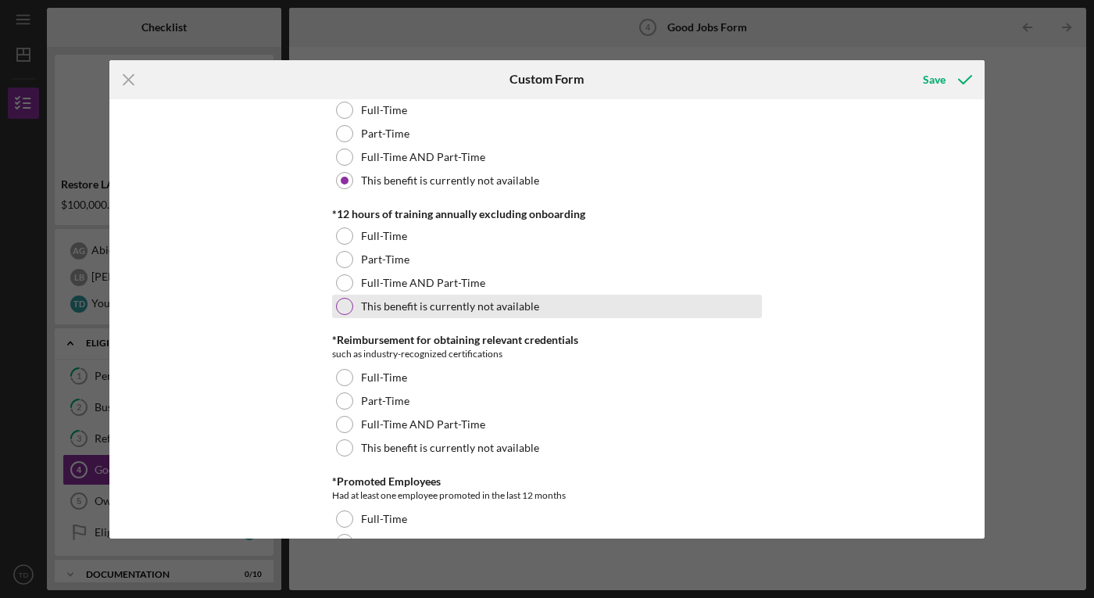
click at [341, 305] on div at bounding box center [344, 306] width 17 height 17
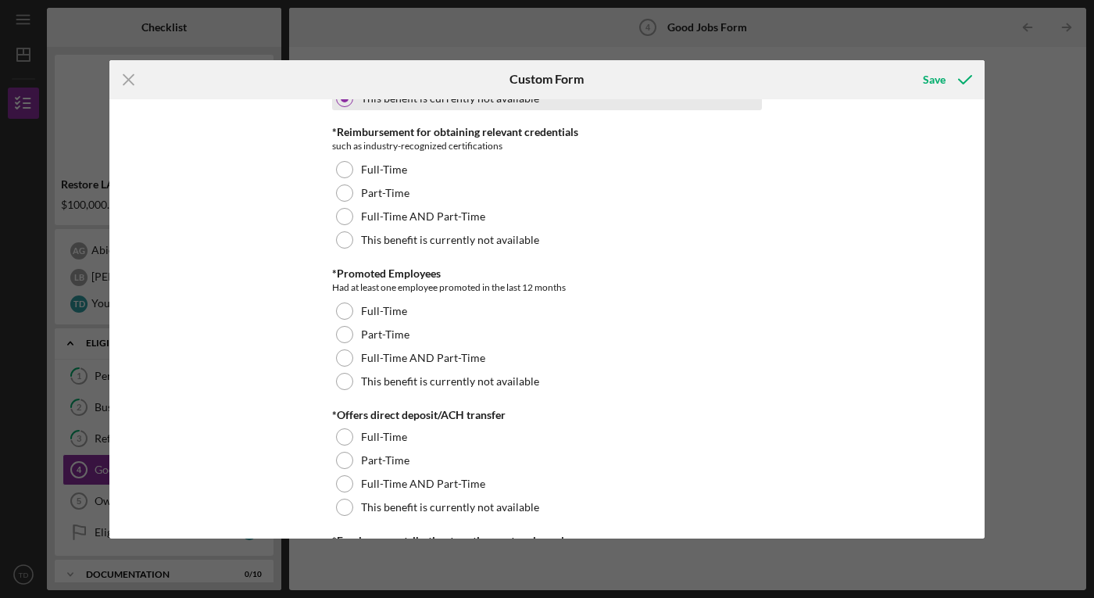
scroll to position [1020, 0]
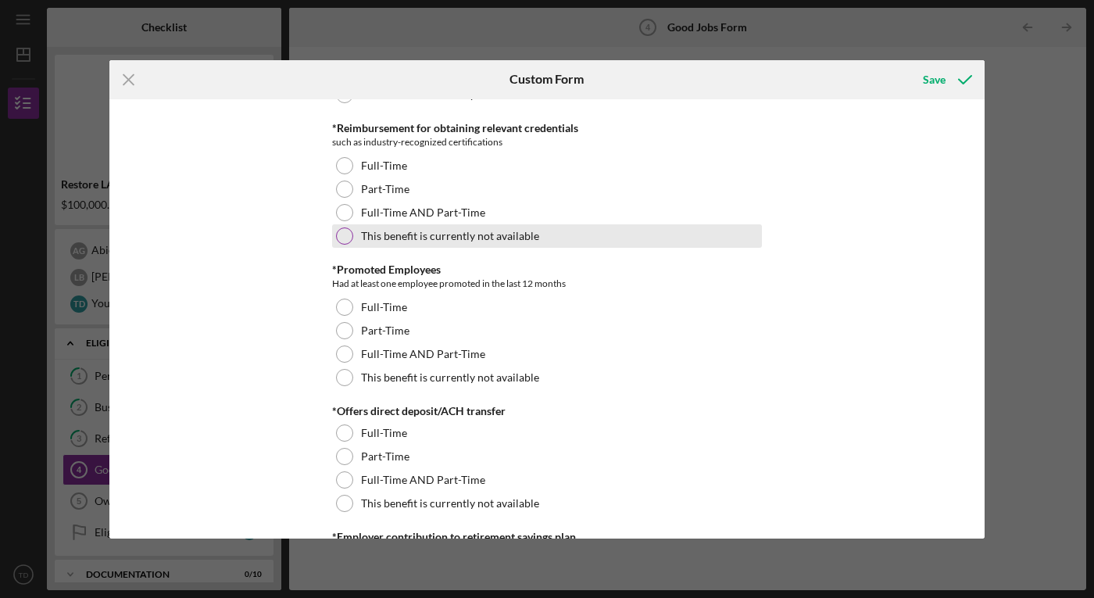
click at [342, 237] on div at bounding box center [344, 235] width 17 height 17
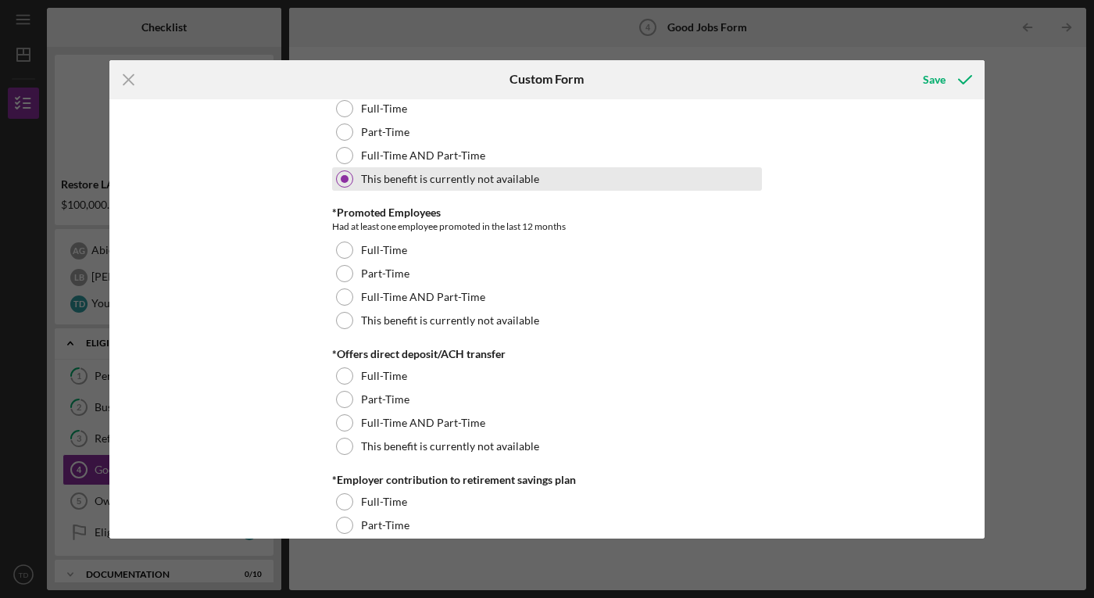
scroll to position [1108, 0]
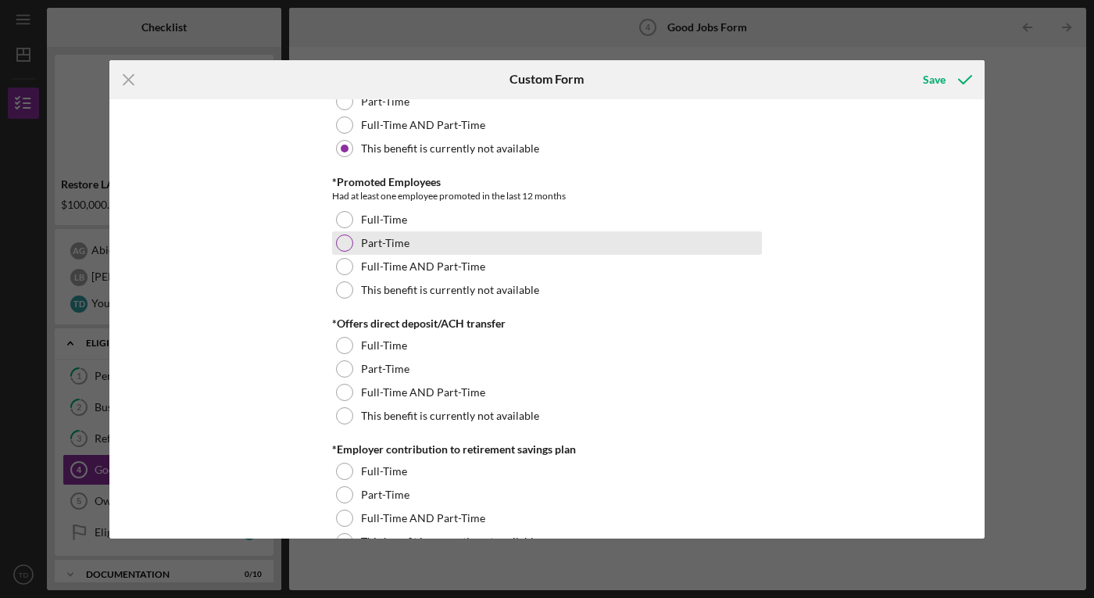
click at [344, 241] on div at bounding box center [344, 242] width 17 height 17
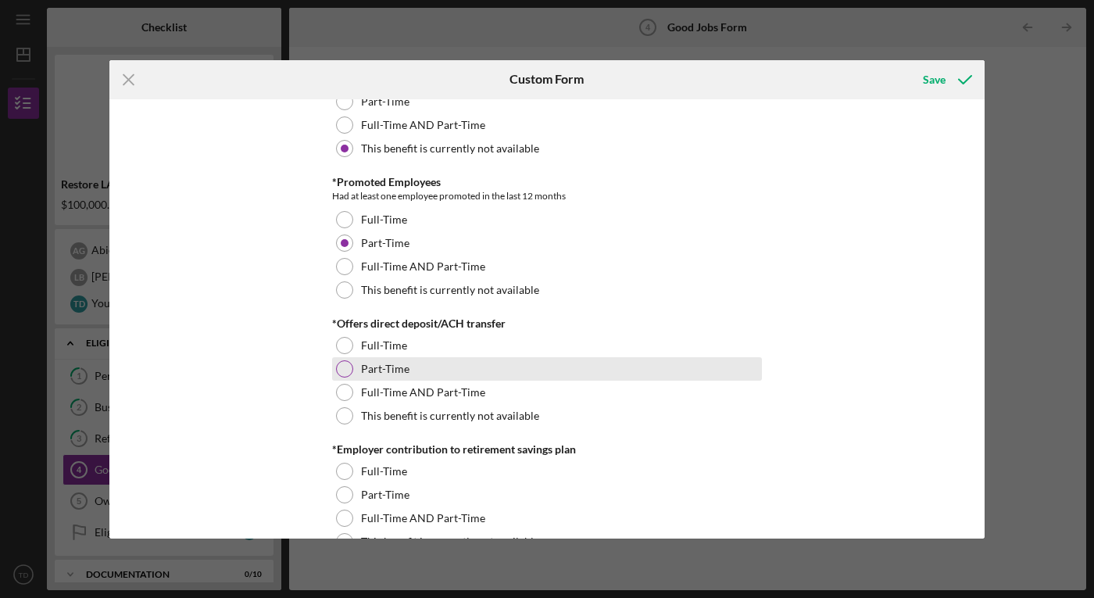
click at [341, 373] on div at bounding box center [344, 368] width 17 height 17
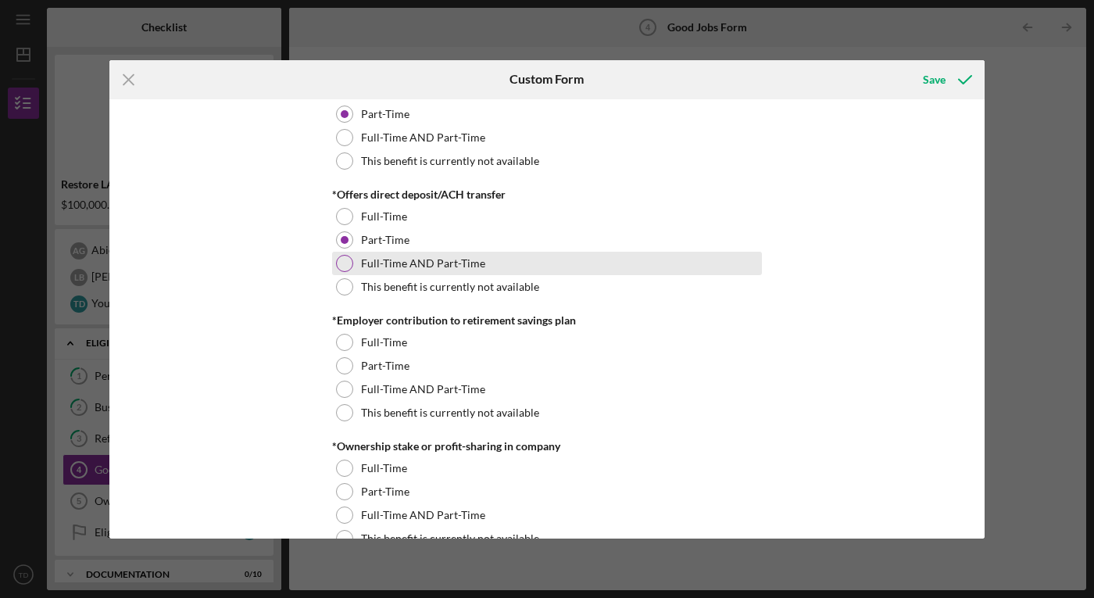
scroll to position [1291, 0]
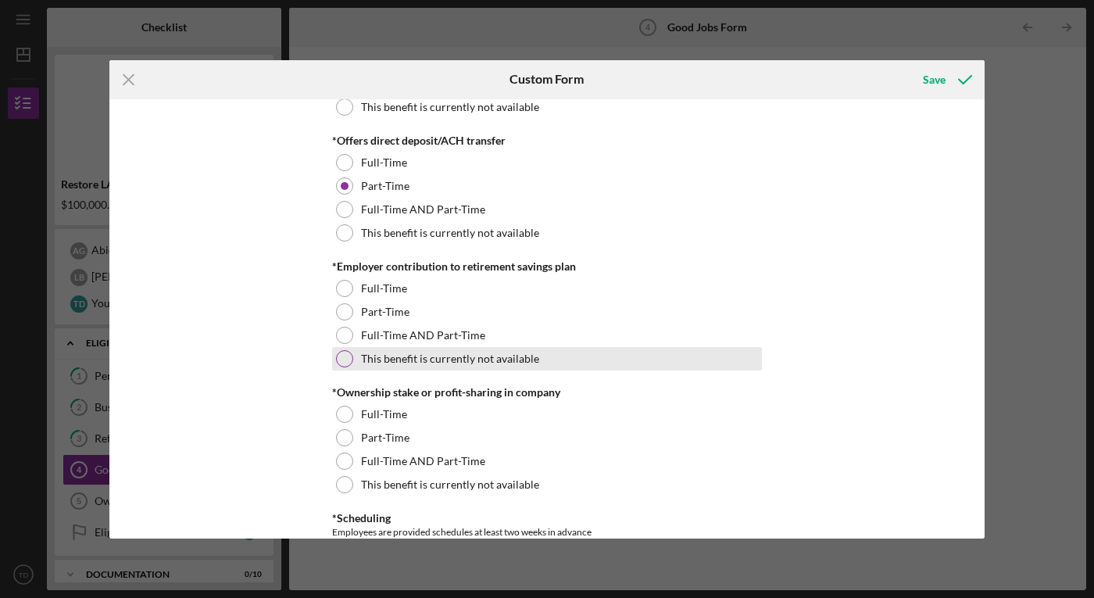
click at [341, 359] on div at bounding box center [344, 358] width 17 height 17
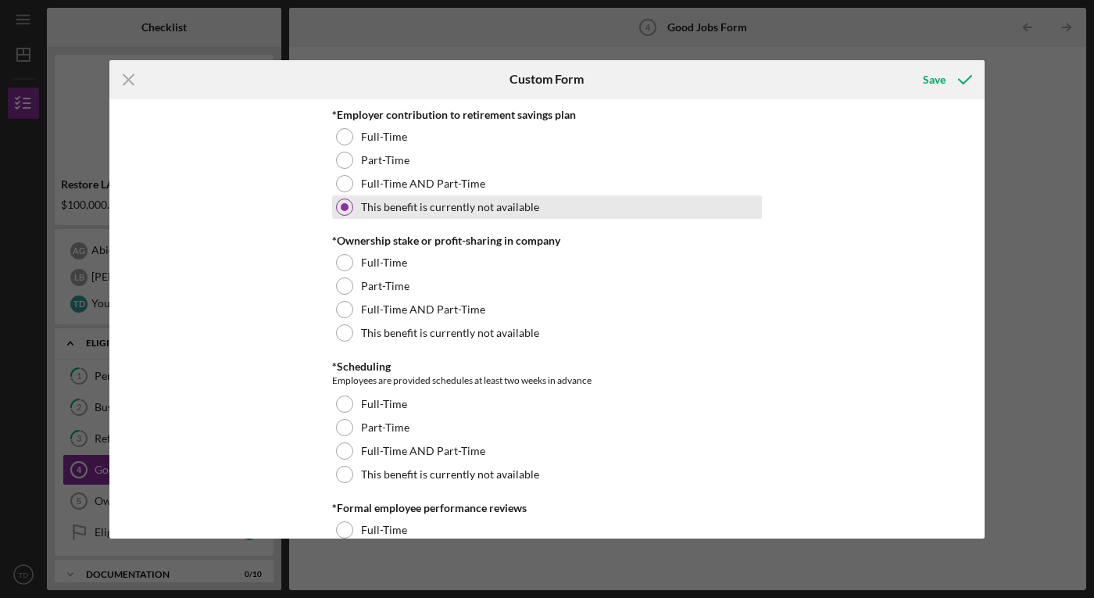
scroll to position [1480, 0]
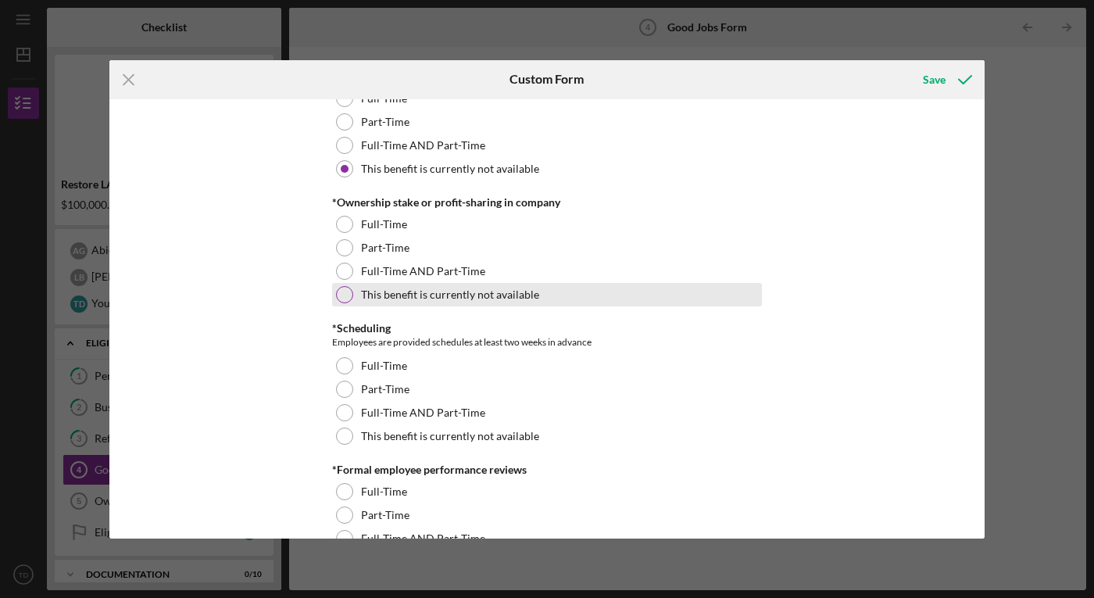
click at [342, 298] on div at bounding box center [344, 294] width 17 height 17
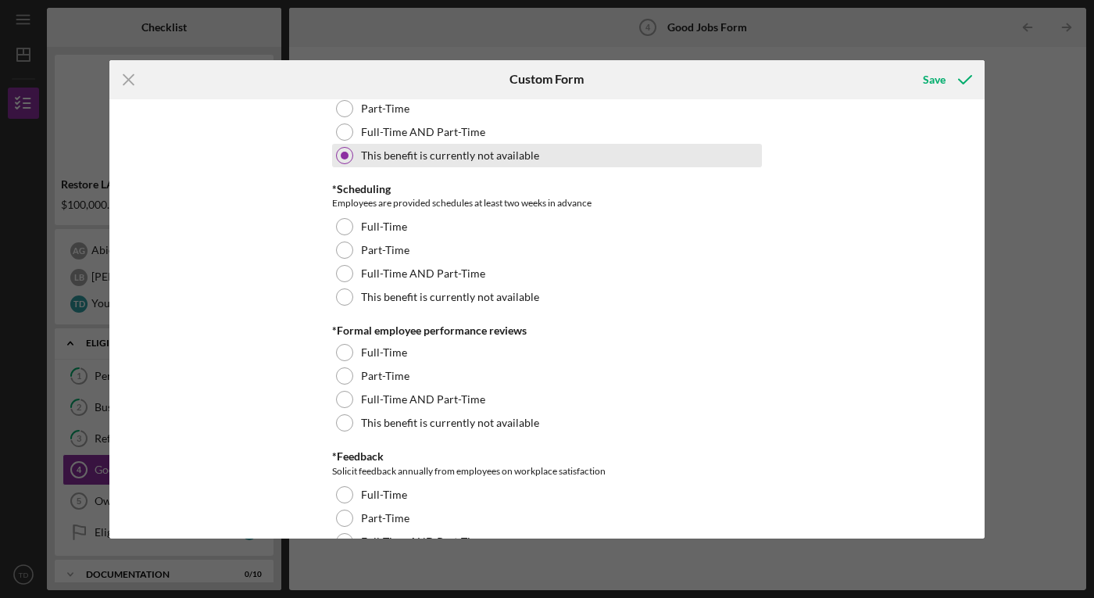
scroll to position [1621, 0]
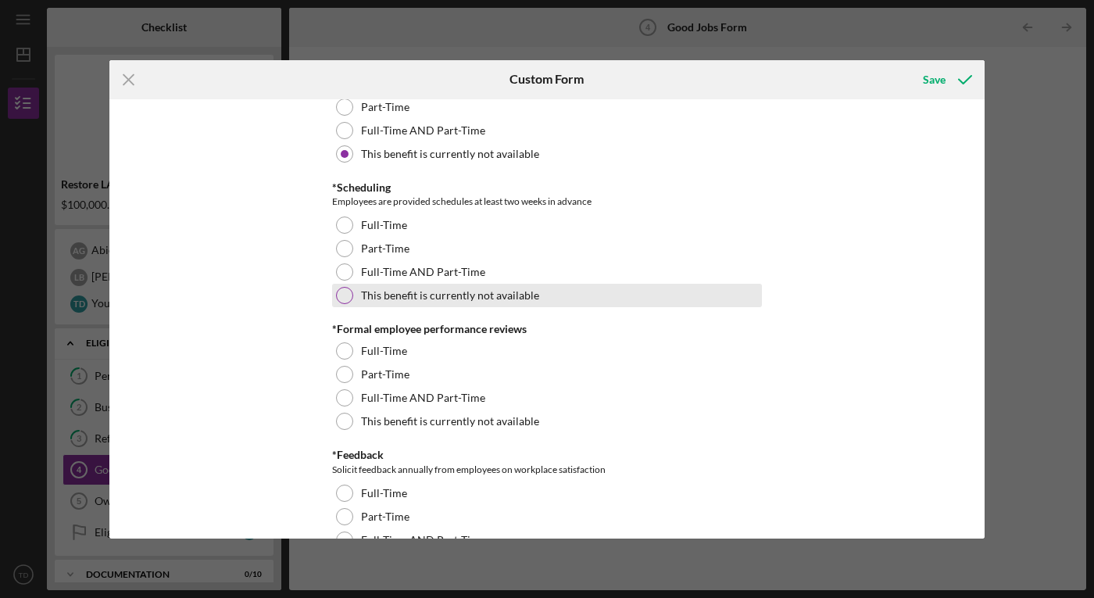
click at [341, 294] on div at bounding box center [344, 295] width 17 height 17
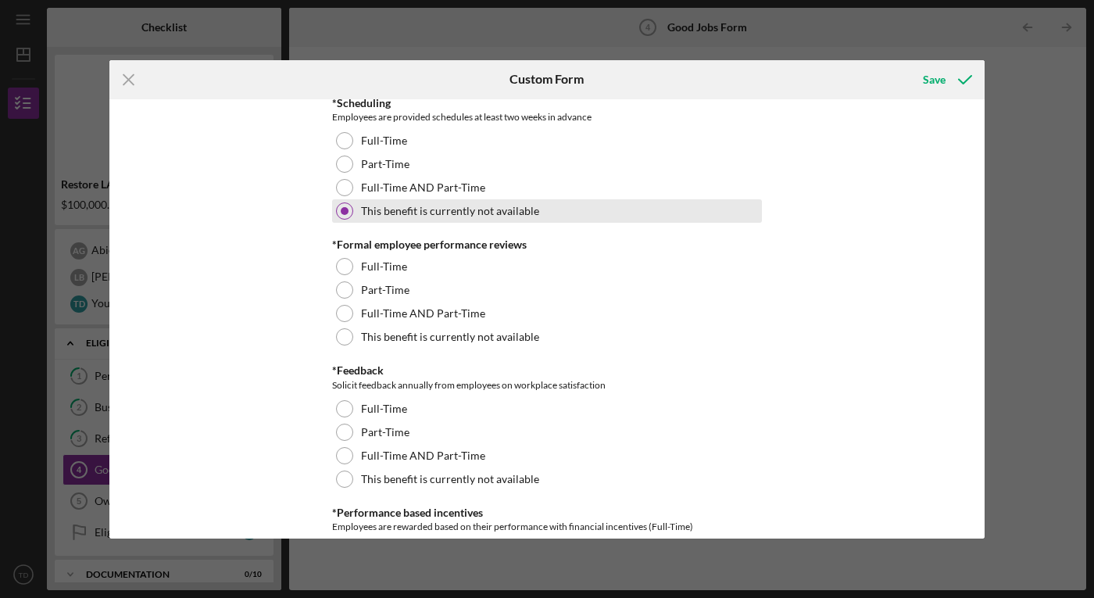
scroll to position [1712, 0]
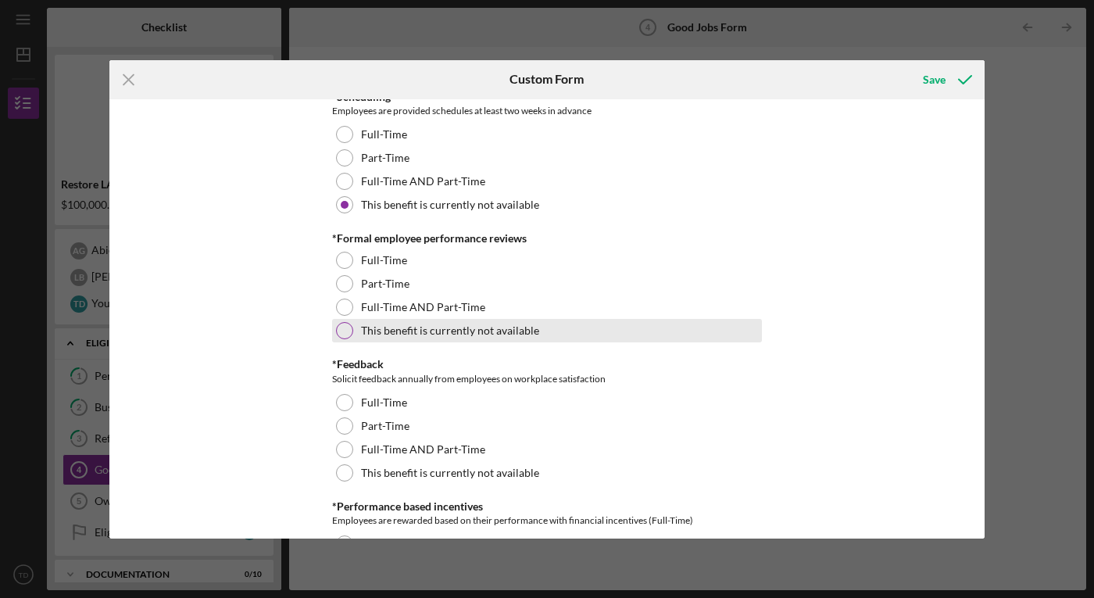
click at [341, 334] on div at bounding box center [344, 330] width 17 height 17
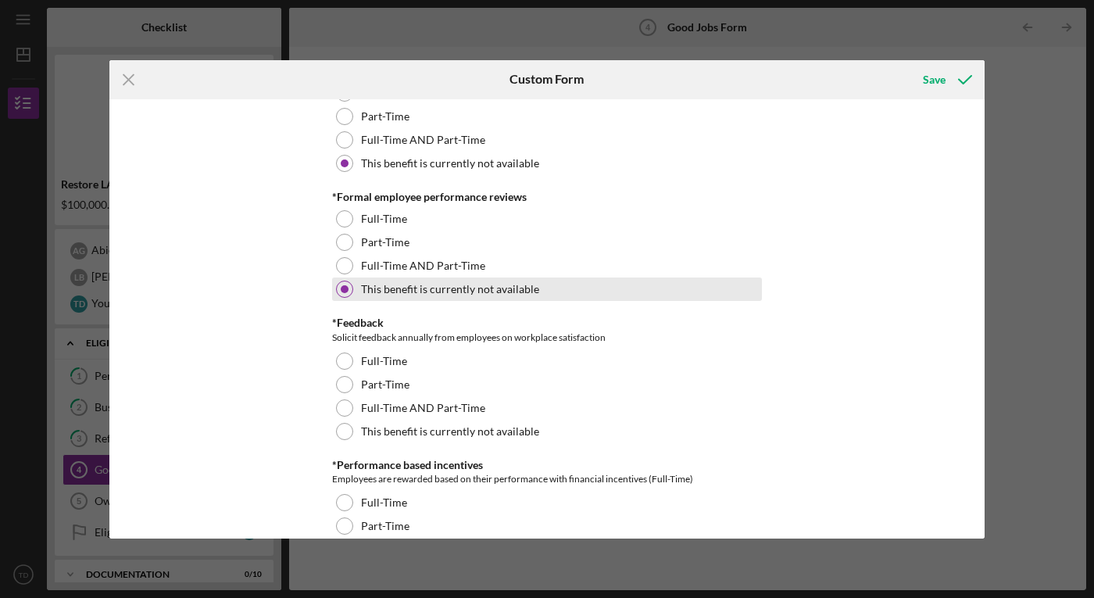
scroll to position [1758, 0]
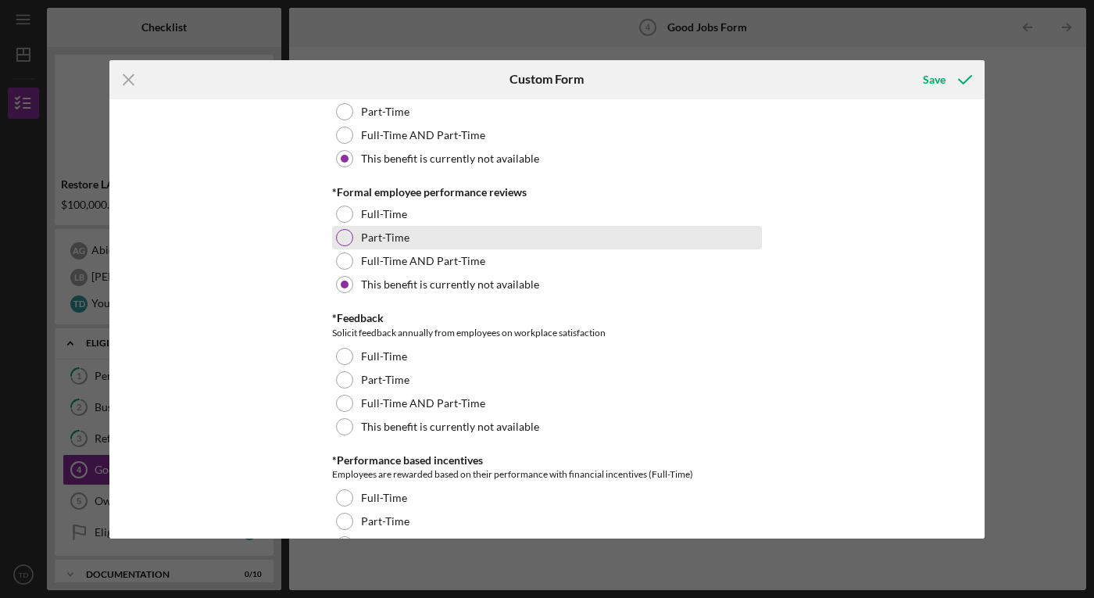
click at [346, 233] on div at bounding box center [344, 237] width 17 height 17
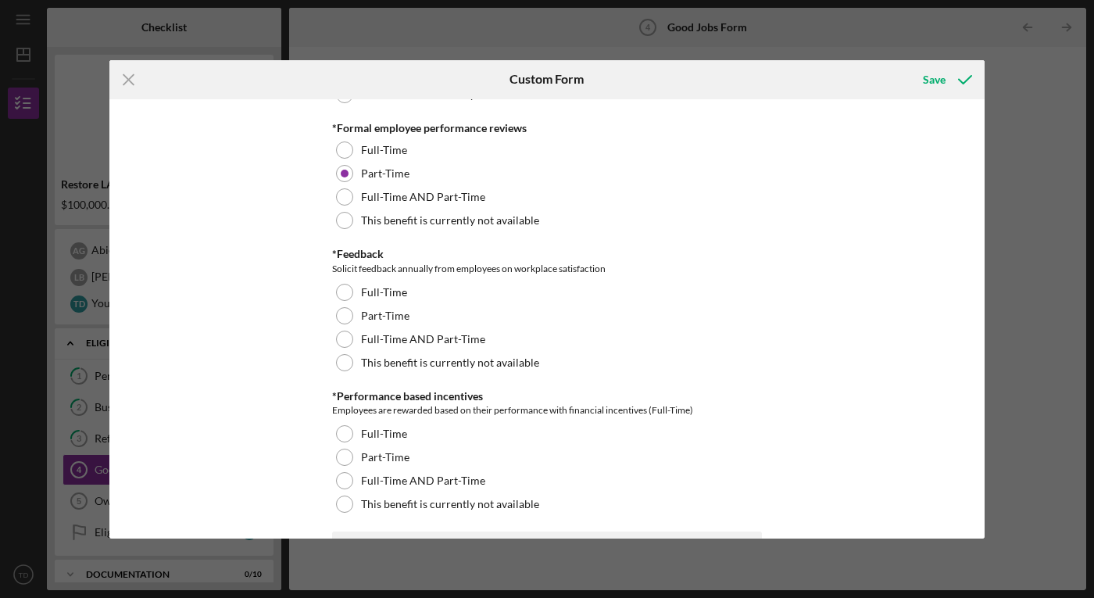
scroll to position [1851, 0]
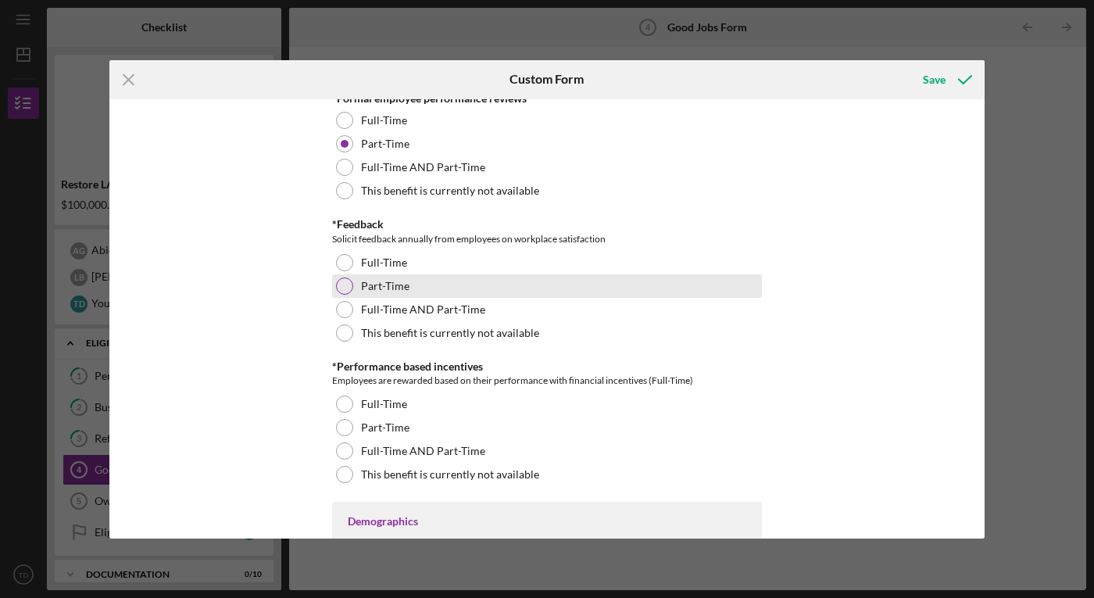
click at [345, 279] on div at bounding box center [344, 285] width 17 height 17
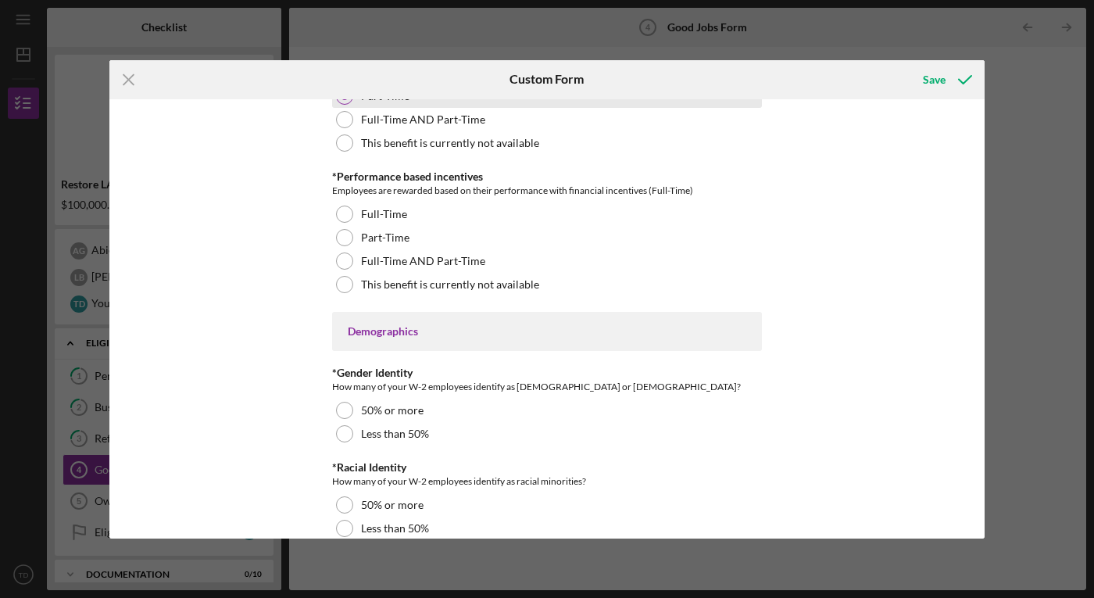
scroll to position [2044, 0]
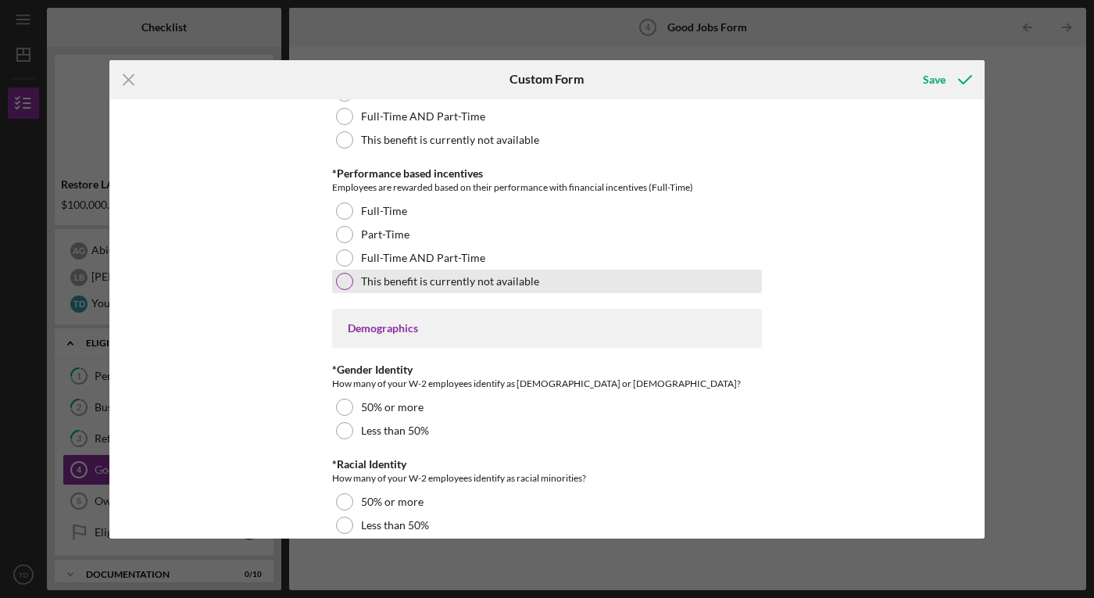
click at [342, 280] on div at bounding box center [344, 281] width 17 height 17
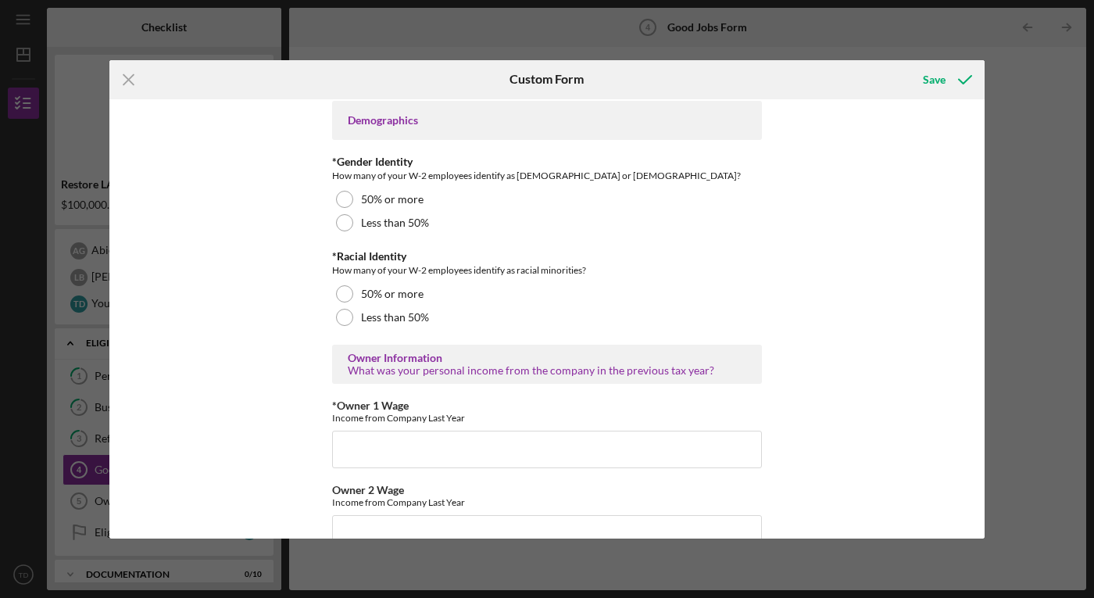
scroll to position [2255, 0]
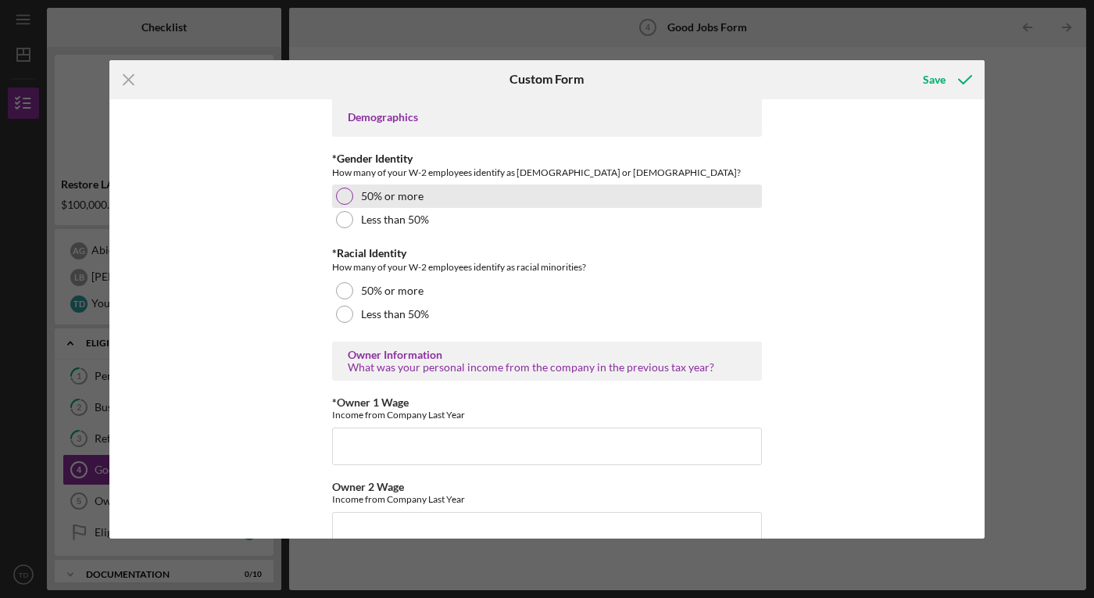
click at [342, 196] on div at bounding box center [344, 195] width 17 height 17
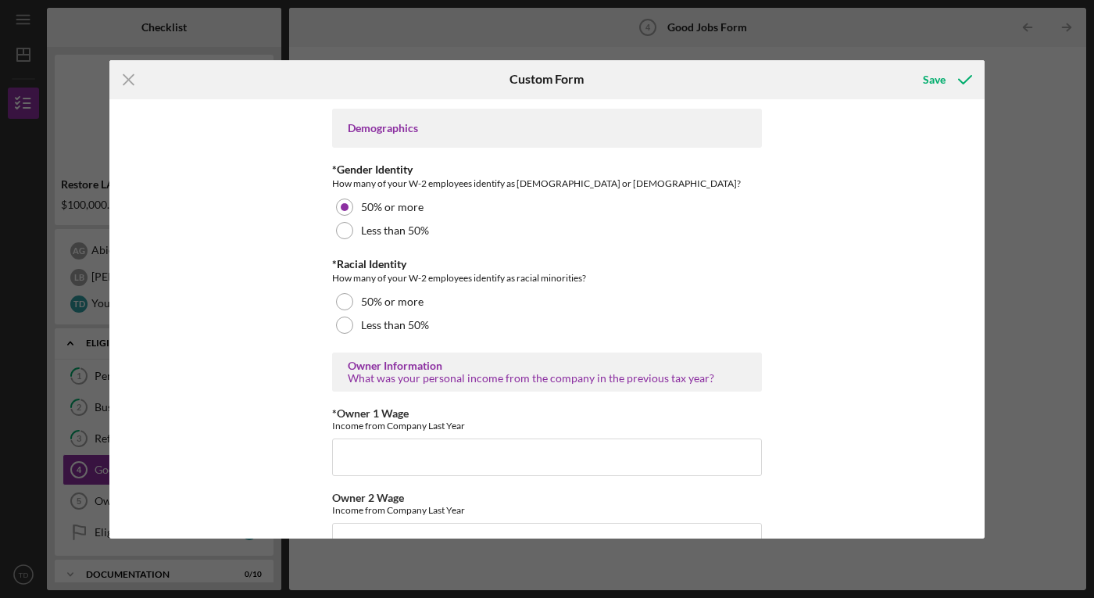
scroll to position [2287, 0]
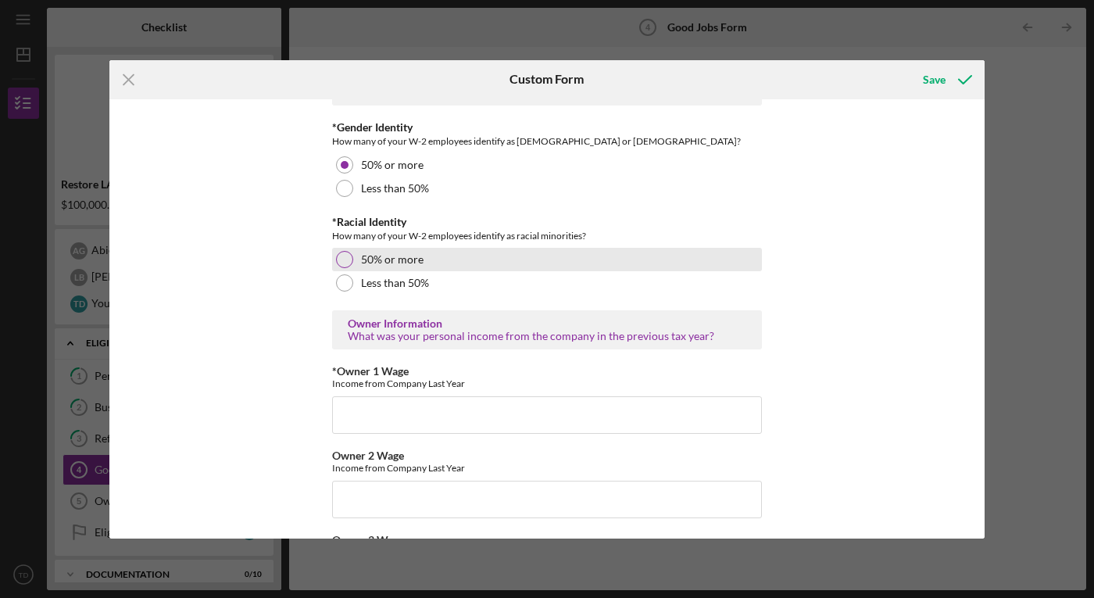
click at [348, 259] on div at bounding box center [344, 259] width 17 height 17
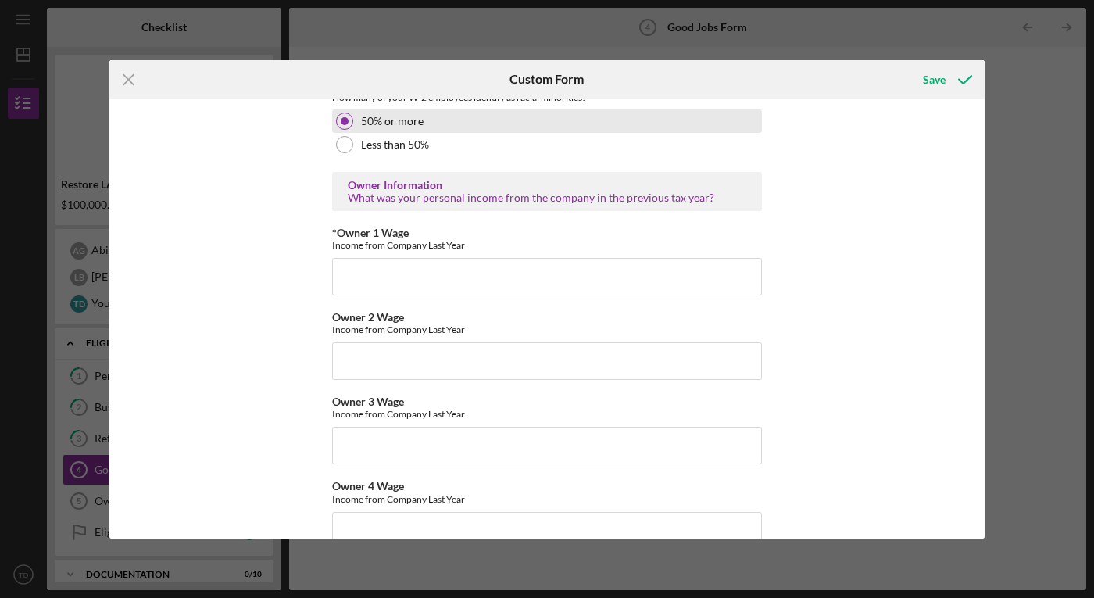
scroll to position [2427, 0]
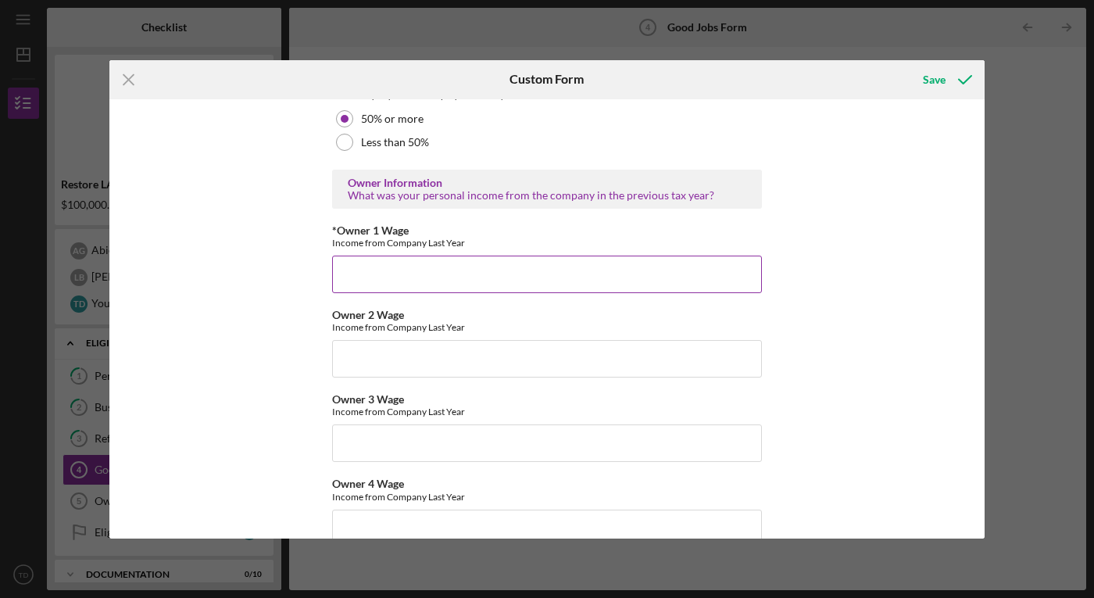
click at [377, 279] on input "*Owner 1 Wage" at bounding box center [547, 273] width 430 height 37
type input "0"
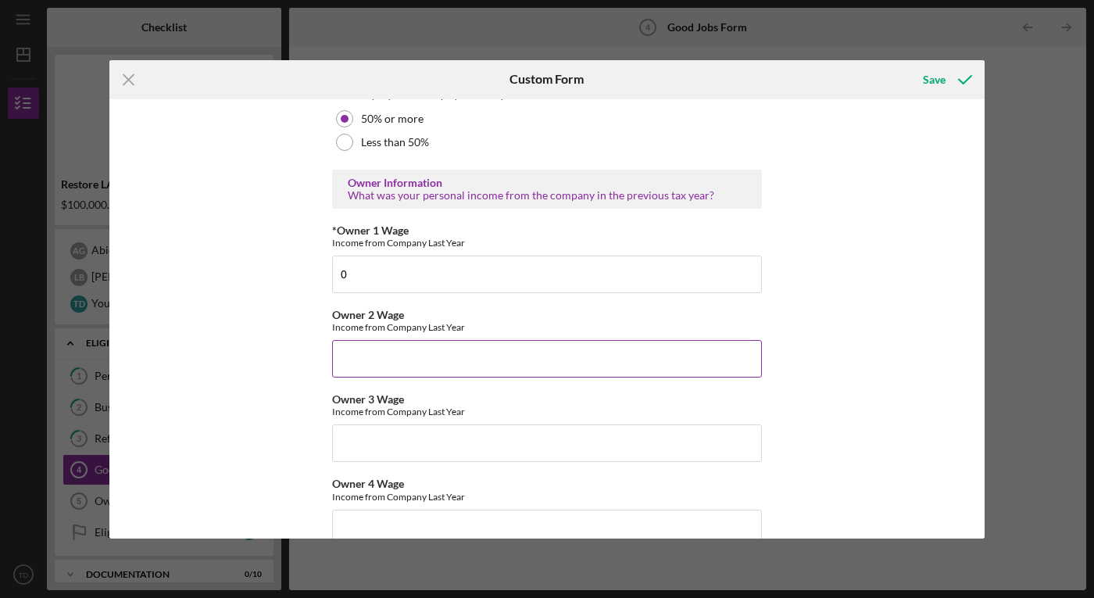
click at [394, 353] on input "Owner 2 Wage" at bounding box center [547, 358] width 430 height 37
type input "$0"
click at [394, 441] on input "Owner 3 Wage" at bounding box center [547, 442] width 430 height 37
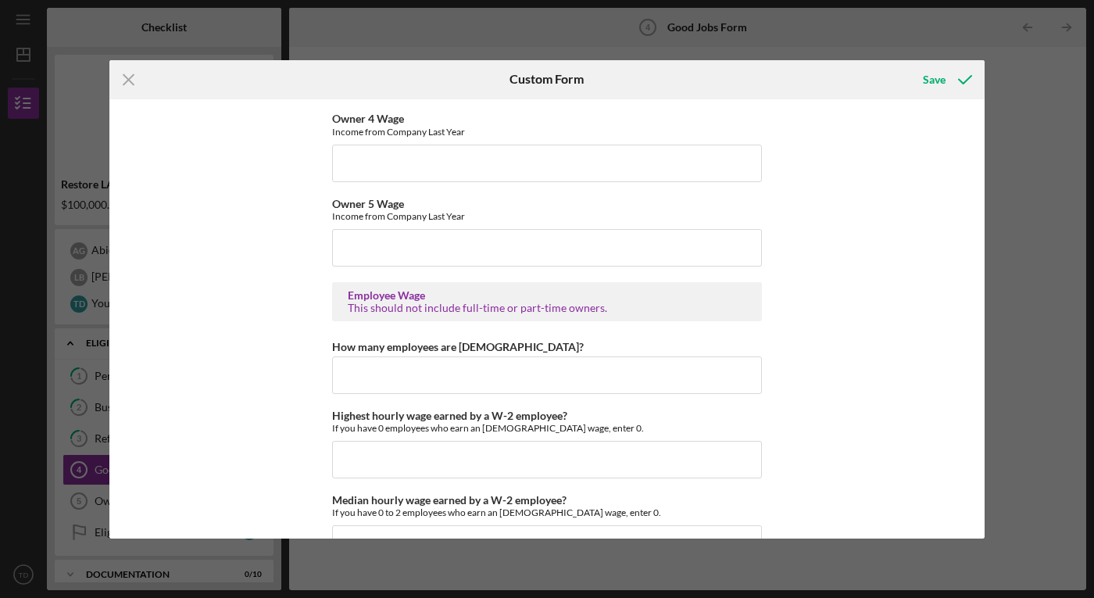
scroll to position [2797, 0]
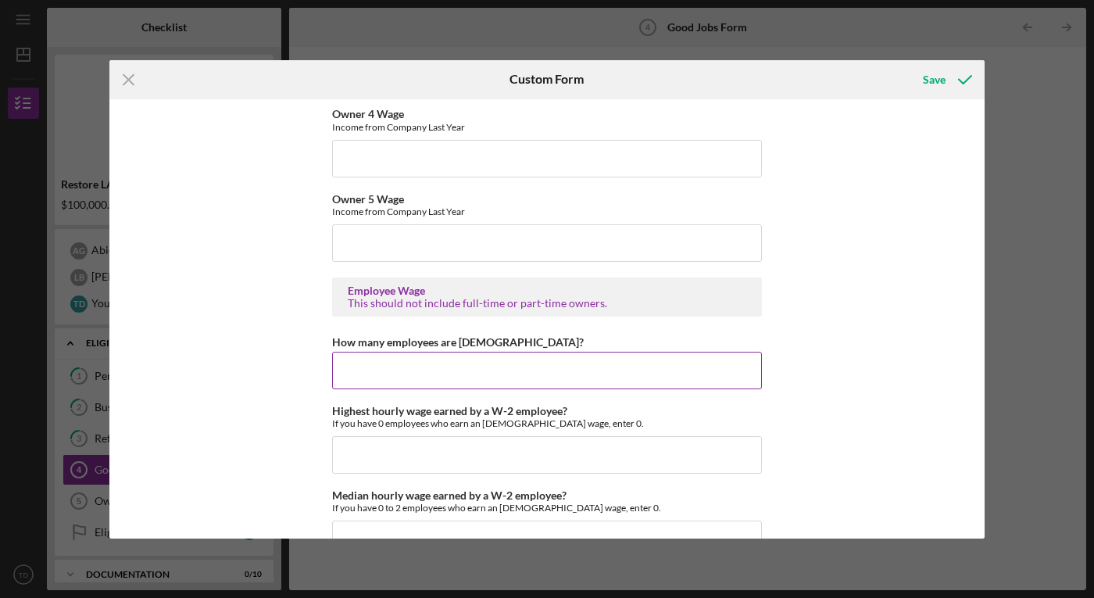
type input "$21,000"
click at [377, 356] on input "How many employees are [DEMOGRAPHIC_DATA]?" at bounding box center [547, 370] width 430 height 37
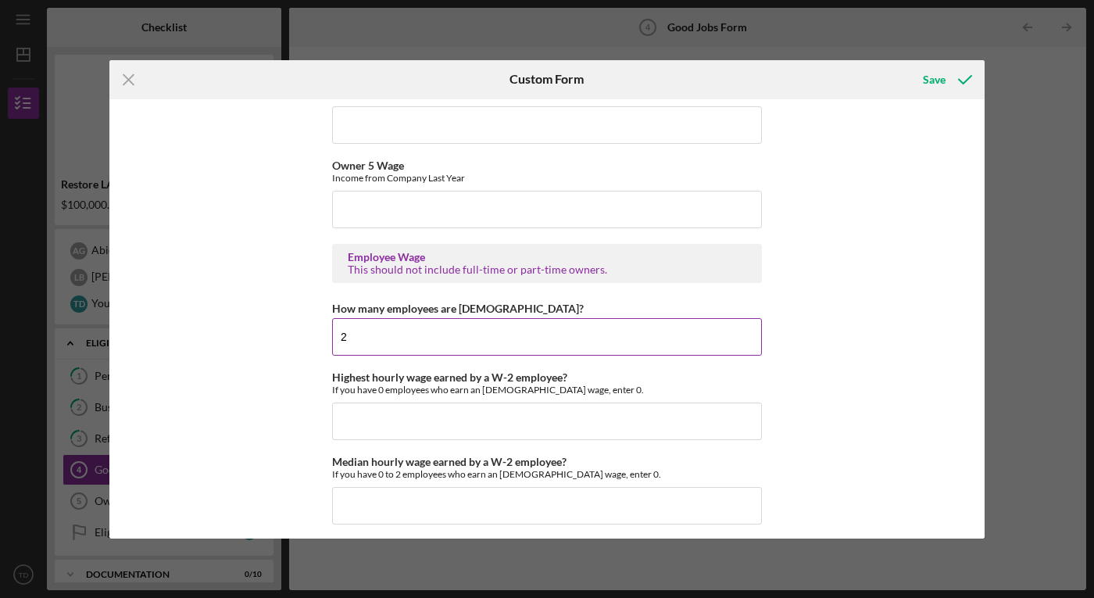
scroll to position [2835, 0]
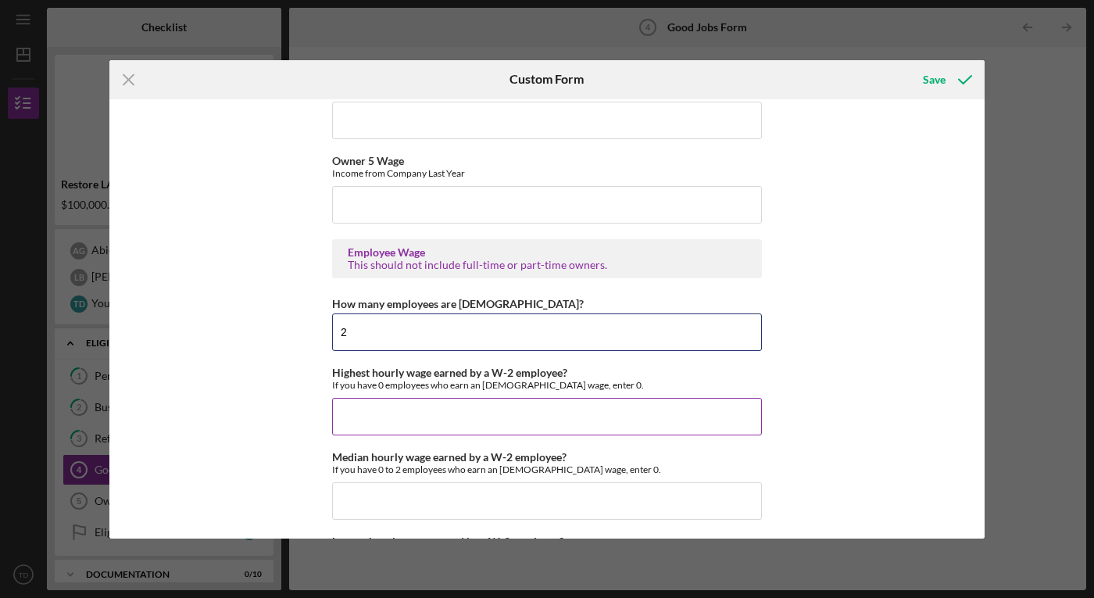
type input "2"
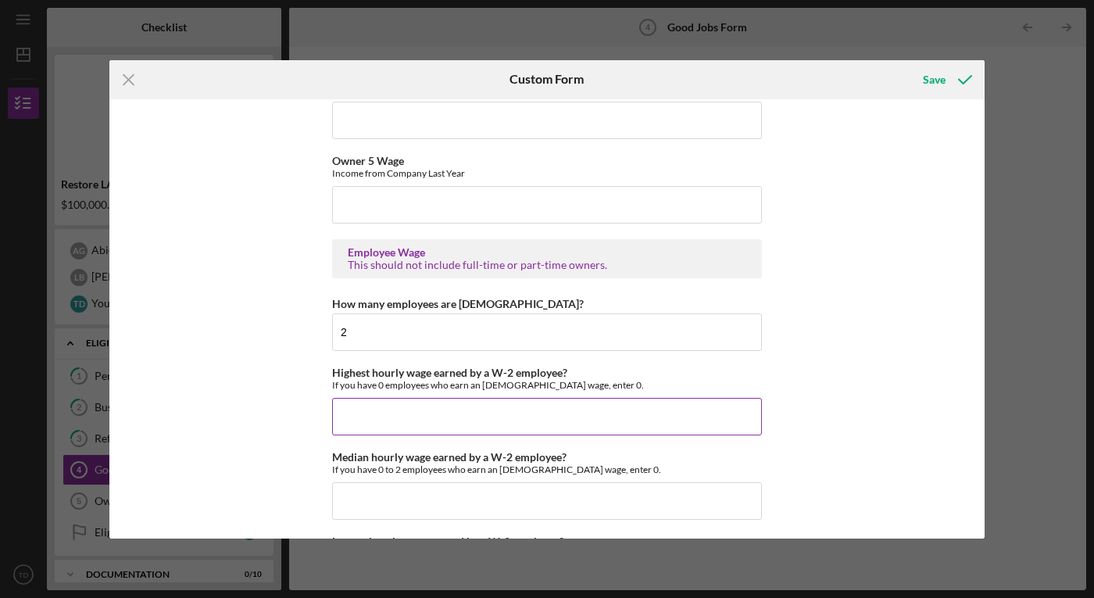
click at [373, 412] on input "Highest hourly wage earned by a W-2 employee?" at bounding box center [547, 416] width 430 height 37
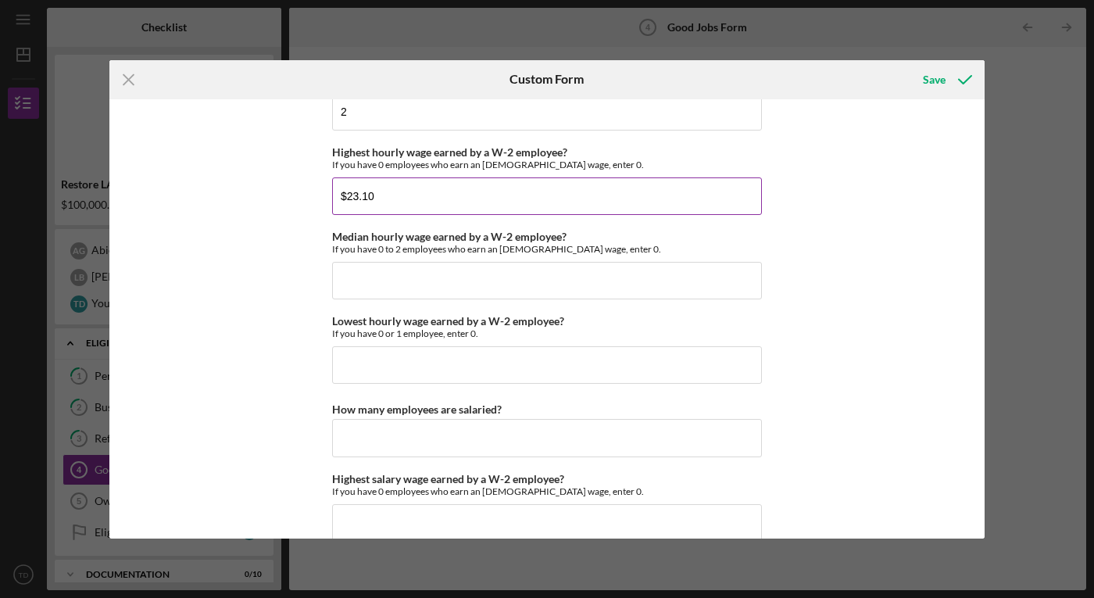
scroll to position [3058, 0]
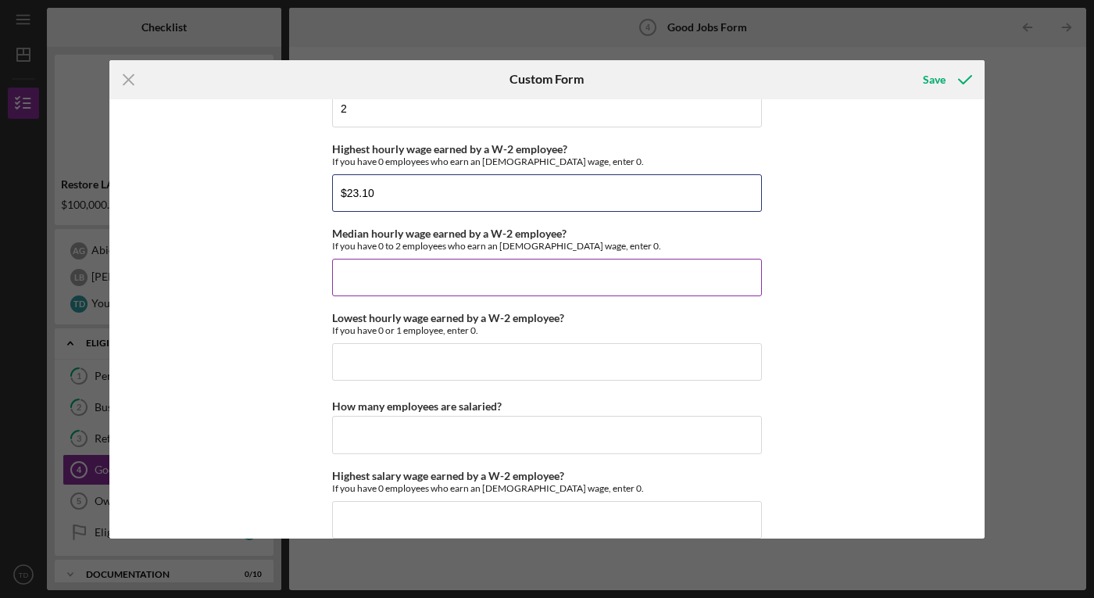
type input "$23.10"
click at [591, 279] on input "Median hourly wage earned by a W-2 employee?" at bounding box center [547, 277] width 430 height 37
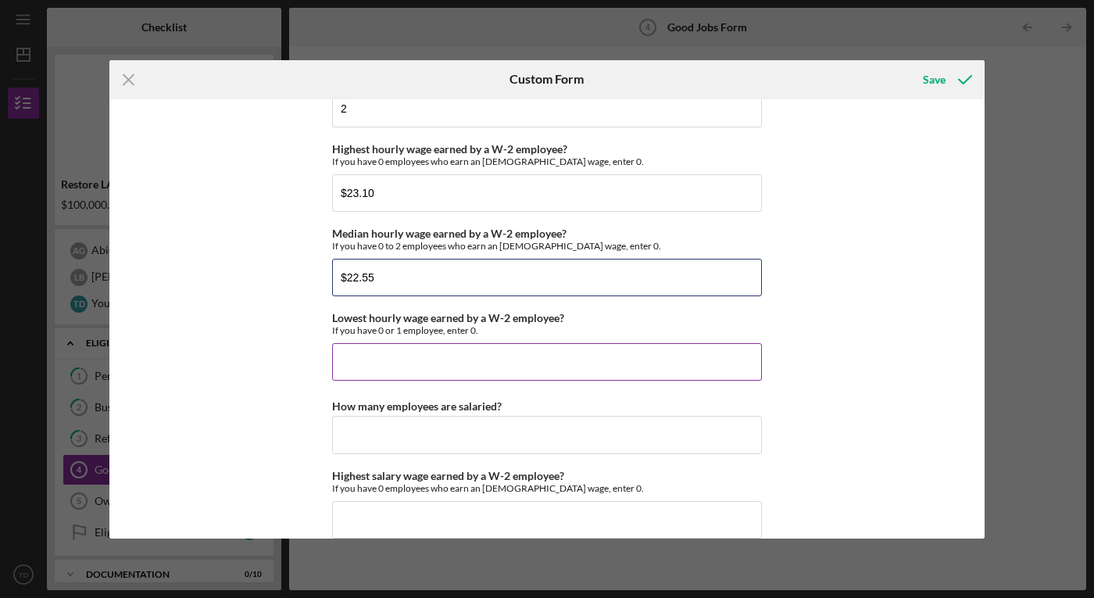
type input "$22.55"
click at [516, 371] on input "Lowest hourly wage earned by a W-2 employee?" at bounding box center [547, 361] width 430 height 37
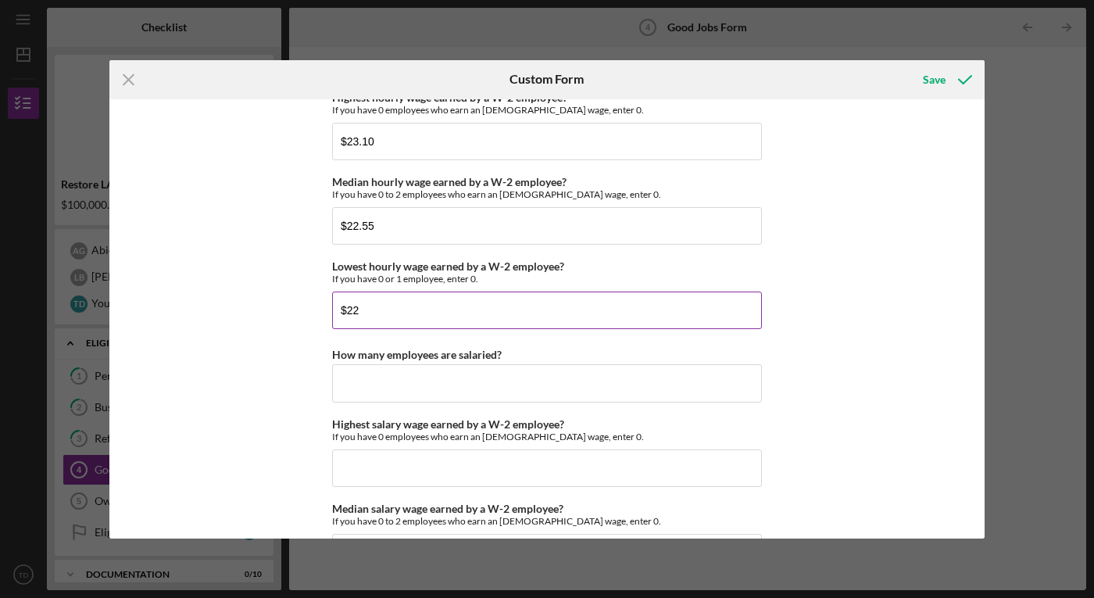
scroll to position [3127, 0]
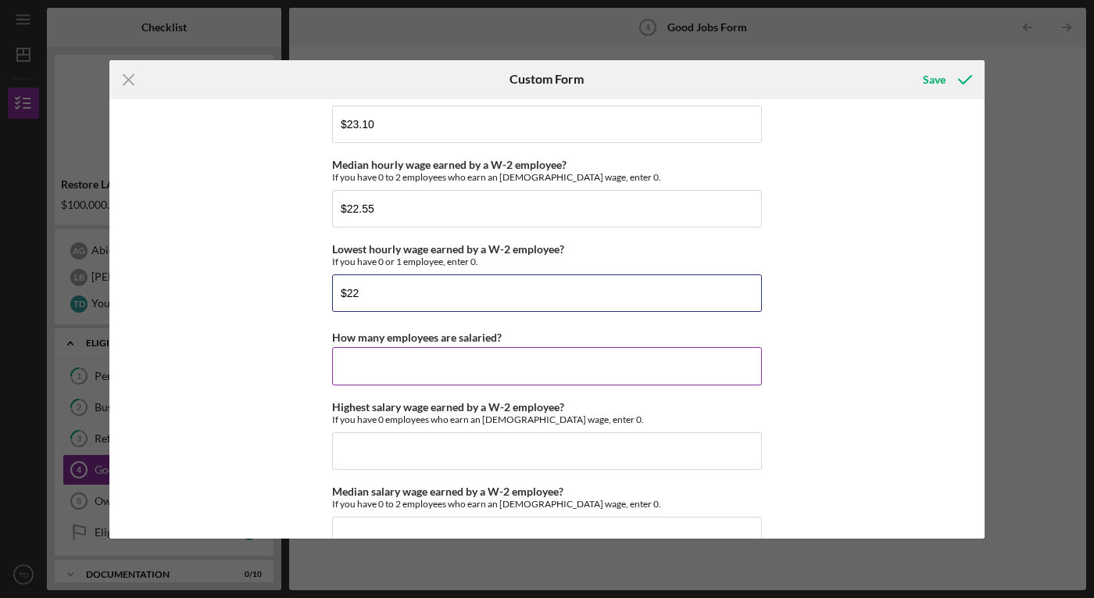
type input "$22"
click at [474, 366] on input "How many employees are salaried?" at bounding box center [547, 365] width 430 height 37
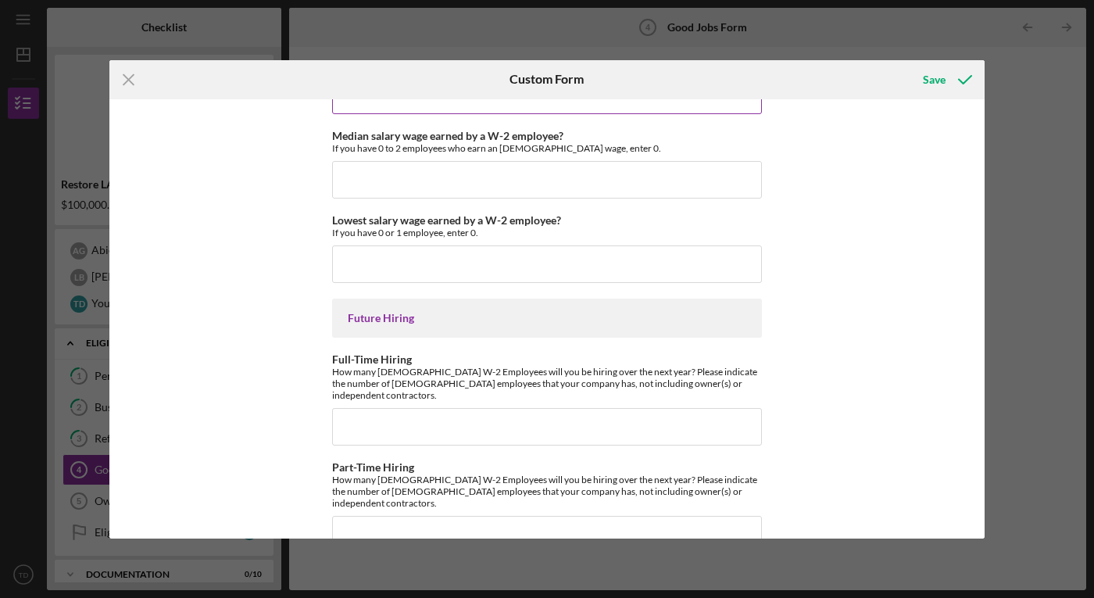
scroll to position [3498, 0]
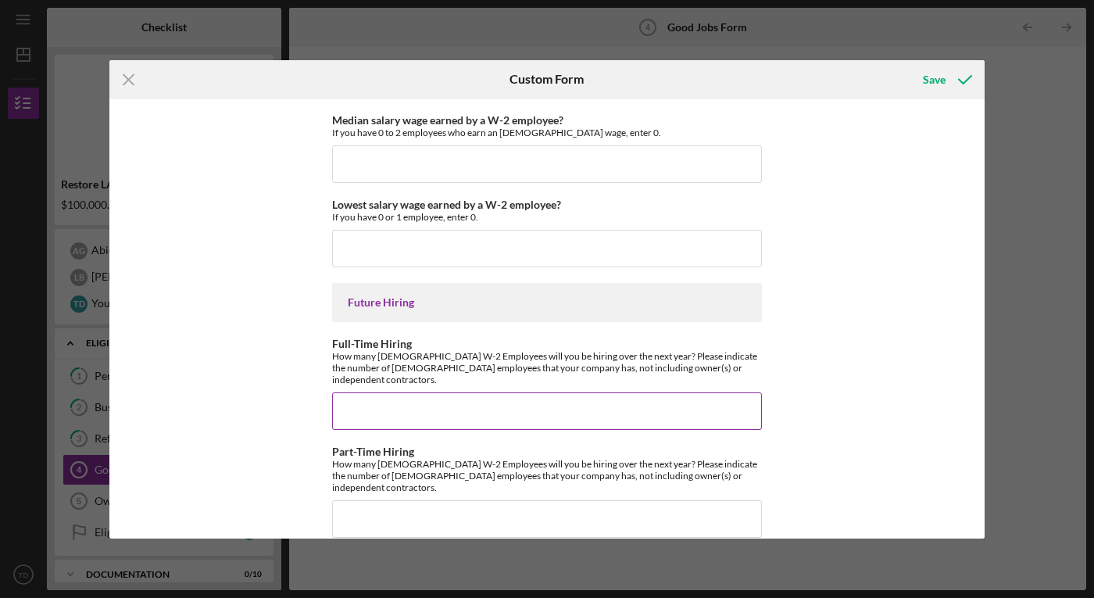
type input "0"
click at [462, 405] on input "Full-Time Hiring" at bounding box center [547, 410] width 430 height 37
type input "0"
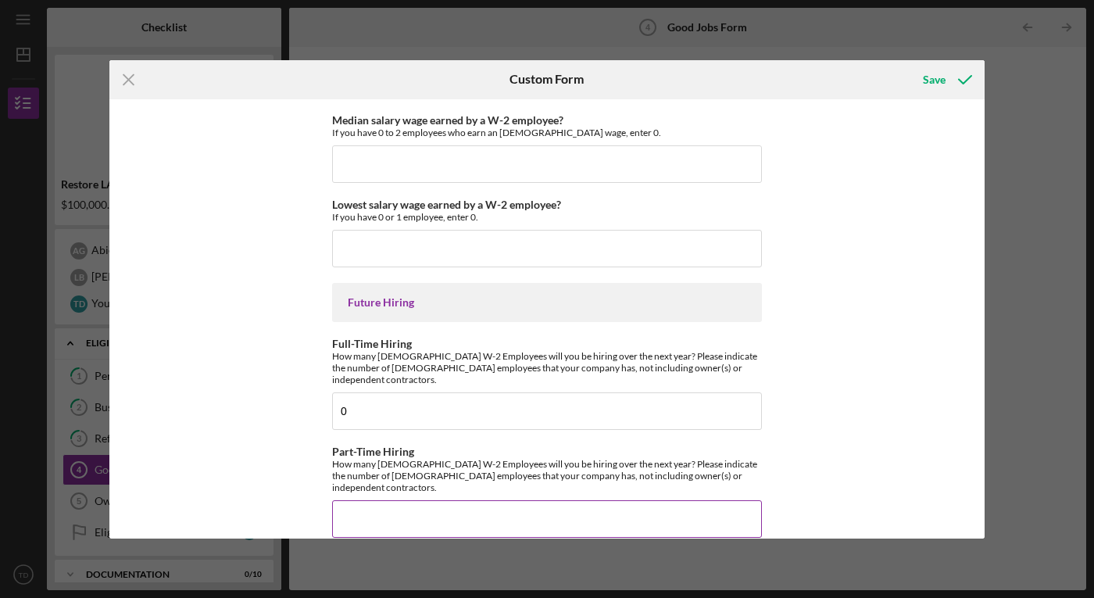
click at [462, 500] on input "Part-Time Hiring" at bounding box center [547, 518] width 430 height 37
type input "4"
type input "6"
click at [933, 359] on div "Good Jobs Form *Total Number of [DEMOGRAPHIC_DATA] W-2 Employees If you have no…" at bounding box center [546, 318] width 875 height 439
click at [937, 74] on div "Save" at bounding box center [934, 79] width 23 height 31
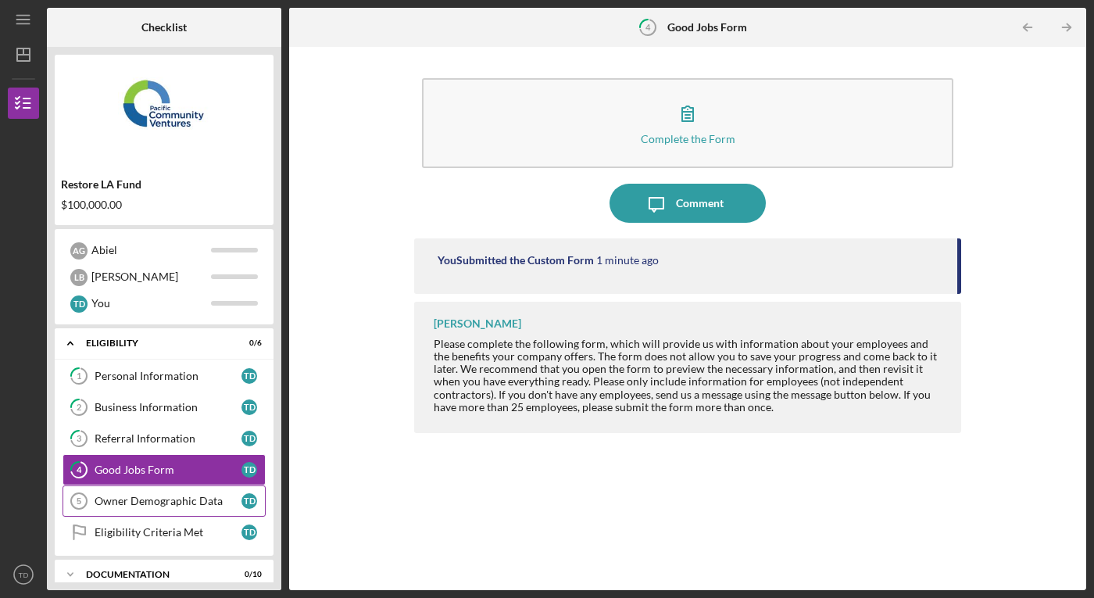
click at [179, 506] on div "Owner Demographic Data" at bounding box center [168, 500] width 147 height 12
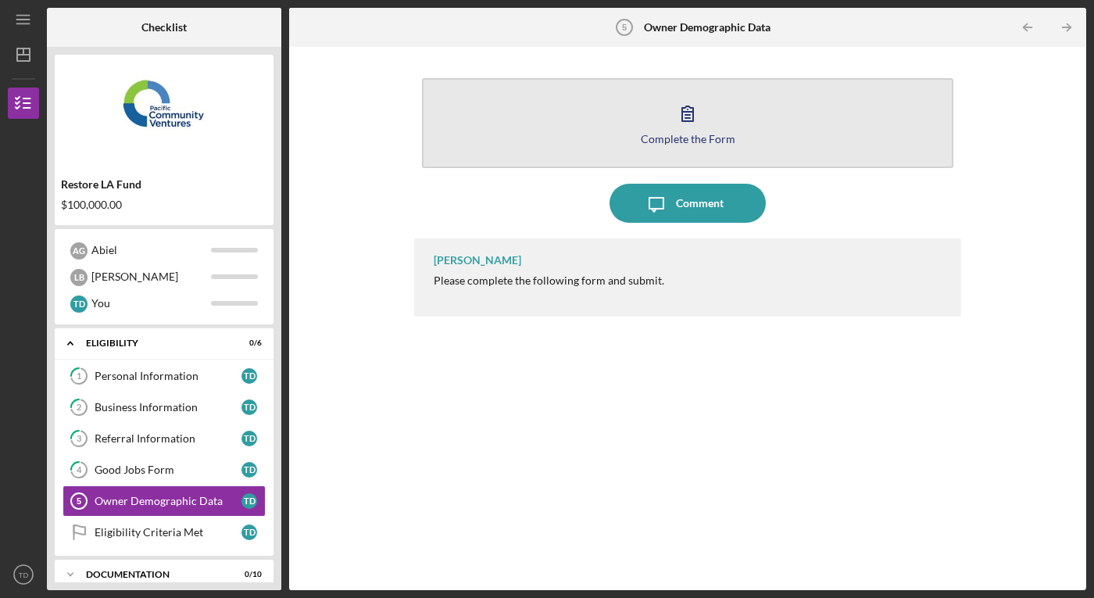
click at [701, 138] on div "Complete the Form" at bounding box center [688, 139] width 95 height 12
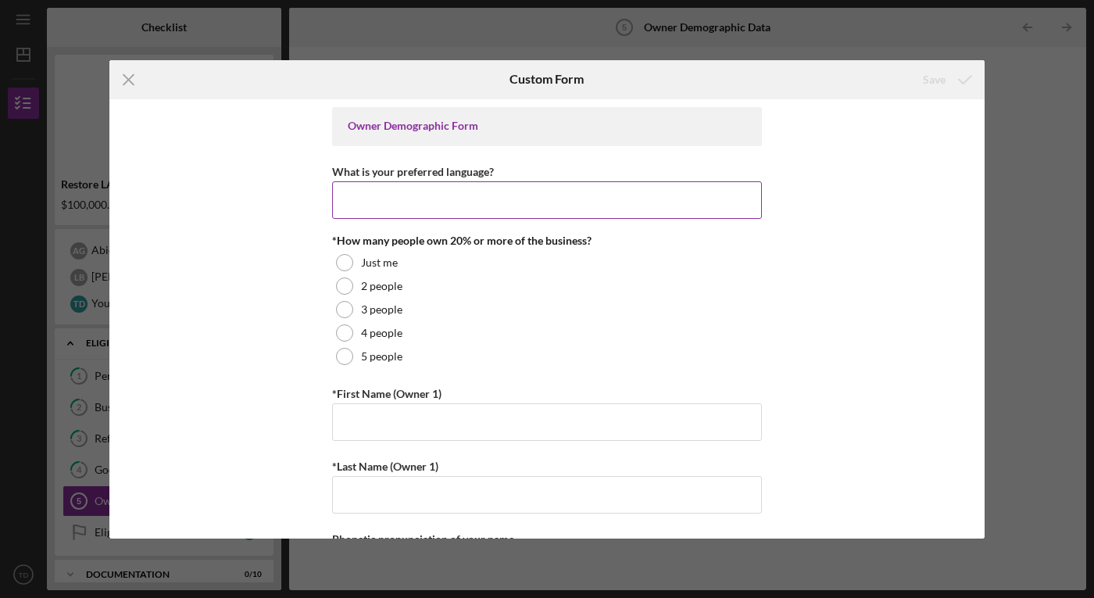
click at [410, 205] on input "What is your preferred language?" at bounding box center [547, 199] width 430 height 37
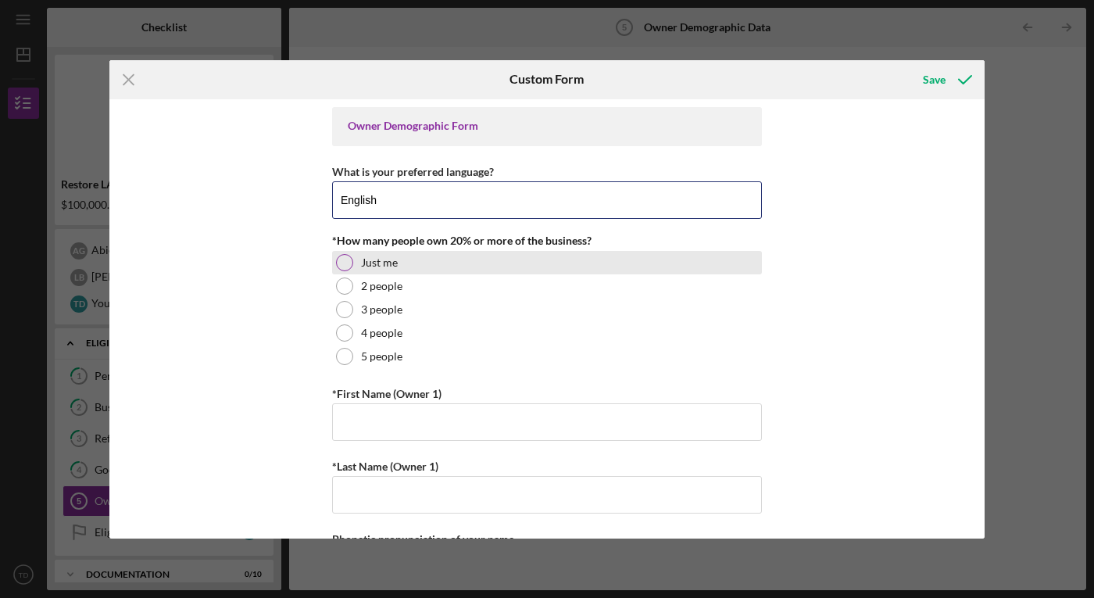
type input "English"
click at [345, 261] on div at bounding box center [344, 262] width 17 height 17
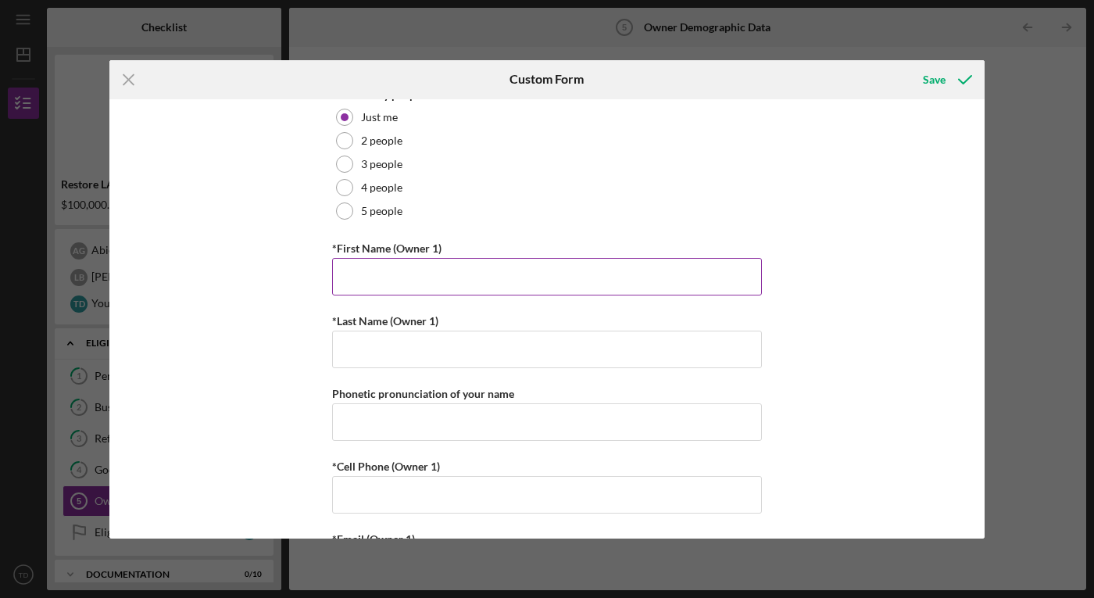
scroll to position [212, 0]
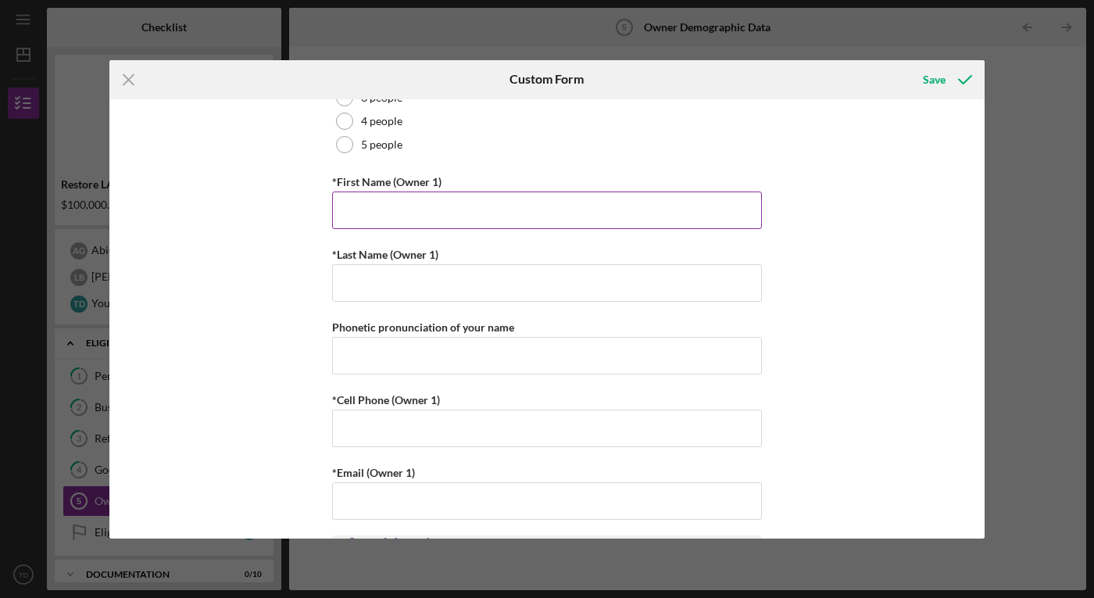
click at [402, 222] on input "*First Name (Owner 1)" at bounding box center [547, 209] width 430 height 37
type input "[PERSON_NAME]"
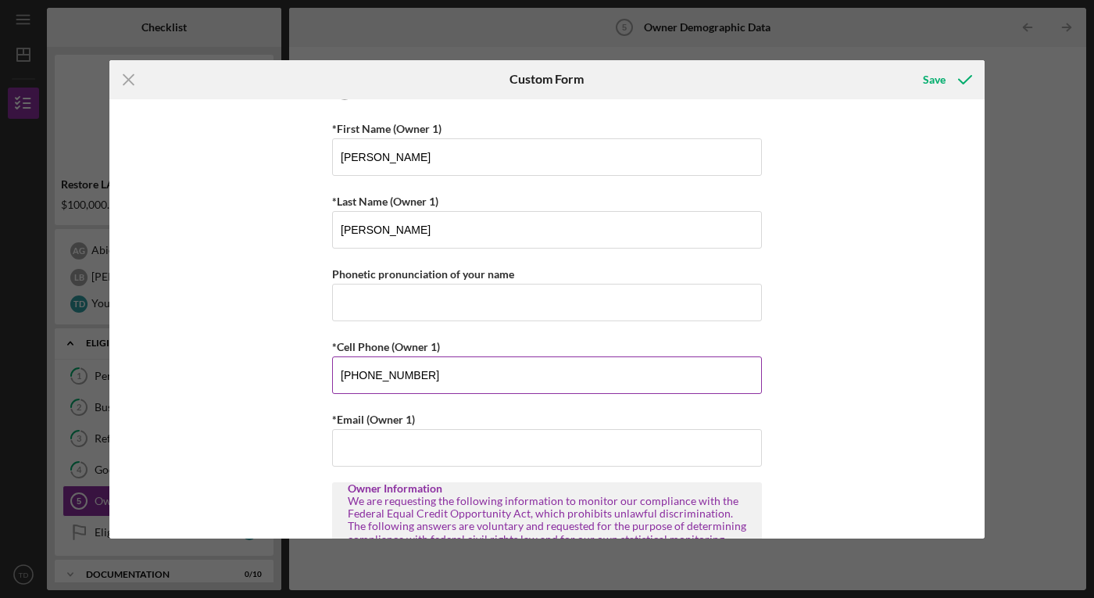
scroll to position [277, 0]
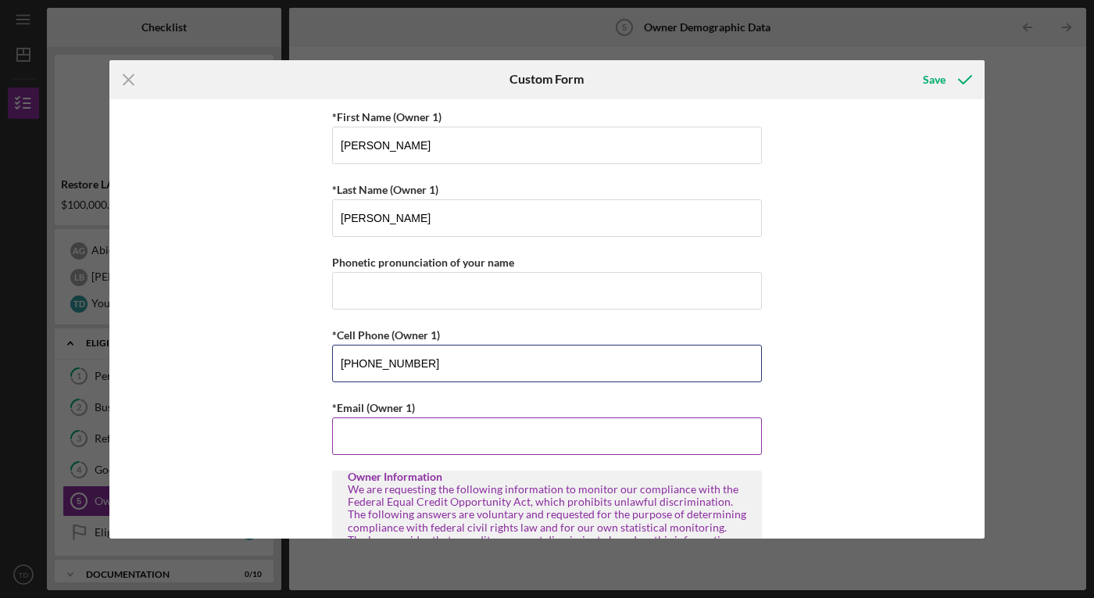
type input "[PHONE_NUMBER]"
click at [436, 430] on input "*Email (Owner 1)" at bounding box center [547, 435] width 430 height 37
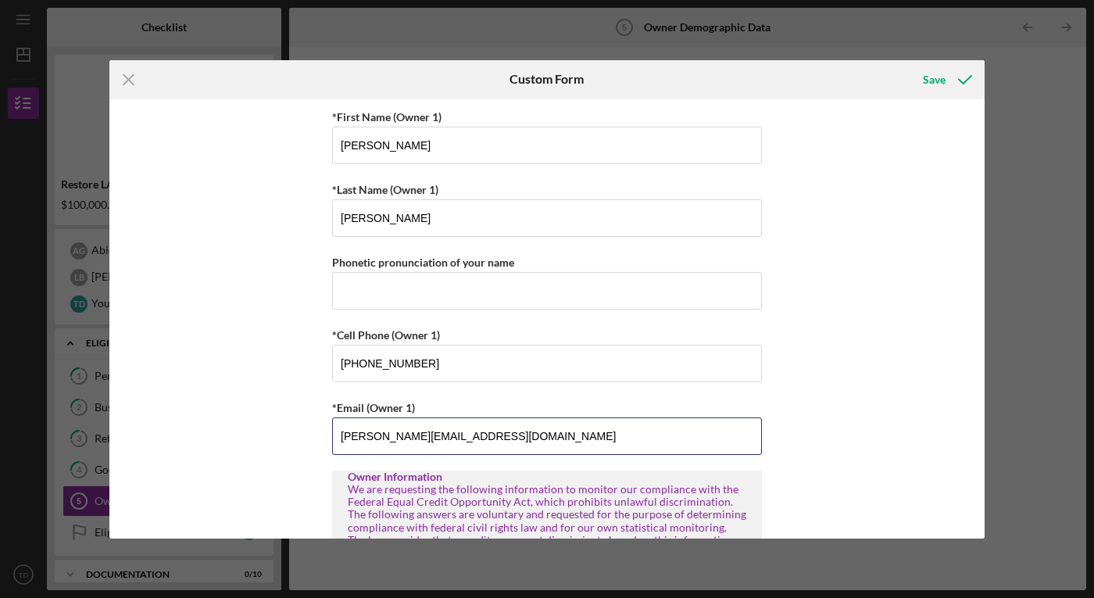
type input "[PERSON_NAME][EMAIL_ADDRESS][DOMAIN_NAME]"
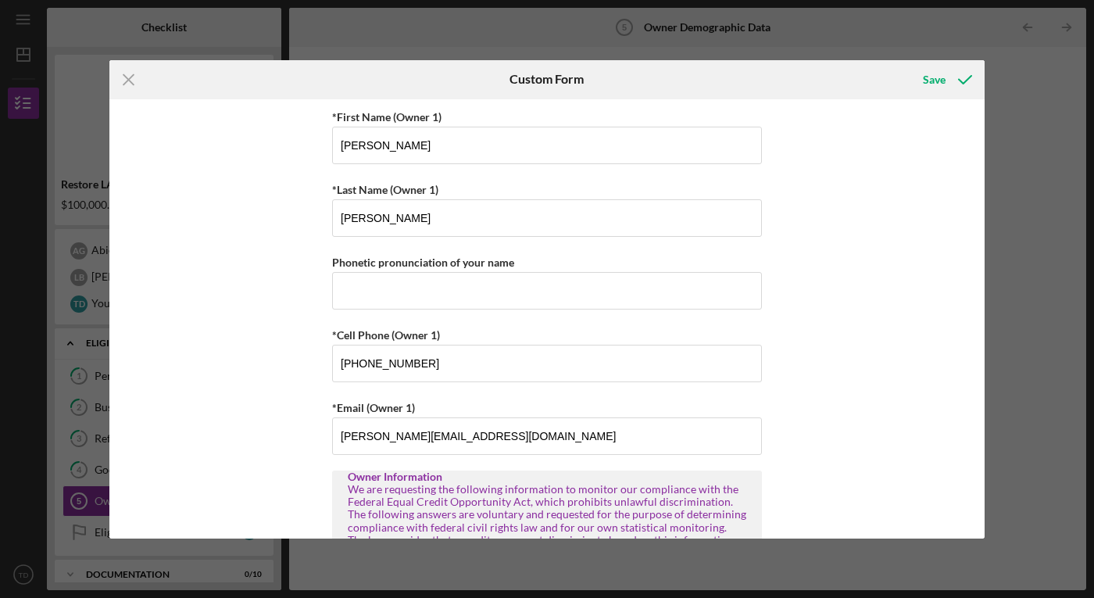
click at [240, 402] on div "Owner Demographic Form What is your preferred language? English *How many peopl…" at bounding box center [546, 318] width 875 height 439
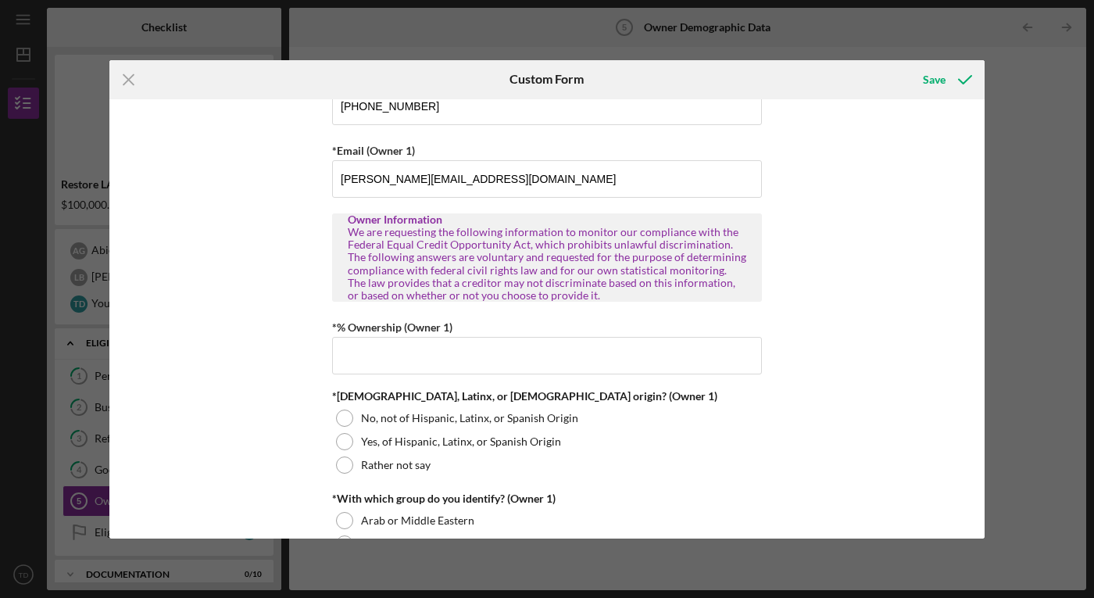
scroll to position [584, 0]
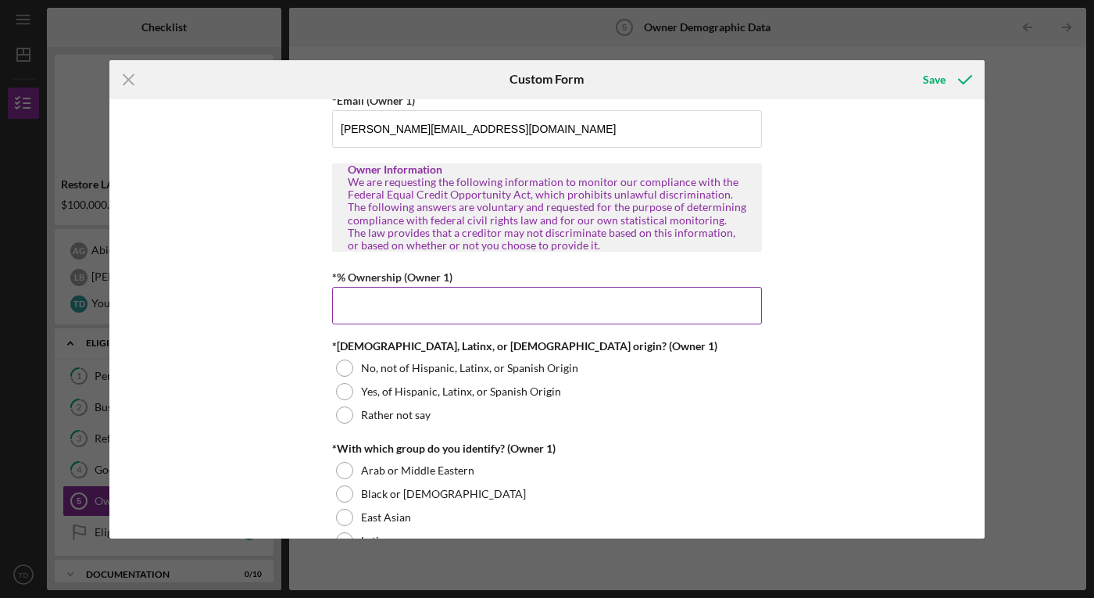
click at [397, 309] on input "*% Ownership (Owner 1)" at bounding box center [547, 305] width 430 height 37
type input "98.00000%"
click at [258, 375] on div "Owner Demographic Form What is your preferred language? English *How many peopl…" at bounding box center [546, 318] width 875 height 439
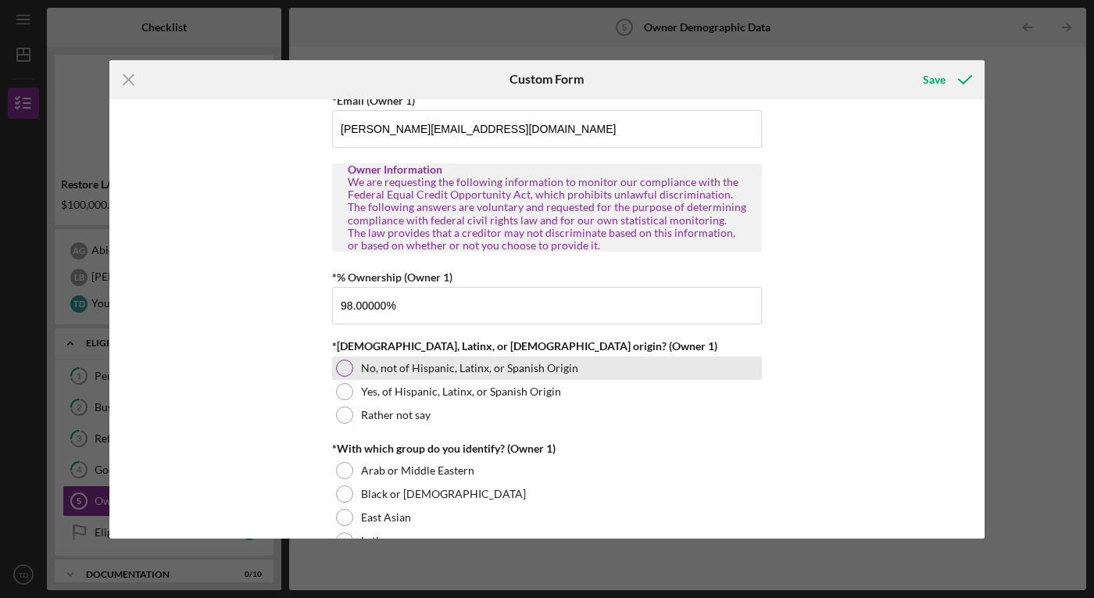
click at [336, 369] on div at bounding box center [344, 367] width 17 height 17
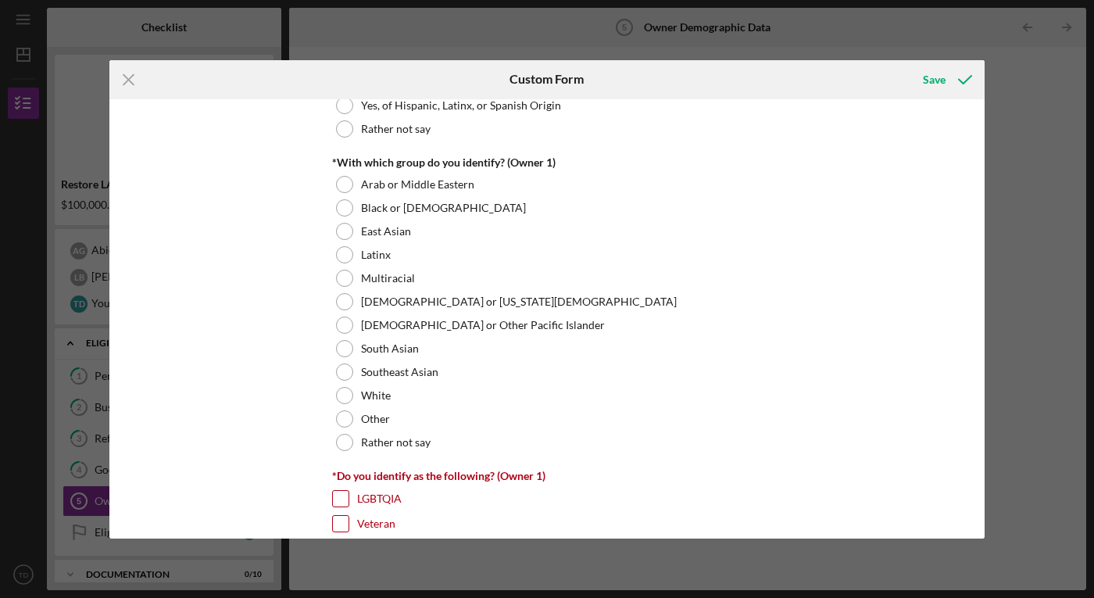
scroll to position [882, 0]
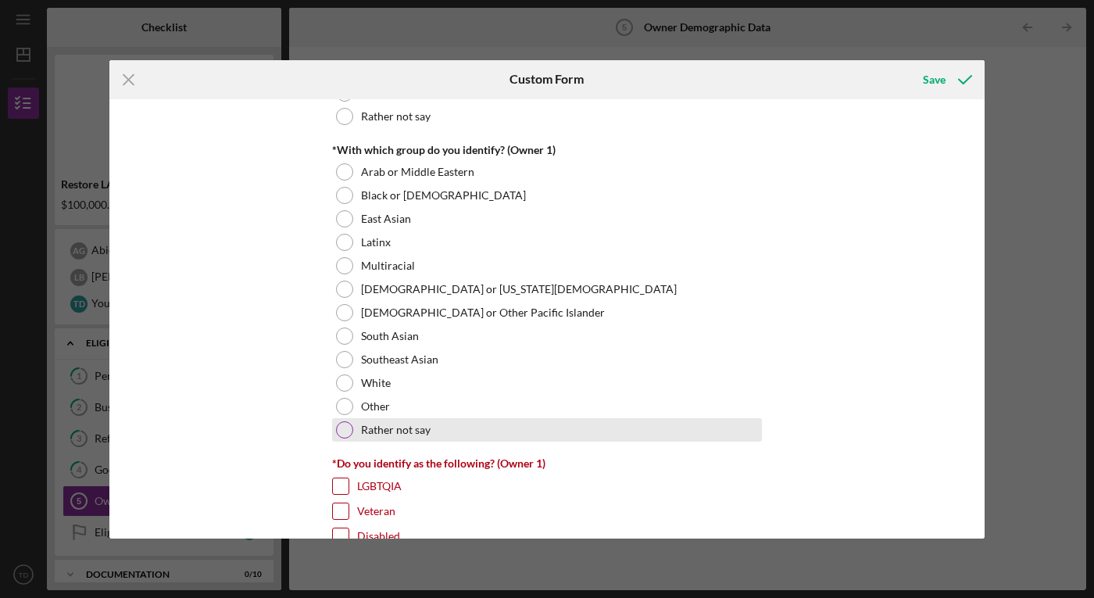
click at [341, 439] on div "Rather not say" at bounding box center [547, 429] width 430 height 23
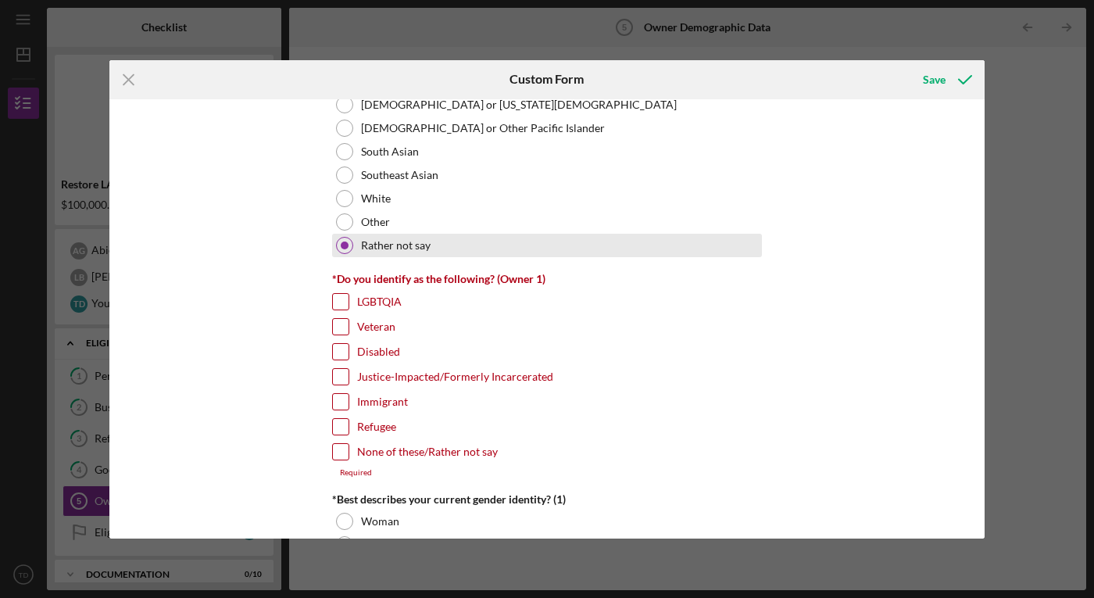
scroll to position [1089, 0]
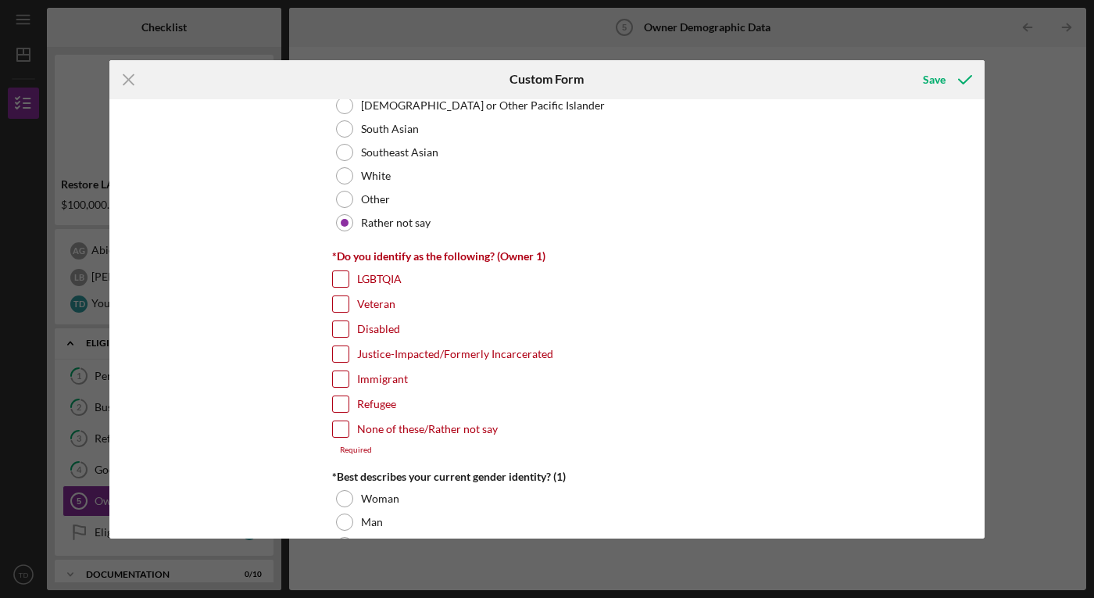
click at [337, 430] on input "None of these/Rather not say" at bounding box center [341, 429] width 16 height 16
checkbox input "true"
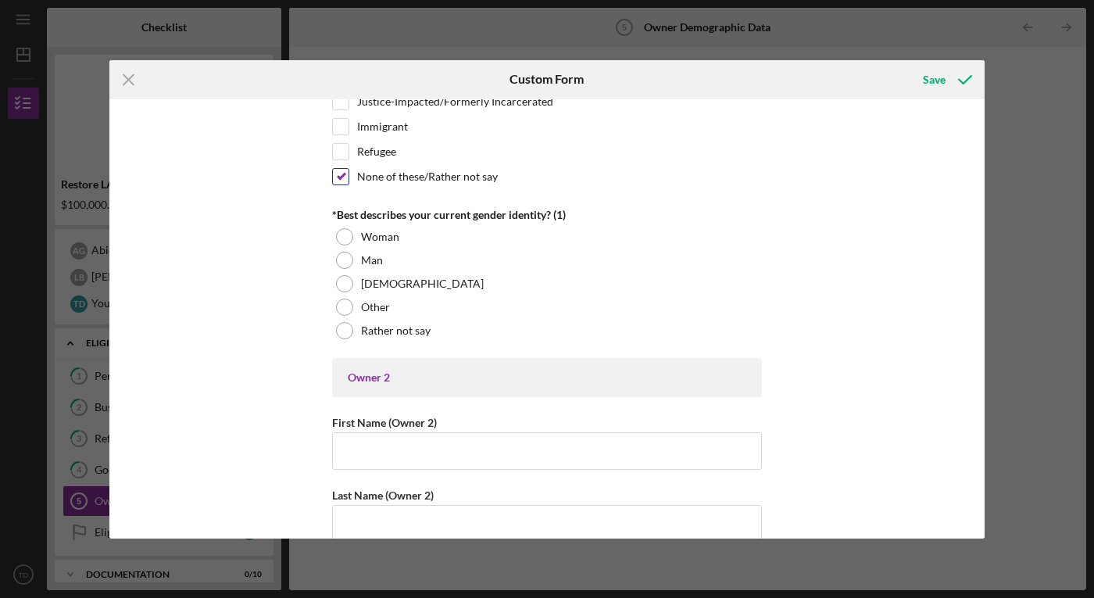
scroll to position [1347, 0]
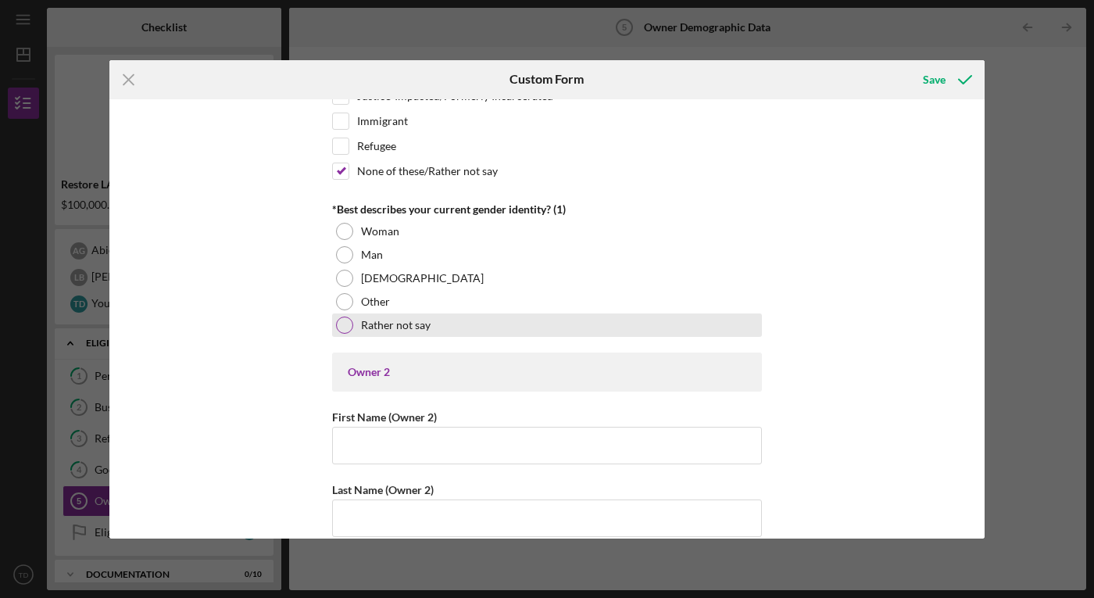
click at [340, 332] on div at bounding box center [344, 324] width 17 height 17
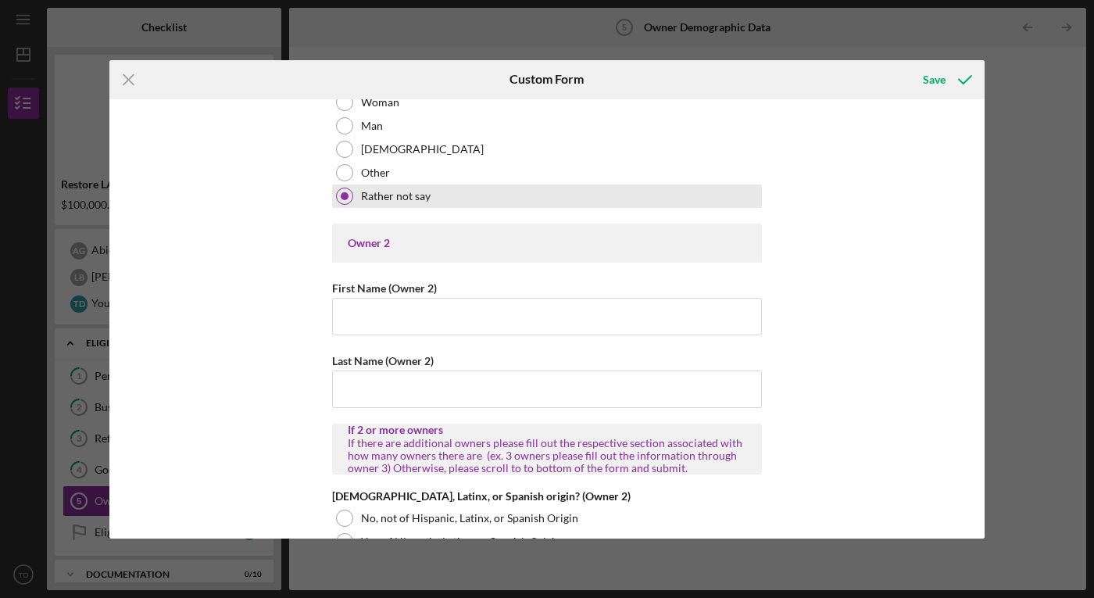
scroll to position [1455, 0]
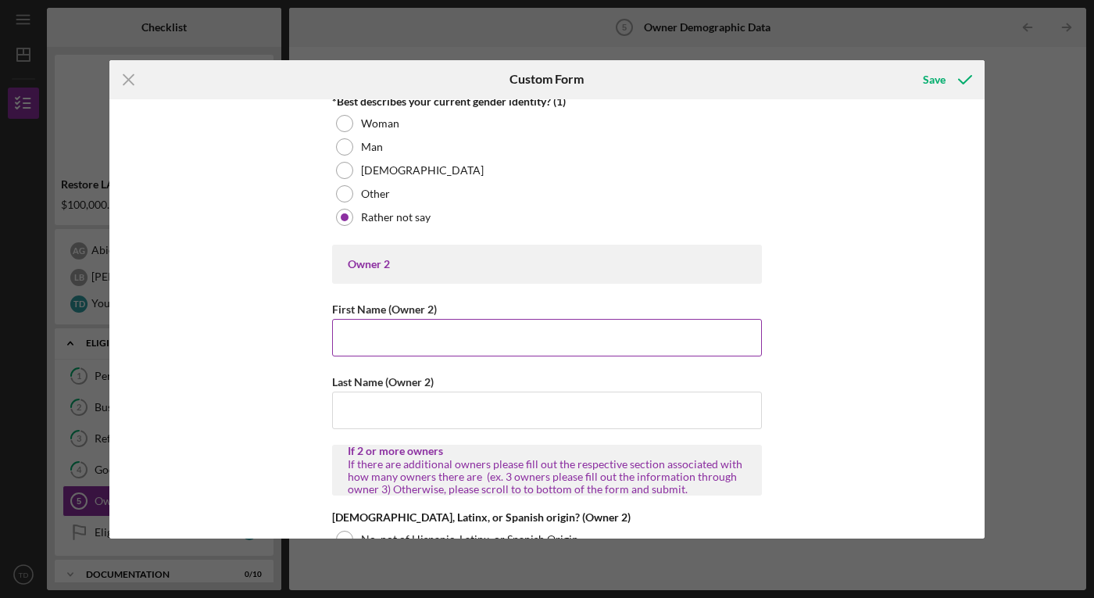
click at [361, 337] on input "First Name (Owner 2)" at bounding box center [547, 337] width 430 height 37
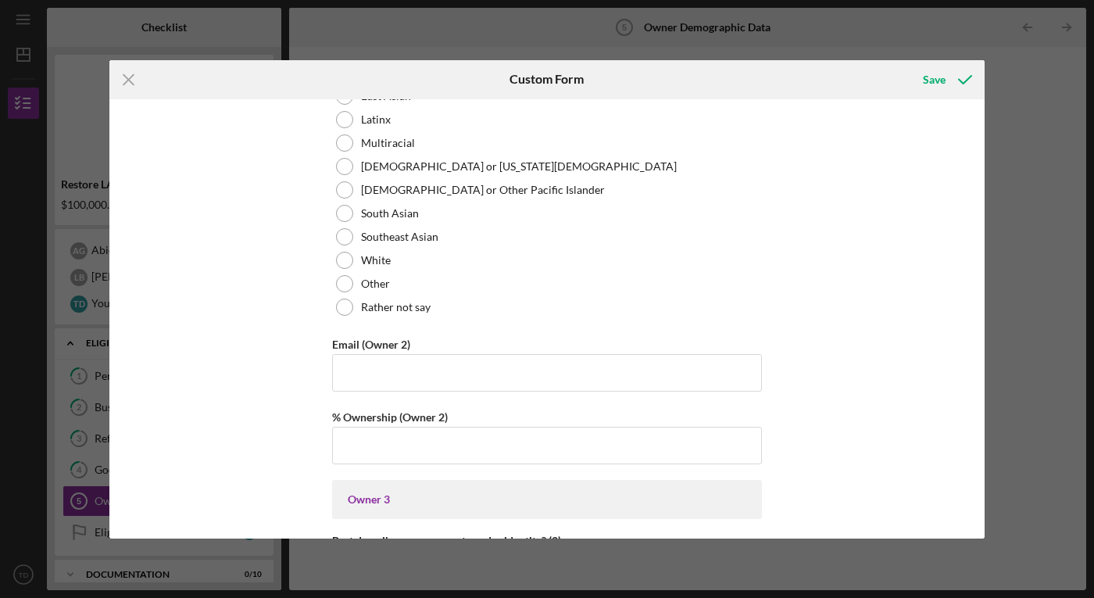
click at [252, 352] on div "Owner Demographic Form What is your preferred language? English *How many peopl…" at bounding box center [546, 318] width 875 height 439
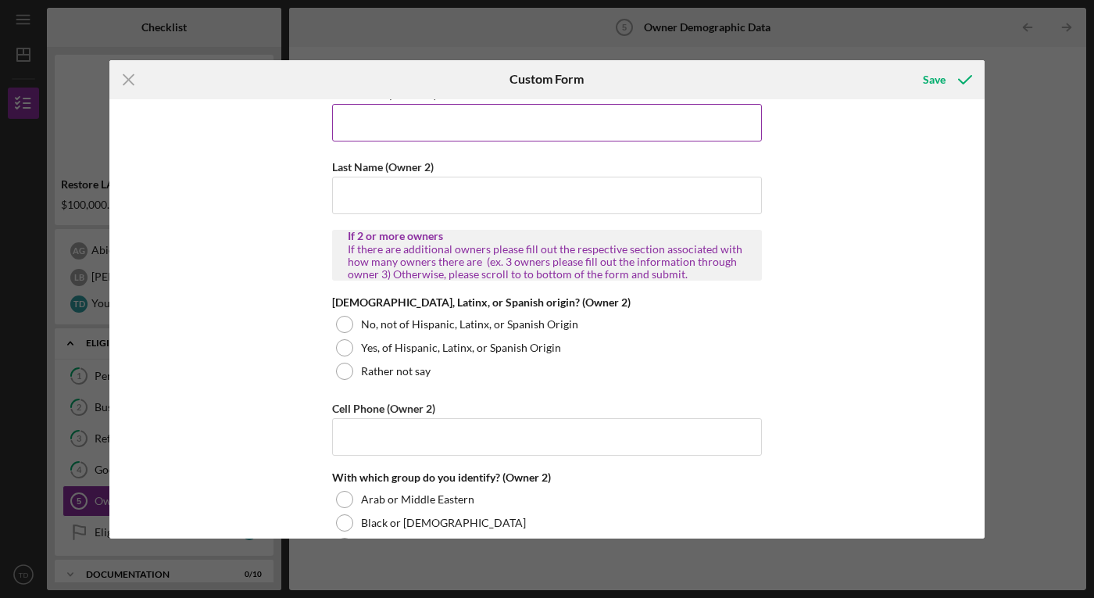
scroll to position [1662, 0]
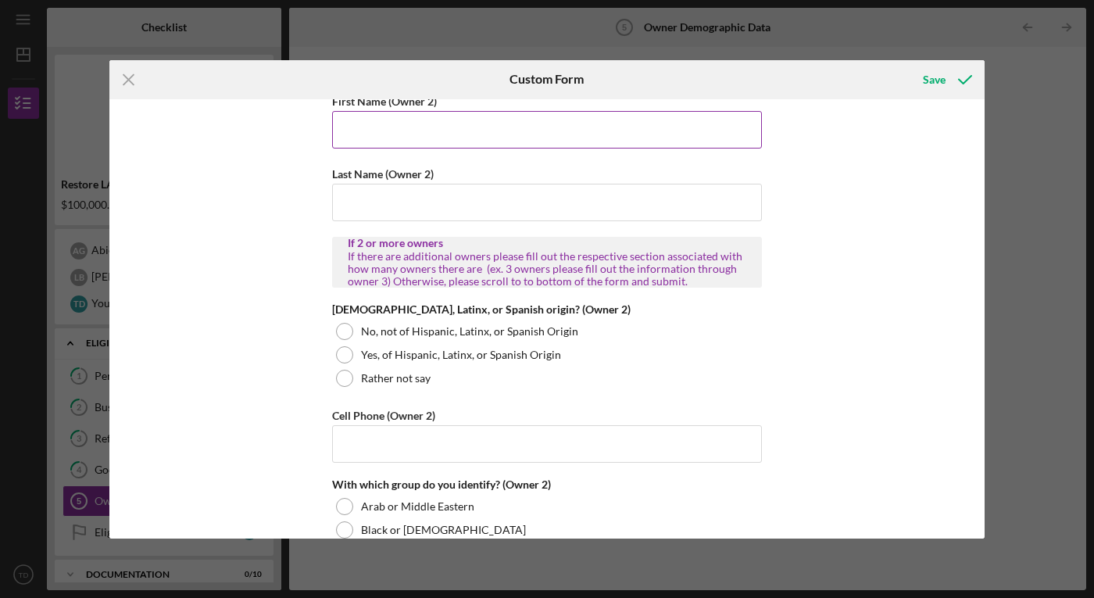
click at [437, 136] on input "First Name (Owner 2)" at bounding box center [547, 129] width 430 height 37
type input "Abiel"
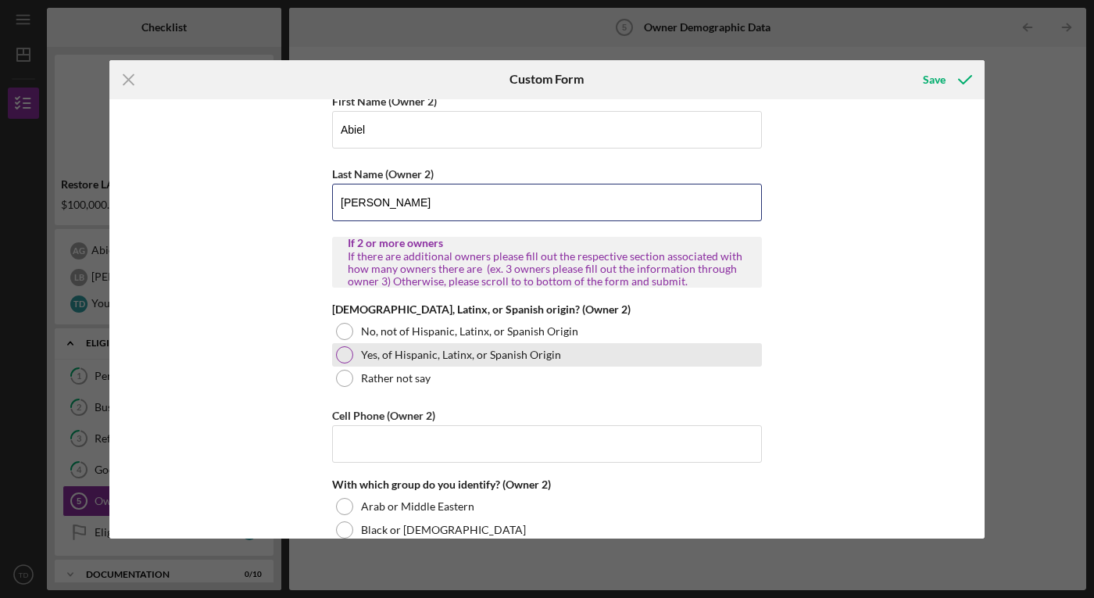
type input "[PERSON_NAME]"
click at [341, 356] on div at bounding box center [344, 354] width 17 height 17
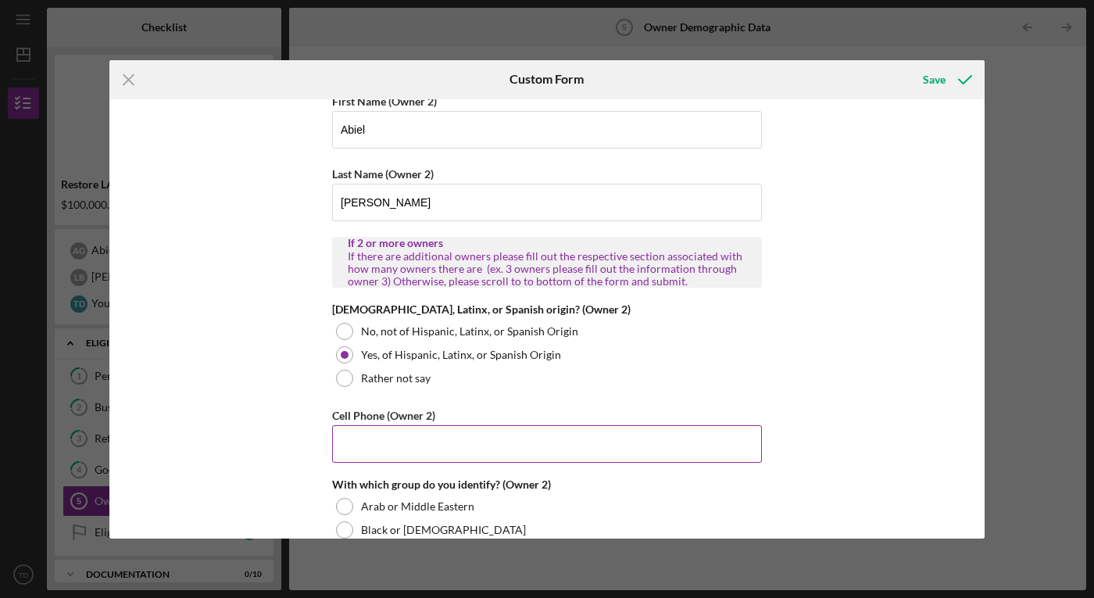
click at [381, 434] on input "Cell Phone (Owner 2)" at bounding box center [547, 443] width 430 height 37
type input "(7##) ###-####"
click at [366, 198] on input "[PERSON_NAME]" at bounding box center [547, 202] width 430 height 37
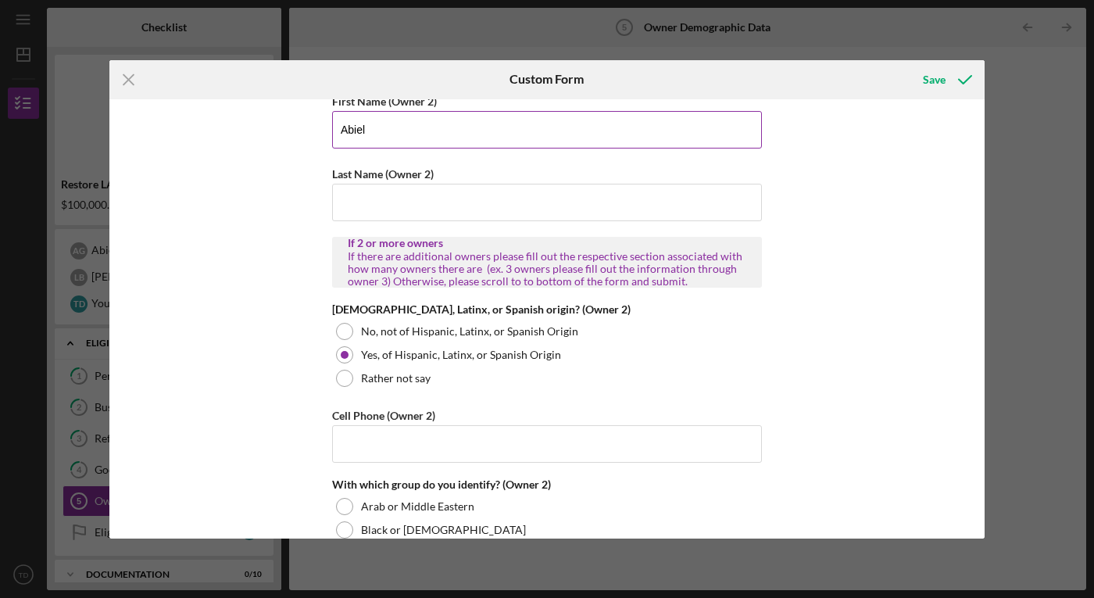
click at [373, 130] on input "Abiel" at bounding box center [547, 129] width 430 height 37
click at [227, 235] on div "Owner Demographic Form What is your preferred language? English *How many peopl…" at bounding box center [546, 318] width 875 height 439
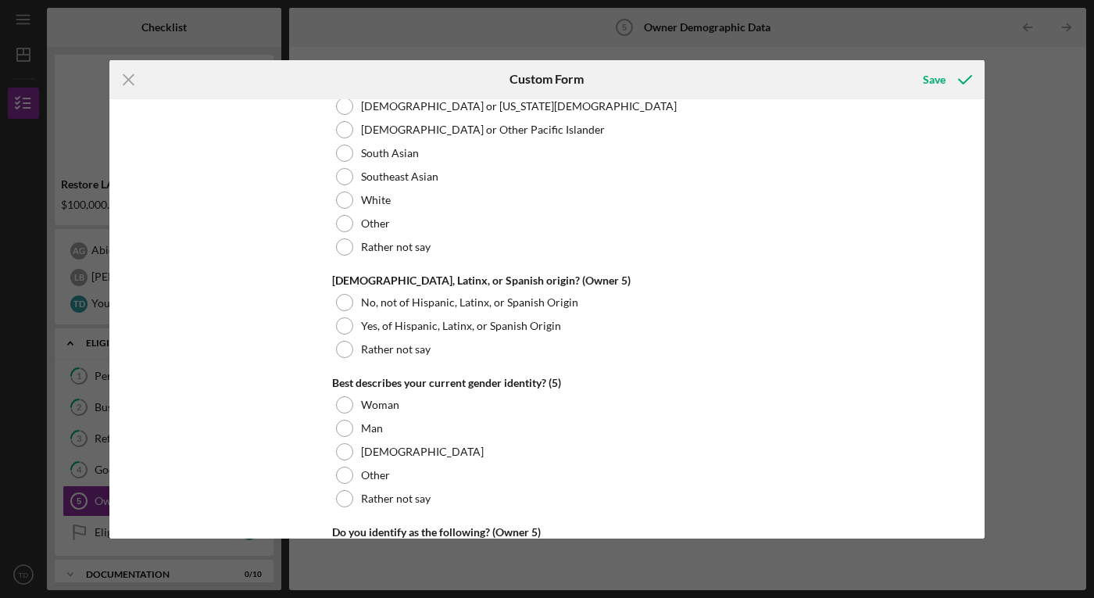
scroll to position [6012, 0]
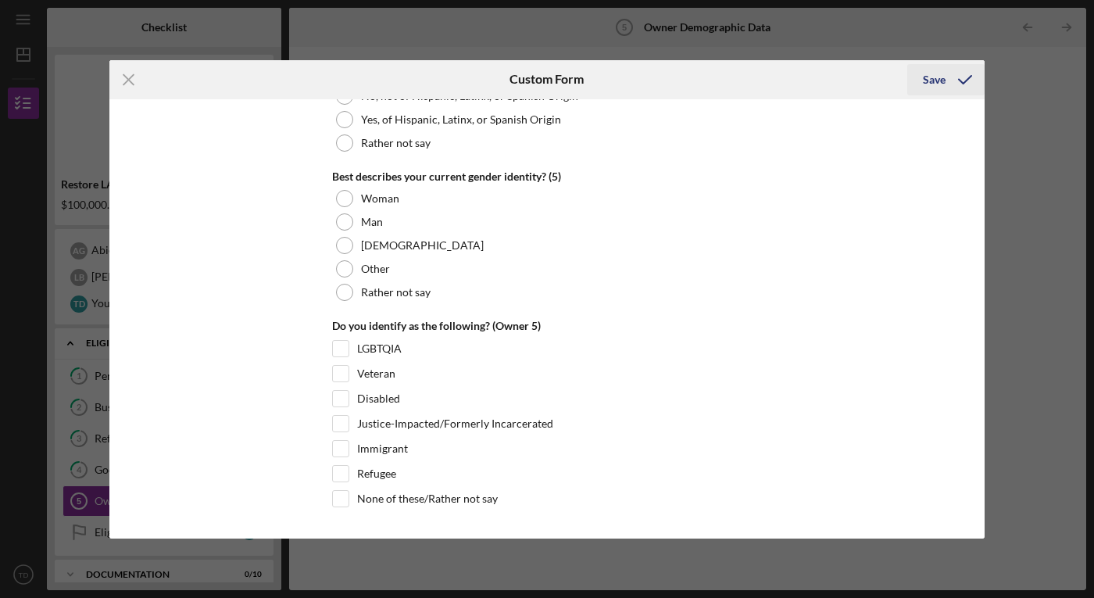
click at [934, 79] on div "Save" at bounding box center [934, 79] width 23 height 31
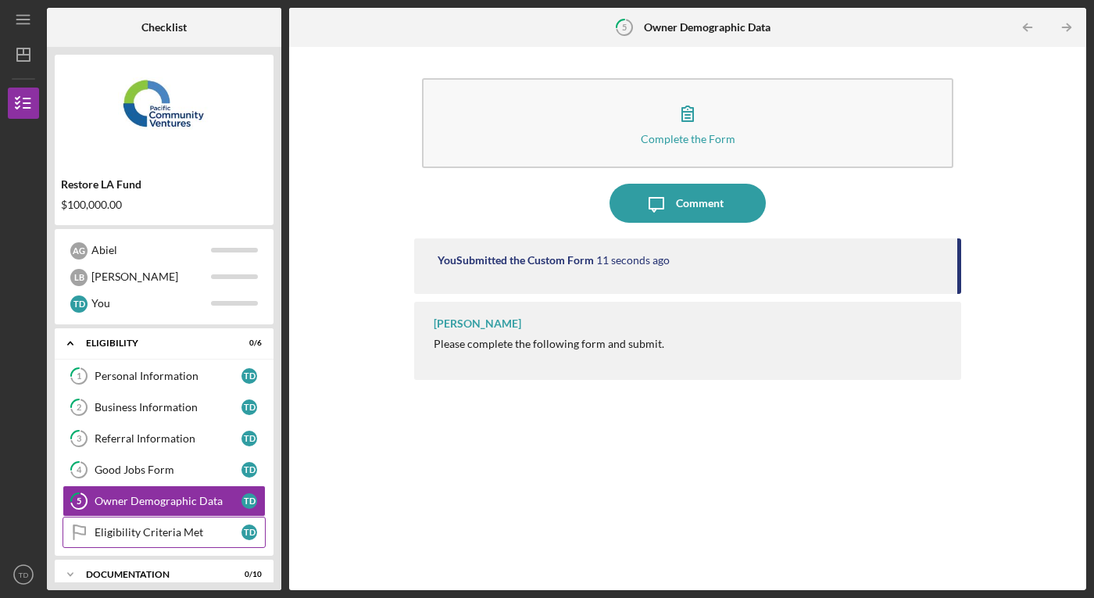
click at [131, 534] on div "Eligibility Criteria Met" at bounding box center [168, 532] width 147 height 12
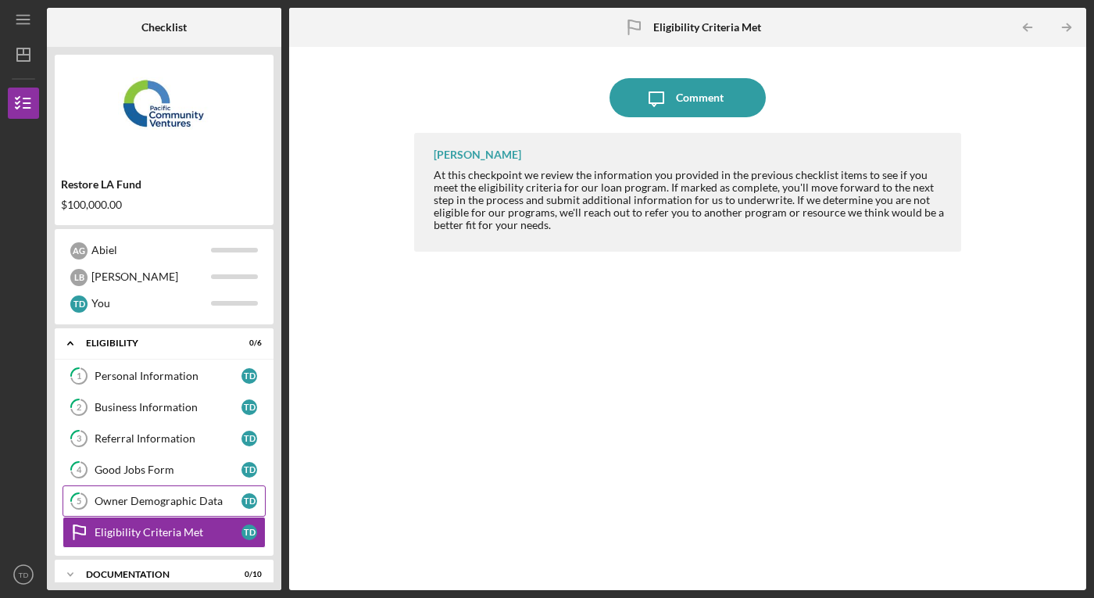
scroll to position [87, 0]
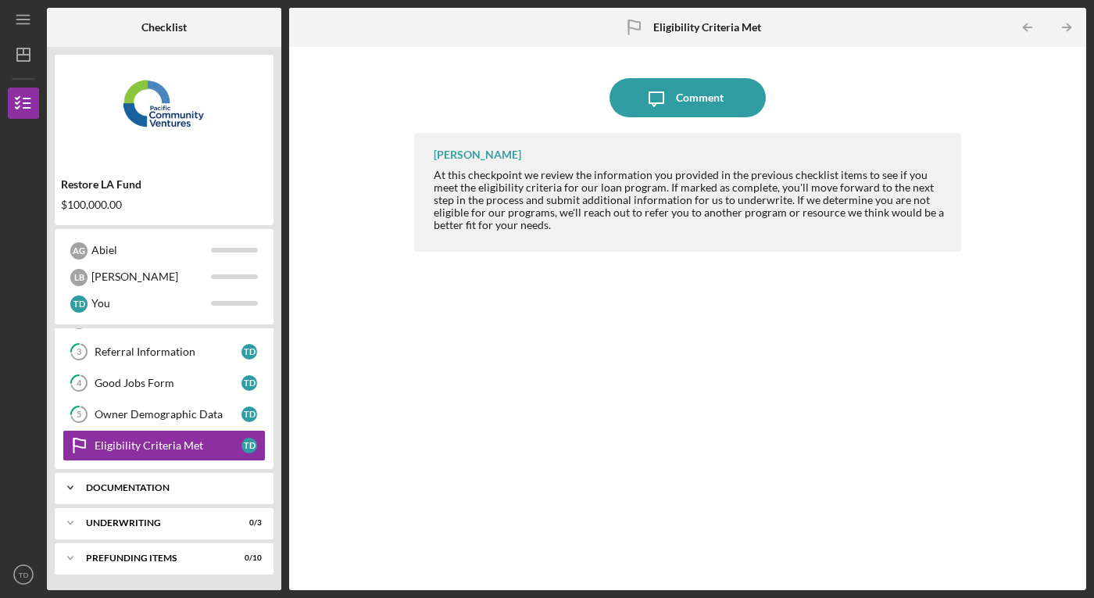
click at [160, 492] on div "Icon/Expander Documentation 0 / 10" at bounding box center [164, 487] width 219 height 31
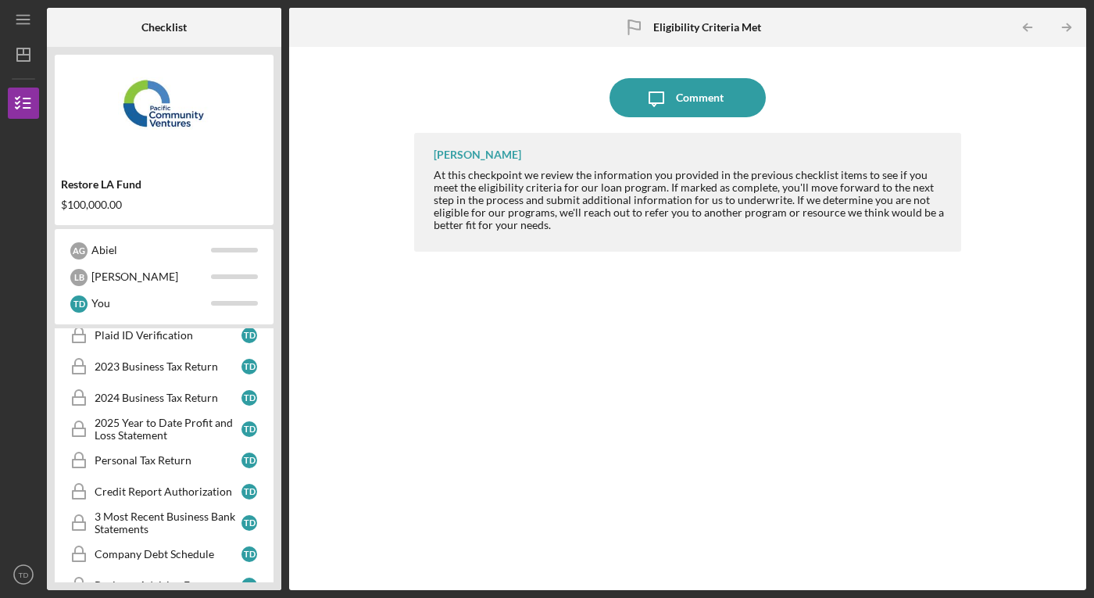
scroll to position [110, 0]
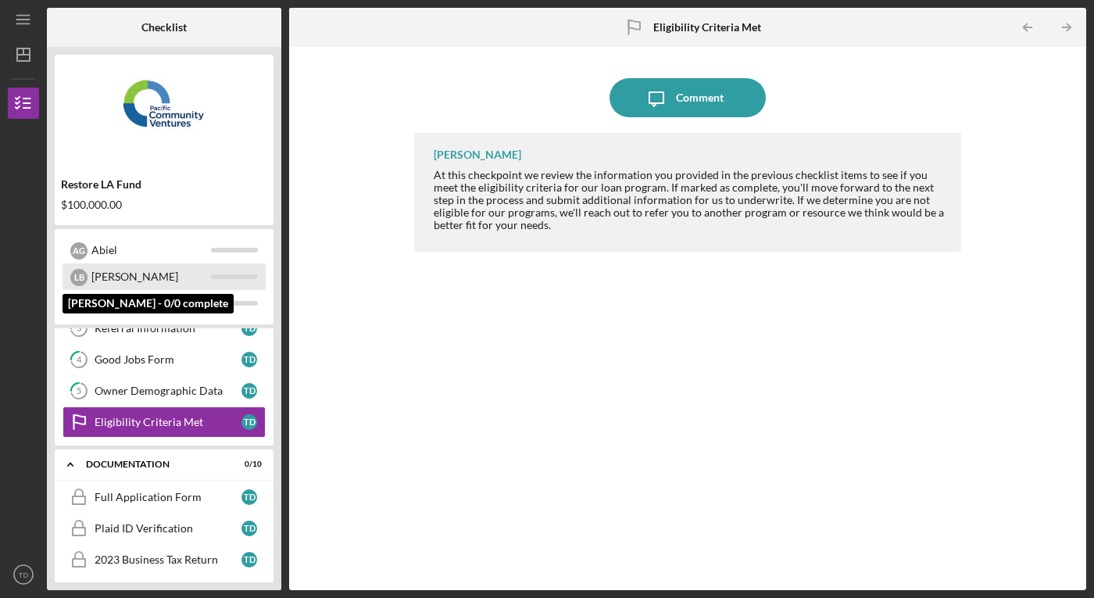
click at [114, 281] on div "[PERSON_NAME]" at bounding box center [151, 276] width 120 height 27
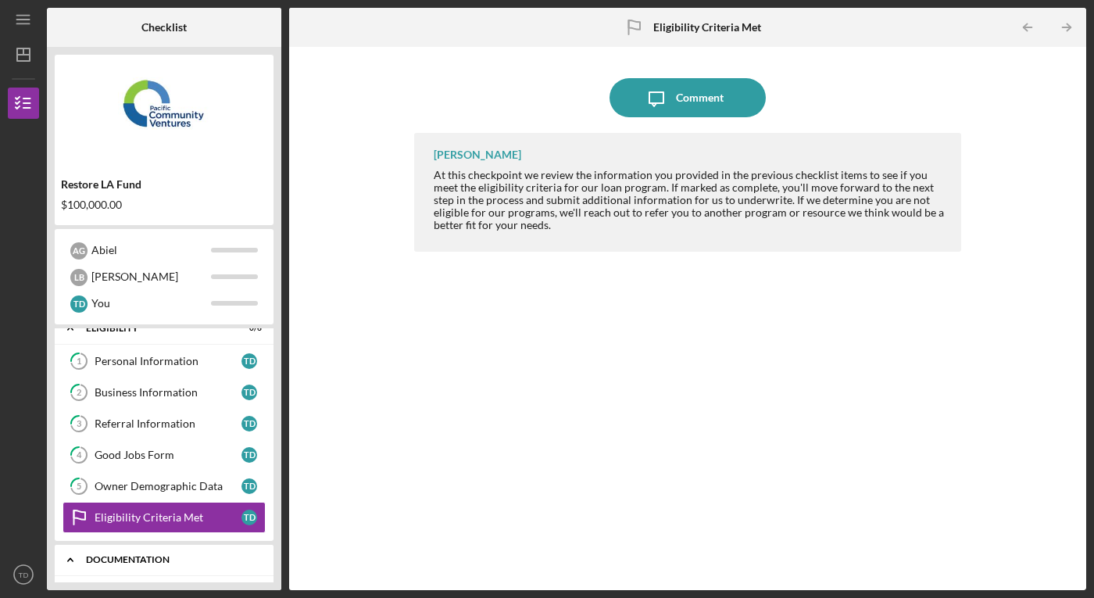
scroll to position [0, 0]
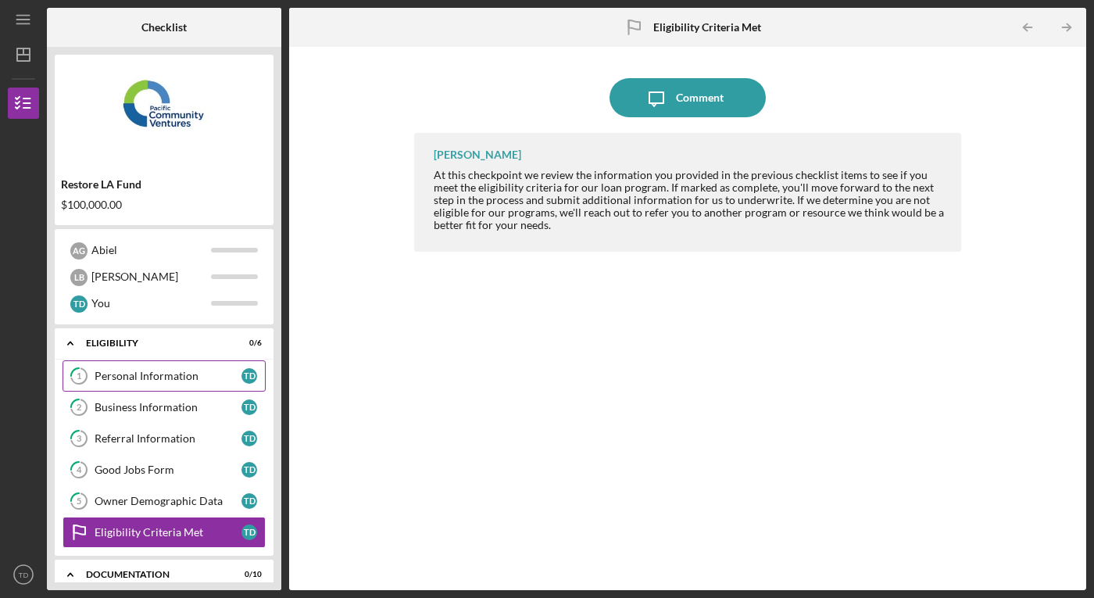
click at [174, 379] on div "Personal Information" at bounding box center [168, 375] width 147 height 12
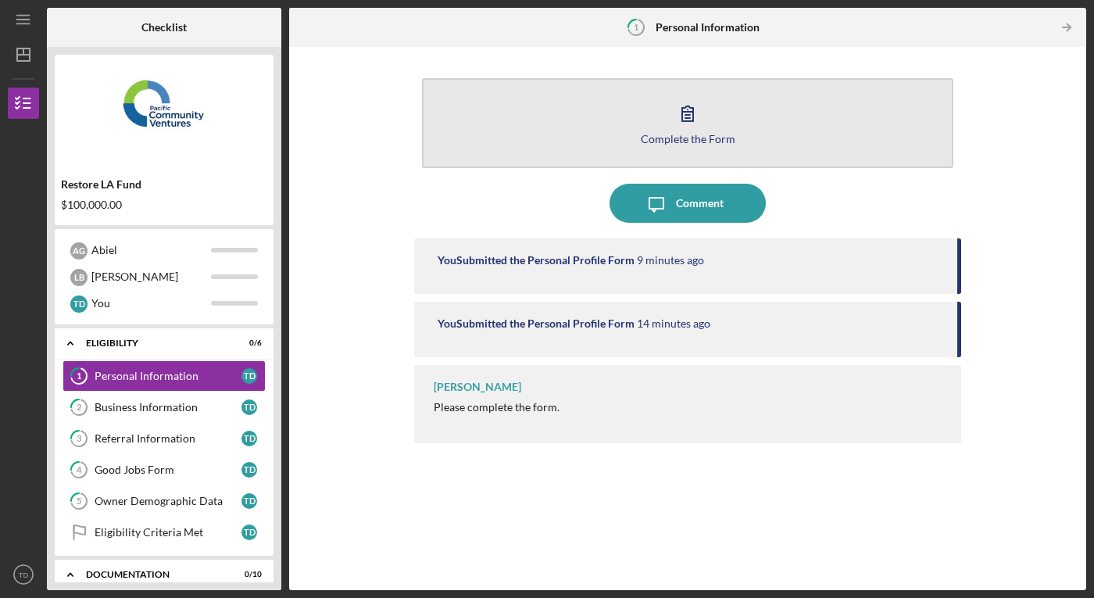
click at [676, 130] on icon "button" at bounding box center [687, 113] width 39 height 39
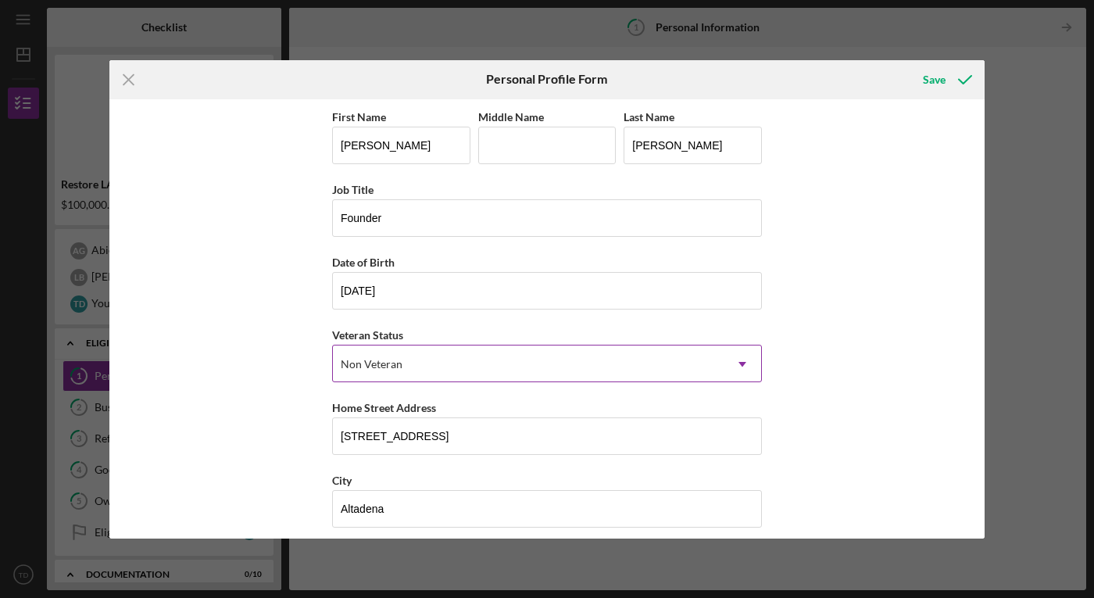
scroll to position [158, 0]
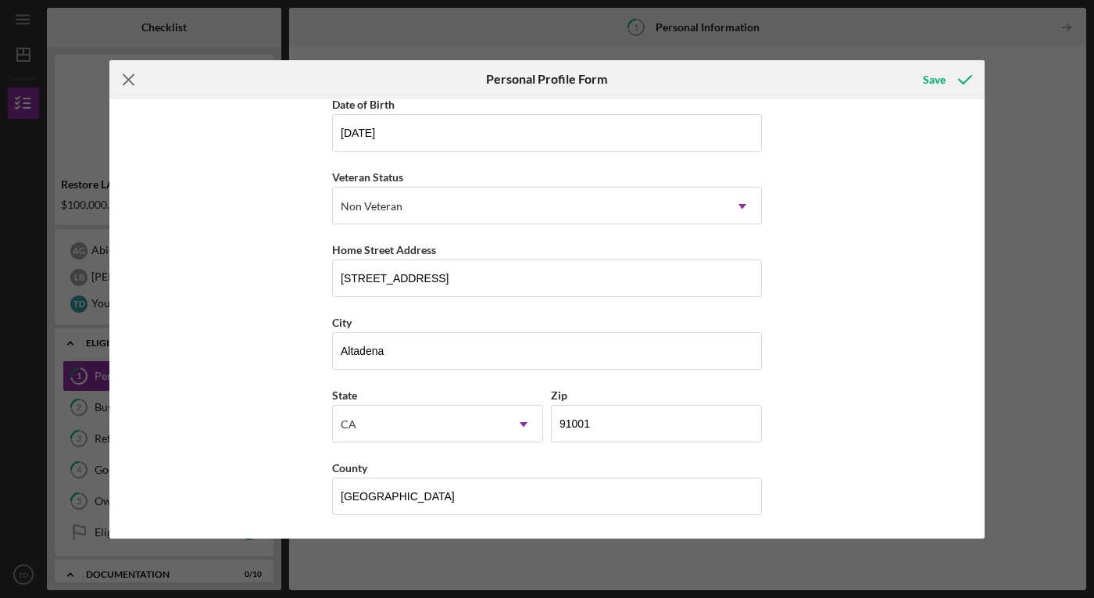
click at [127, 79] on icon "Icon/Menu Close" at bounding box center [128, 79] width 39 height 39
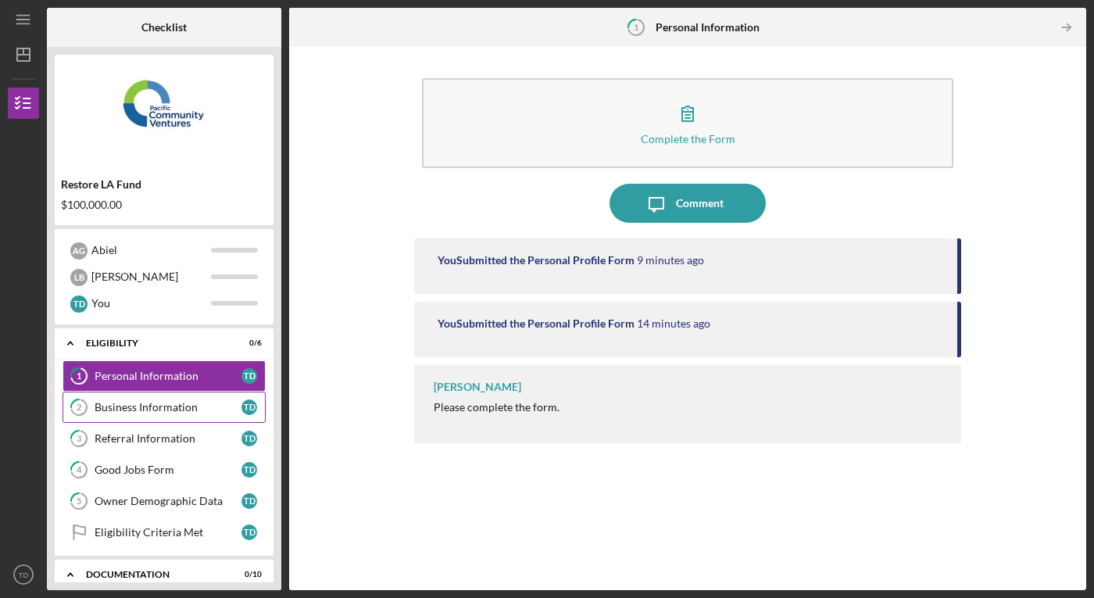
click at [159, 411] on div "Business Information" at bounding box center [168, 407] width 147 height 12
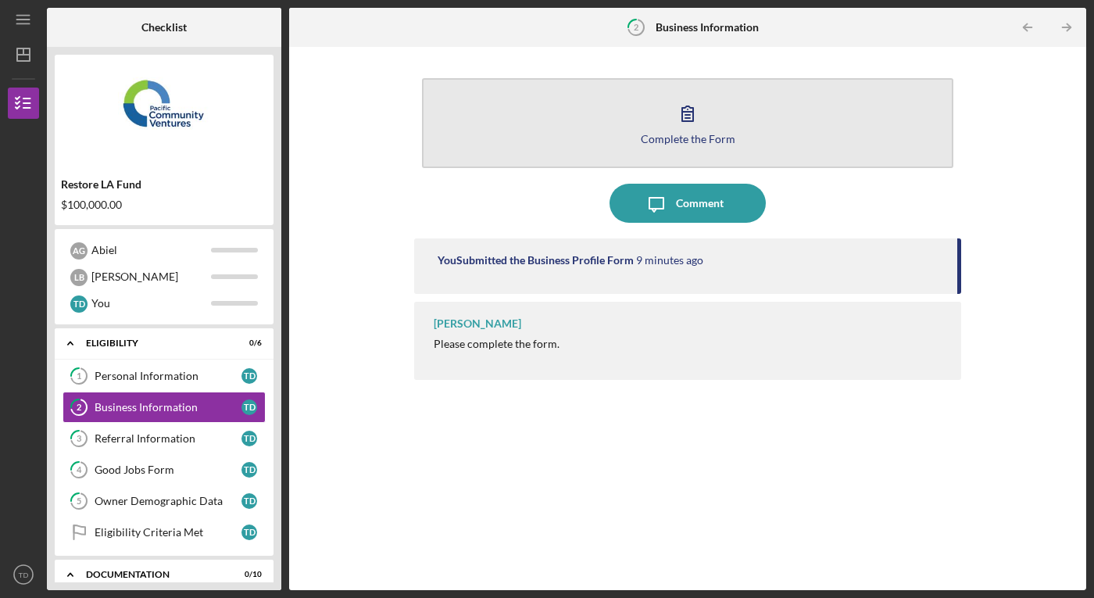
click at [675, 140] on div "Complete the Form" at bounding box center [688, 139] width 95 height 12
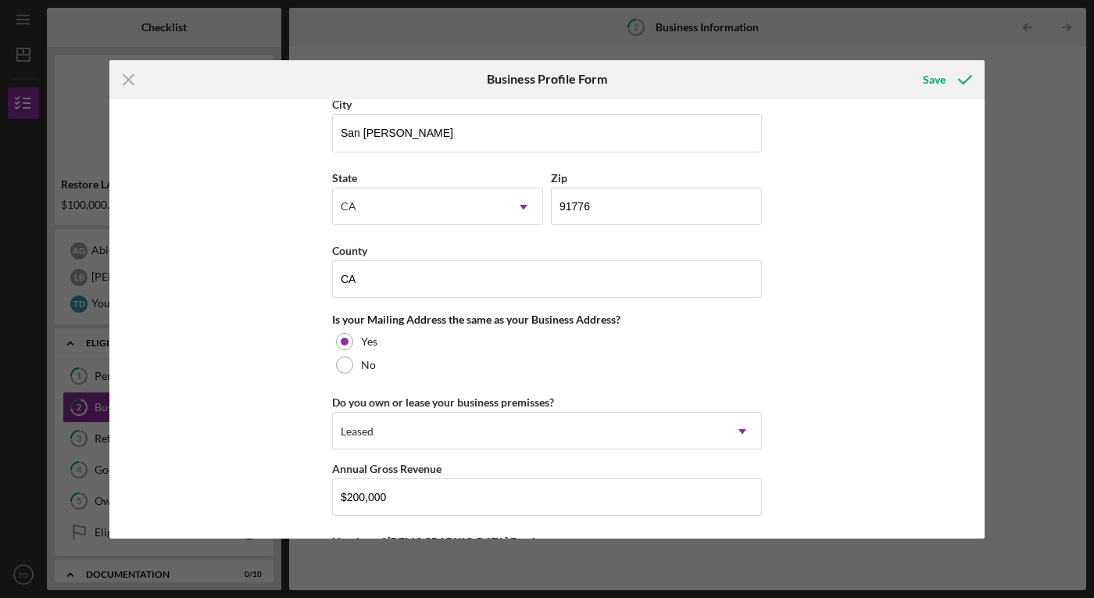
scroll to position [1422, 0]
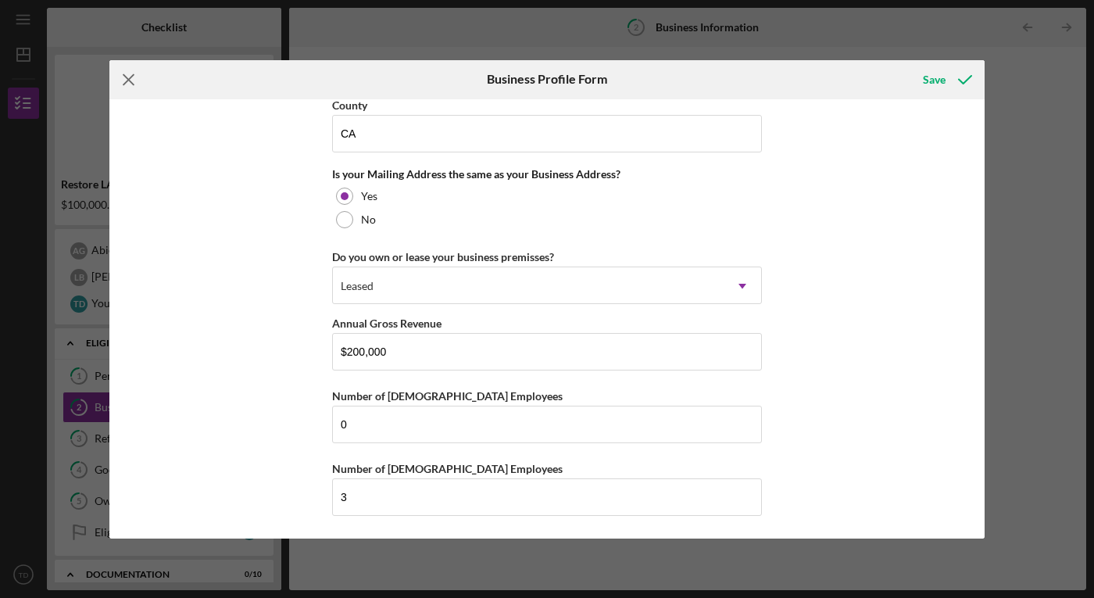
click at [130, 83] on icon "Icon/Menu Close" at bounding box center [128, 79] width 39 height 39
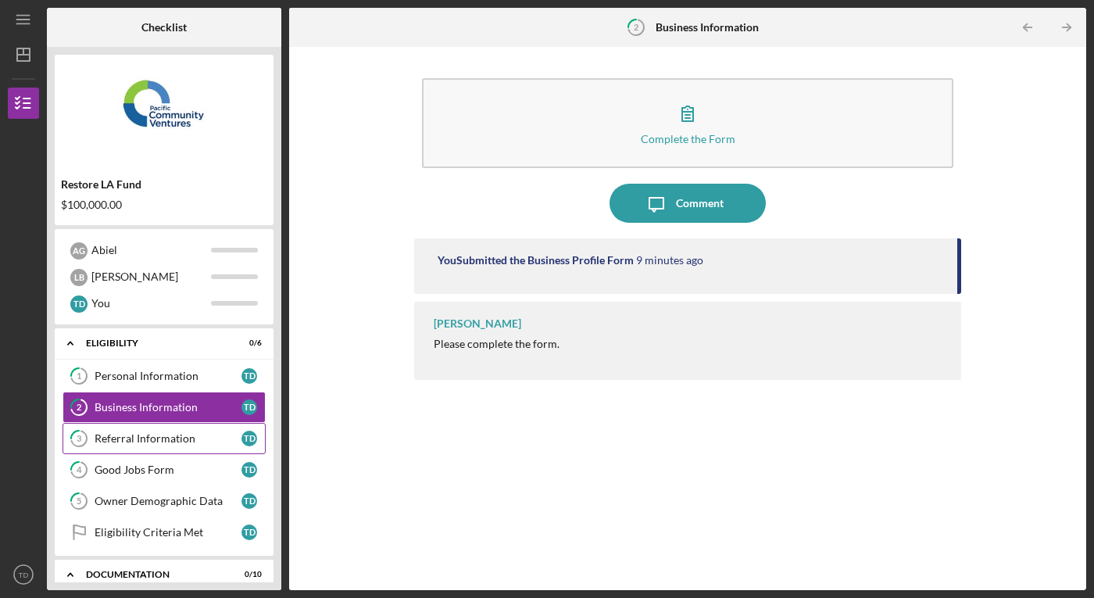
click at [179, 444] on link "3 Referral Information T D" at bounding box center [163, 438] width 203 height 31
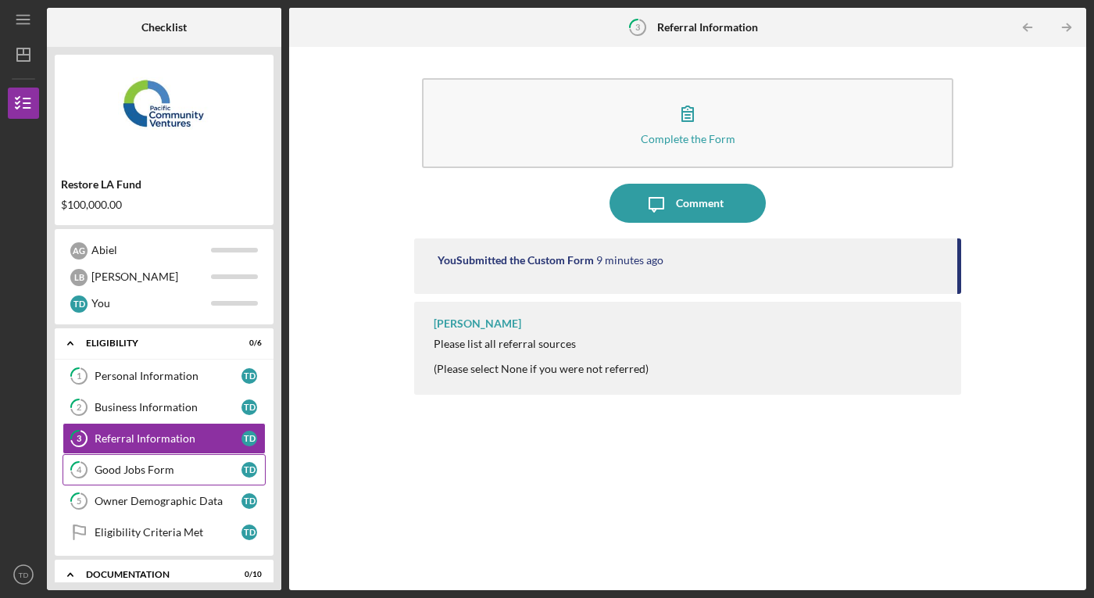
click at [145, 467] on div "Good Jobs Form" at bounding box center [168, 469] width 147 height 12
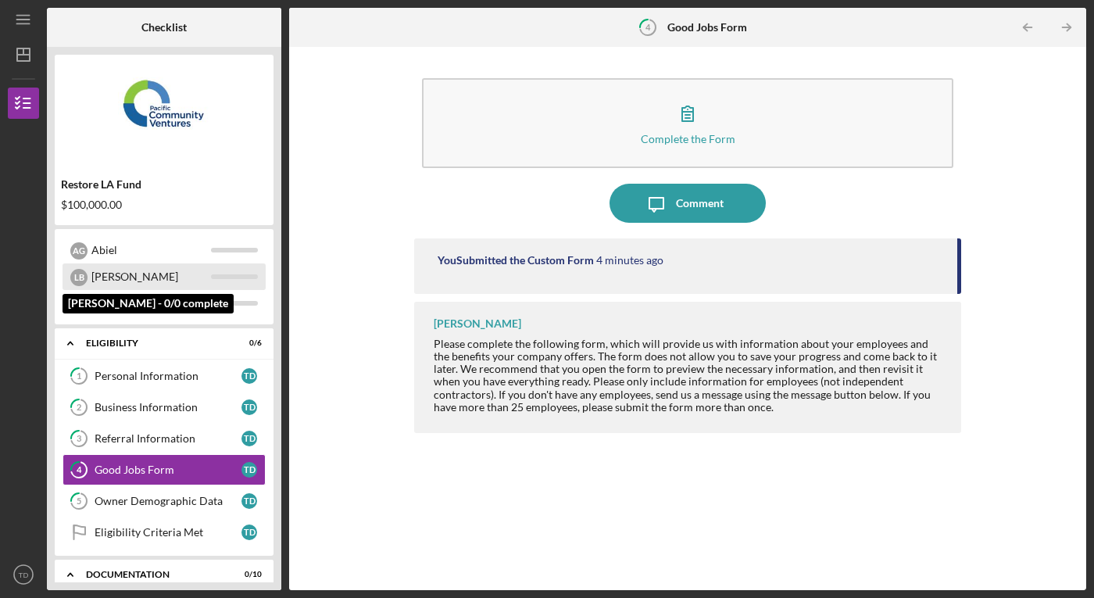
click at [101, 277] on div "[PERSON_NAME]" at bounding box center [151, 276] width 120 height 27
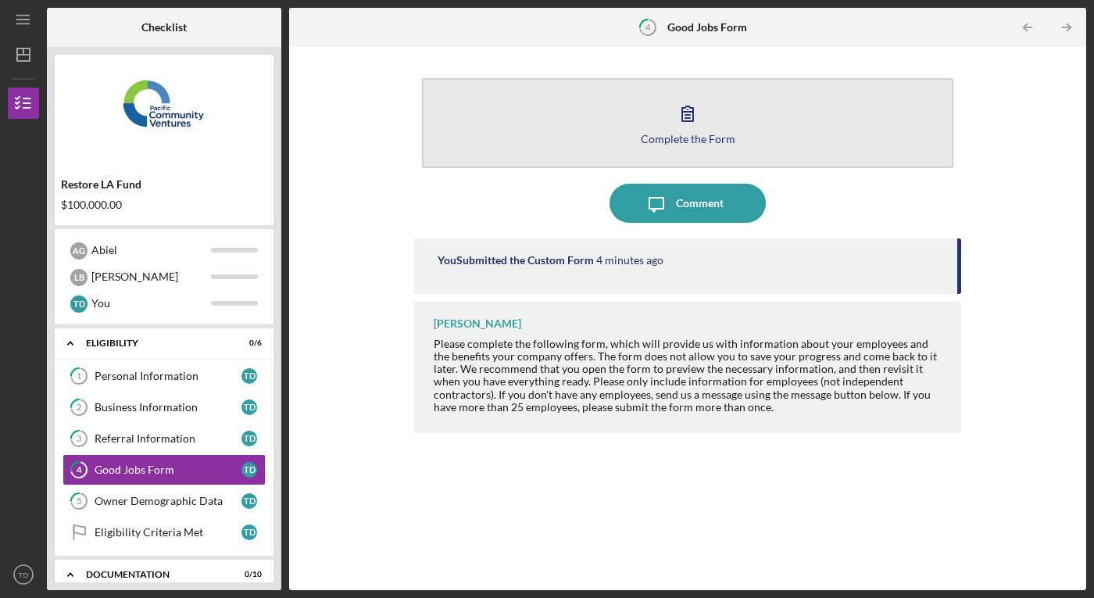
click at [709, 137] on div "Complete the Form" at bounding box center [688, 139] width 95 height 12
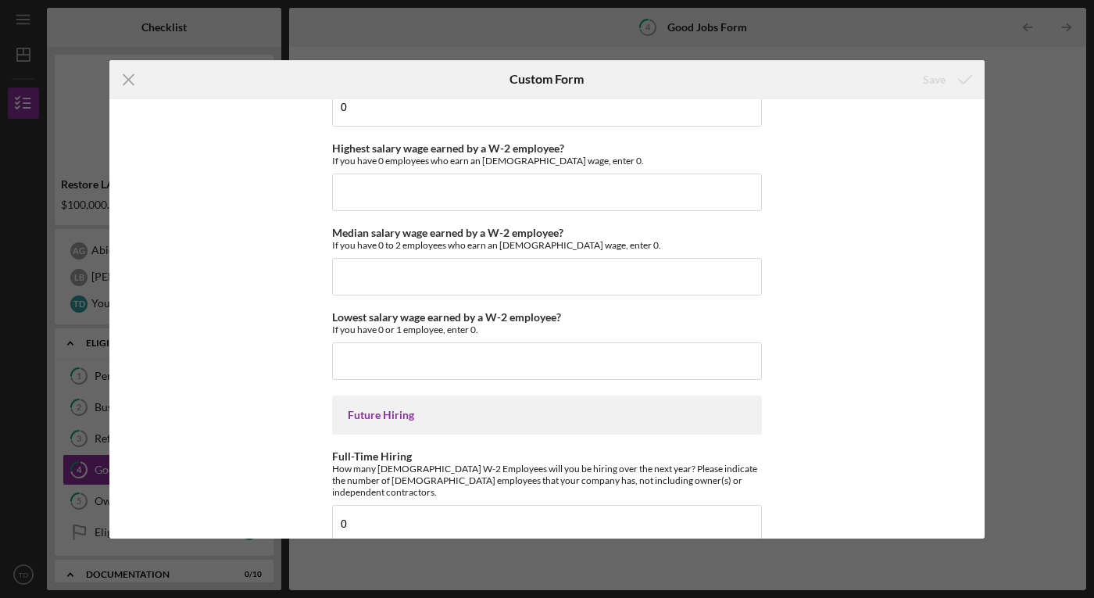
scroll to position [3498, 0]
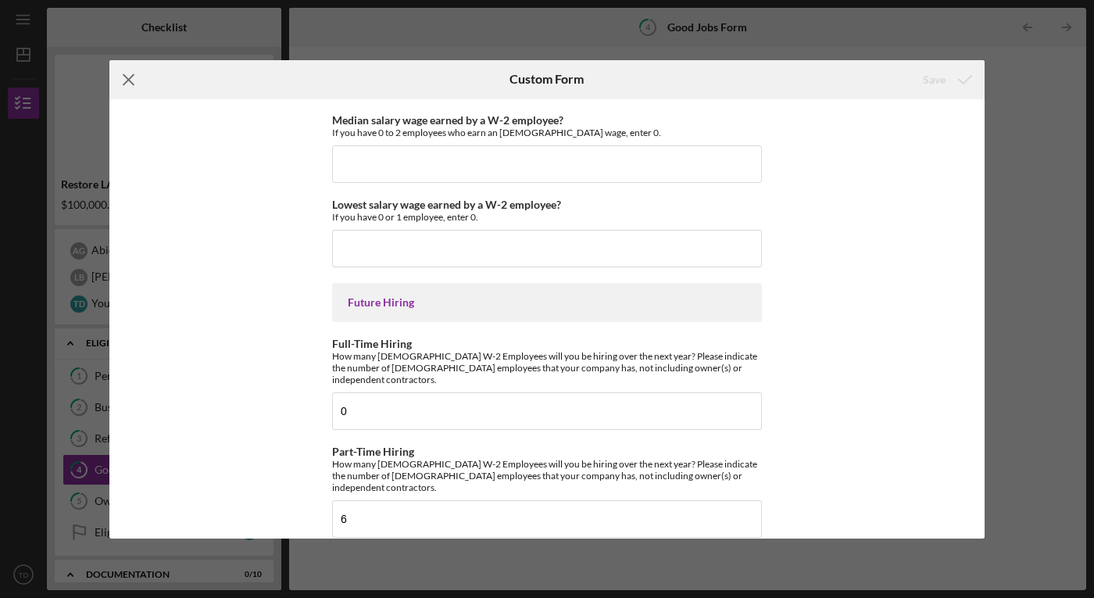
click at [128, 78] on line at bounding box center [128, 79] width 10 height 10
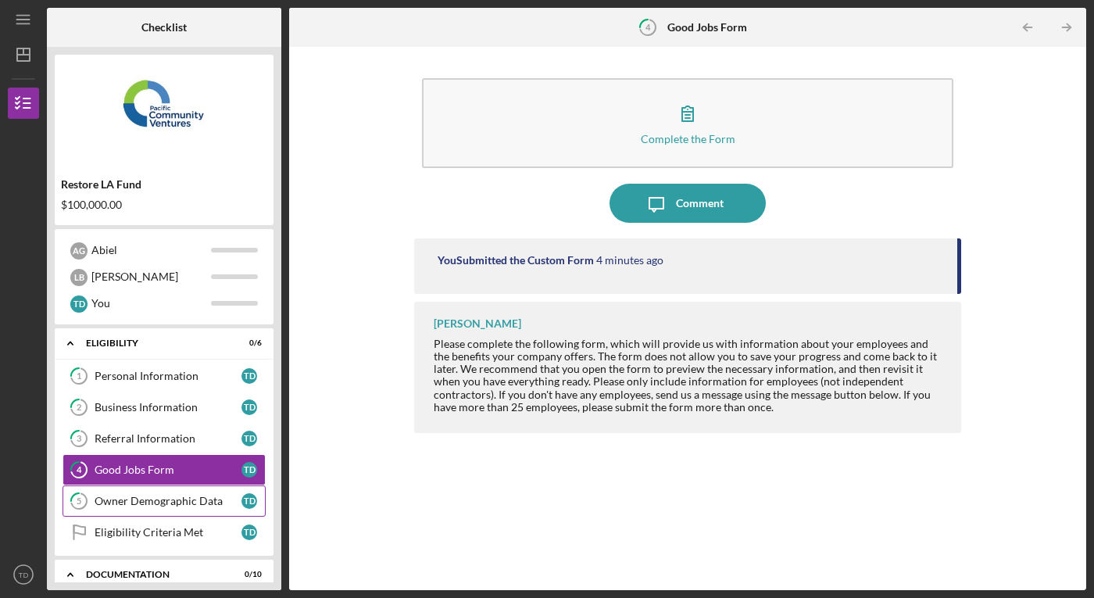
click at [195, 507] on link "5 Owner Demographic Data T D" at bounding box center [163, 500] width 203 height 31
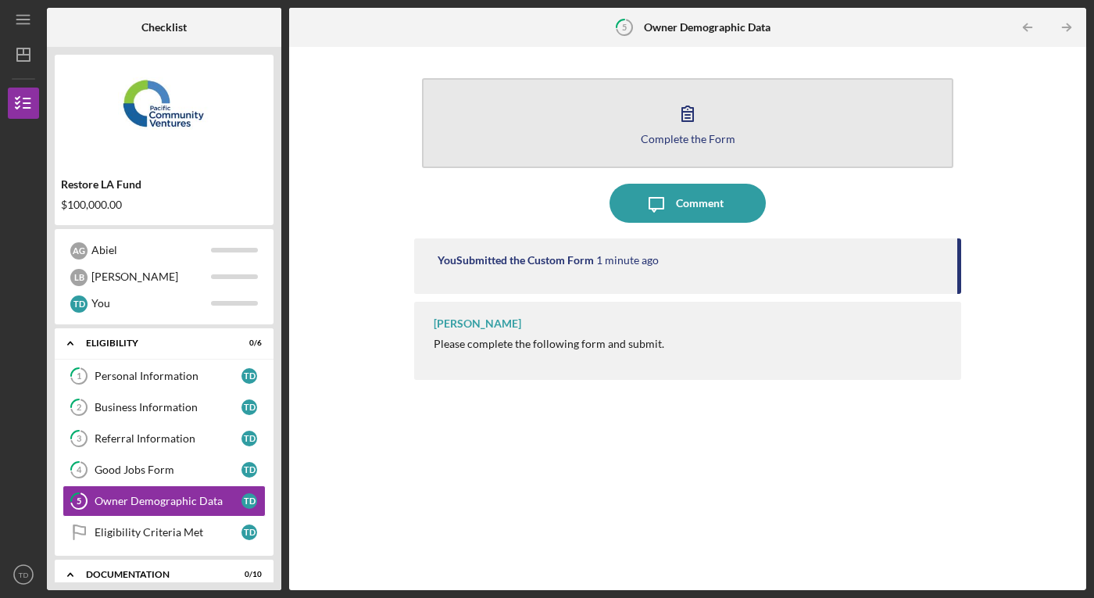
click at [676, 136] on div "Complete the Form" at bounding box center [688, 139] width 95 height 12
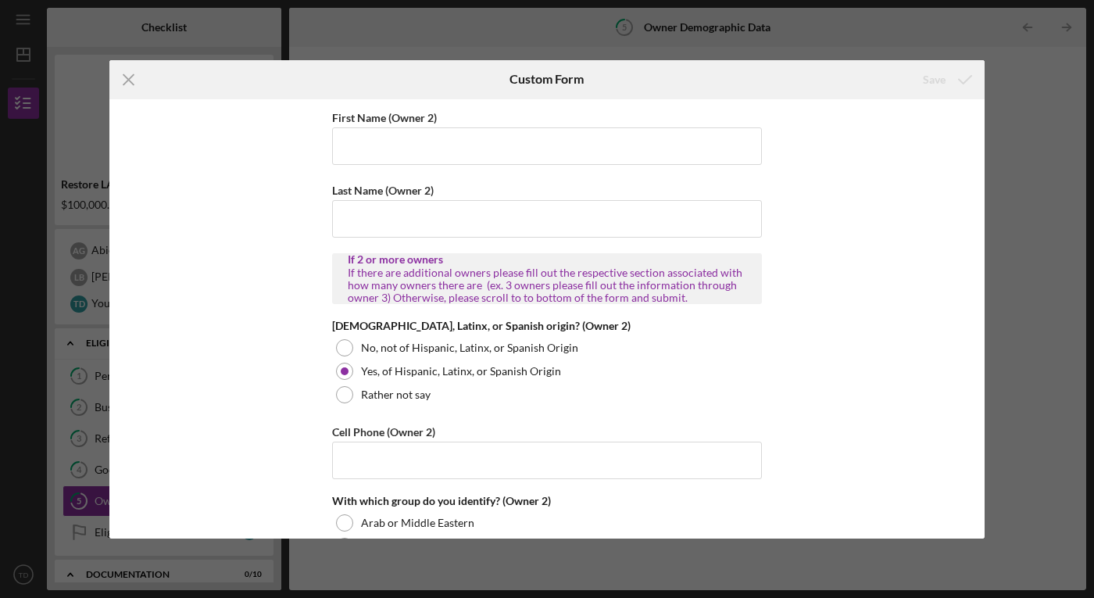
scroll to position [1649, 0]
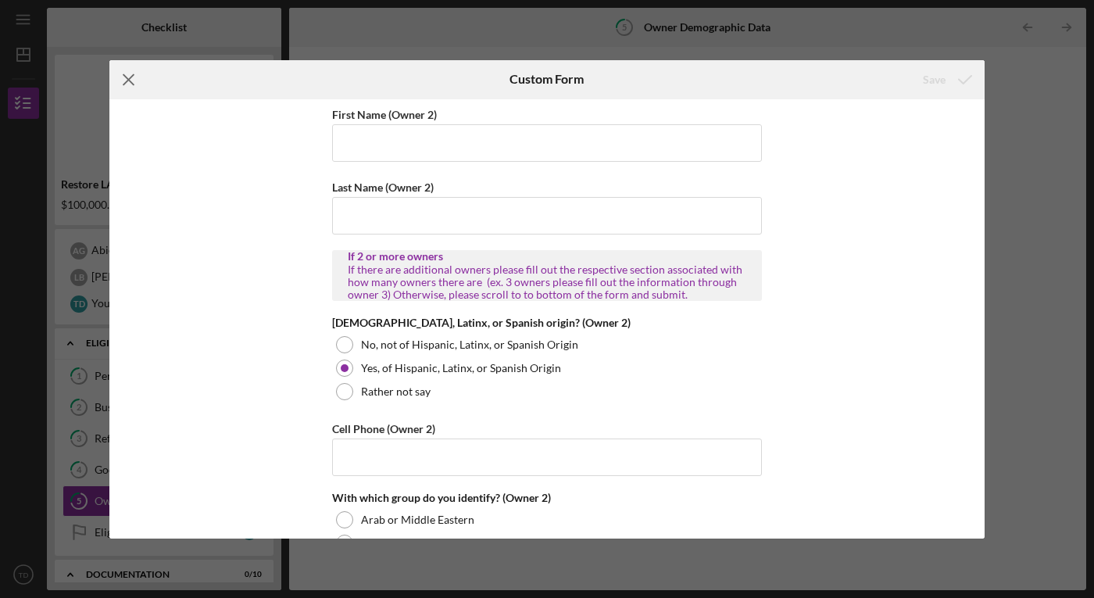
click at [128, 77] on icon "Icon/Menu Close" at bounding box center [128, 79] width 39 height 39
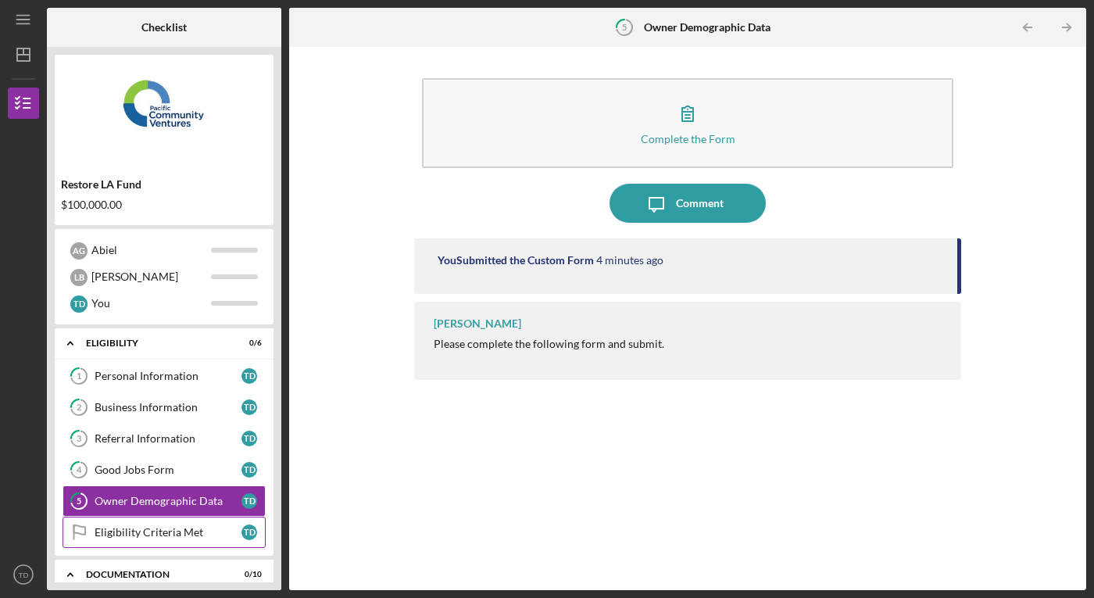
click at [207, 530] on div "Eligibility Criteria Met" at bounding box center [168, 532] width 147 height 12
